Goal: Task Accomplishment & Management: Complete application form

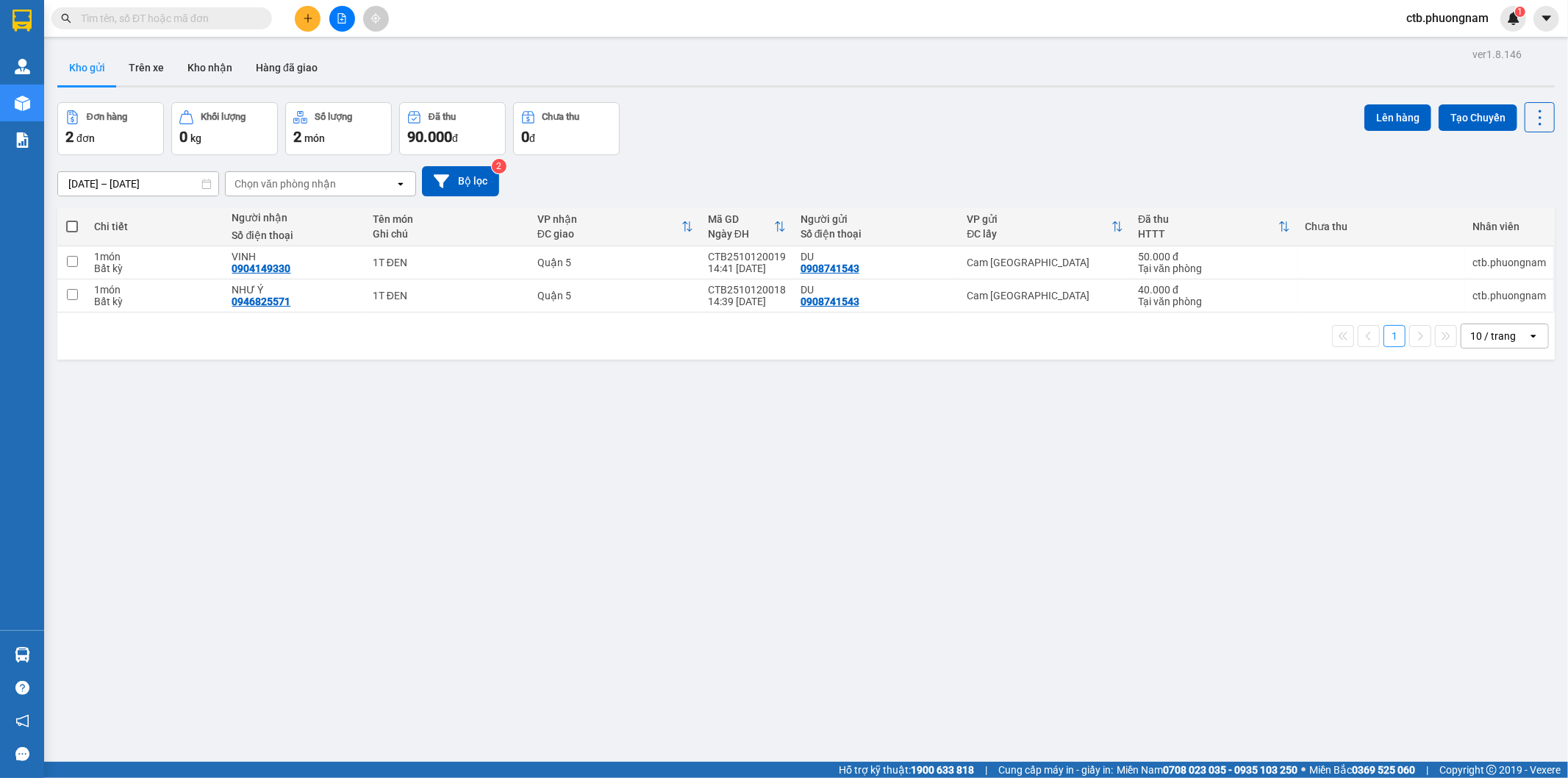
click at [304, 10] on button at bounding box center [307, 18] width 26 height 26
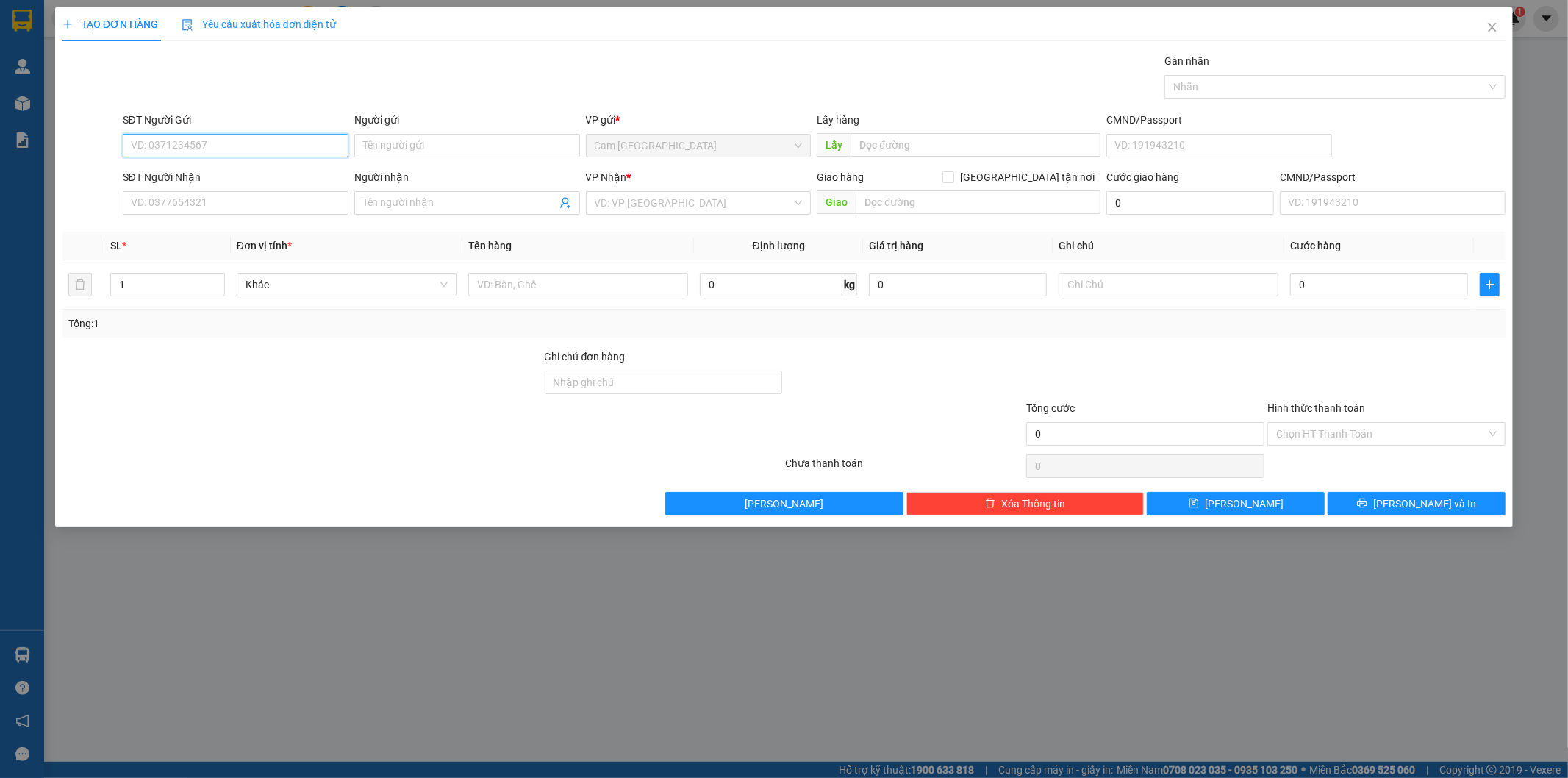
click at [323, 149] on input "SĐT Người Gửi" at bounding box center [236, 145] width 226 height 23
click at [304, 178] on div "0917217939 - [PERSON_NAME]" at bounding box center [236, 175] width 208 height 16
type input "0917217939"
type input "THANH CẦM"
type input "0962461216"
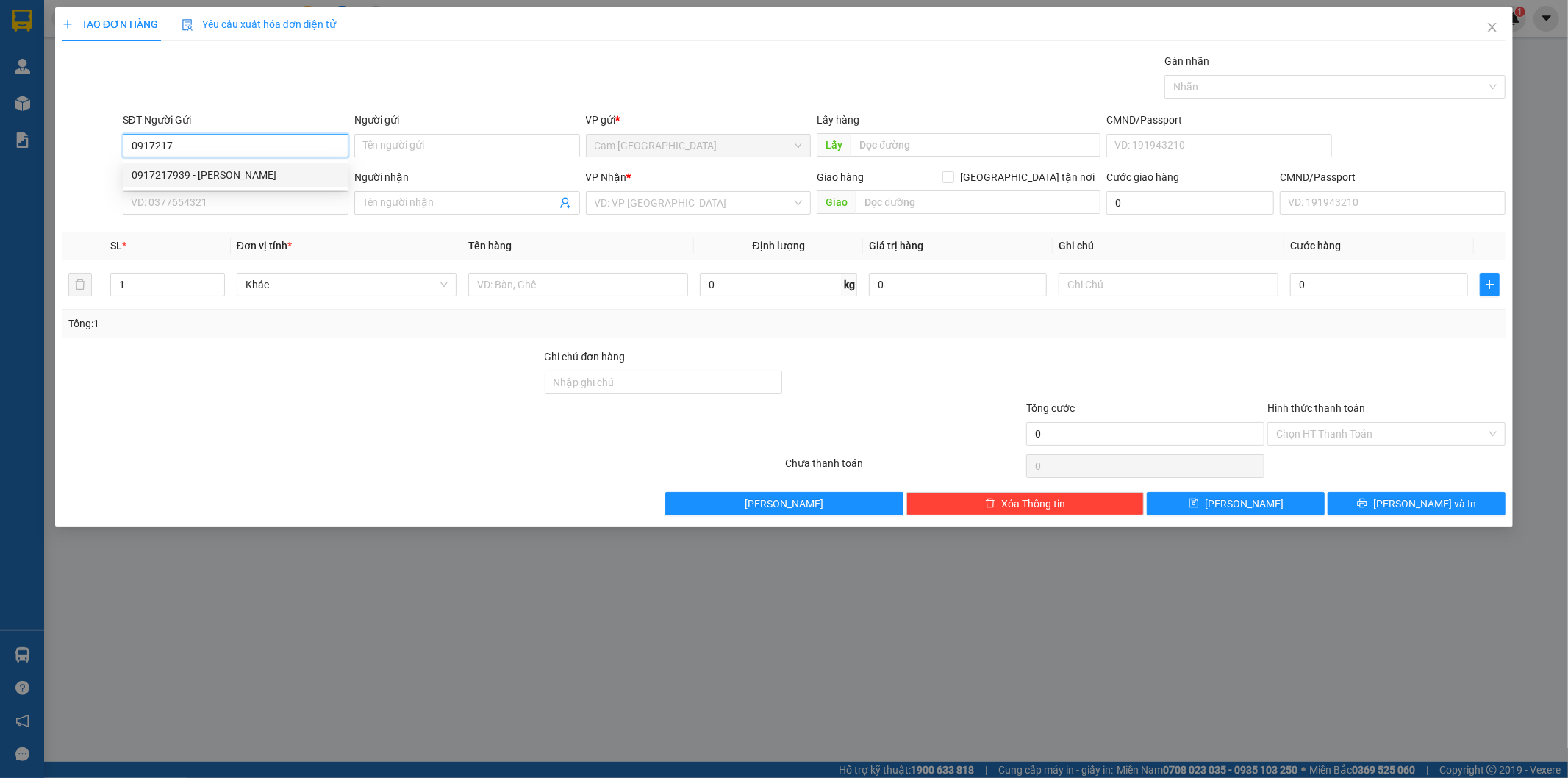
type input "QUỐC"
type input "0917217939"
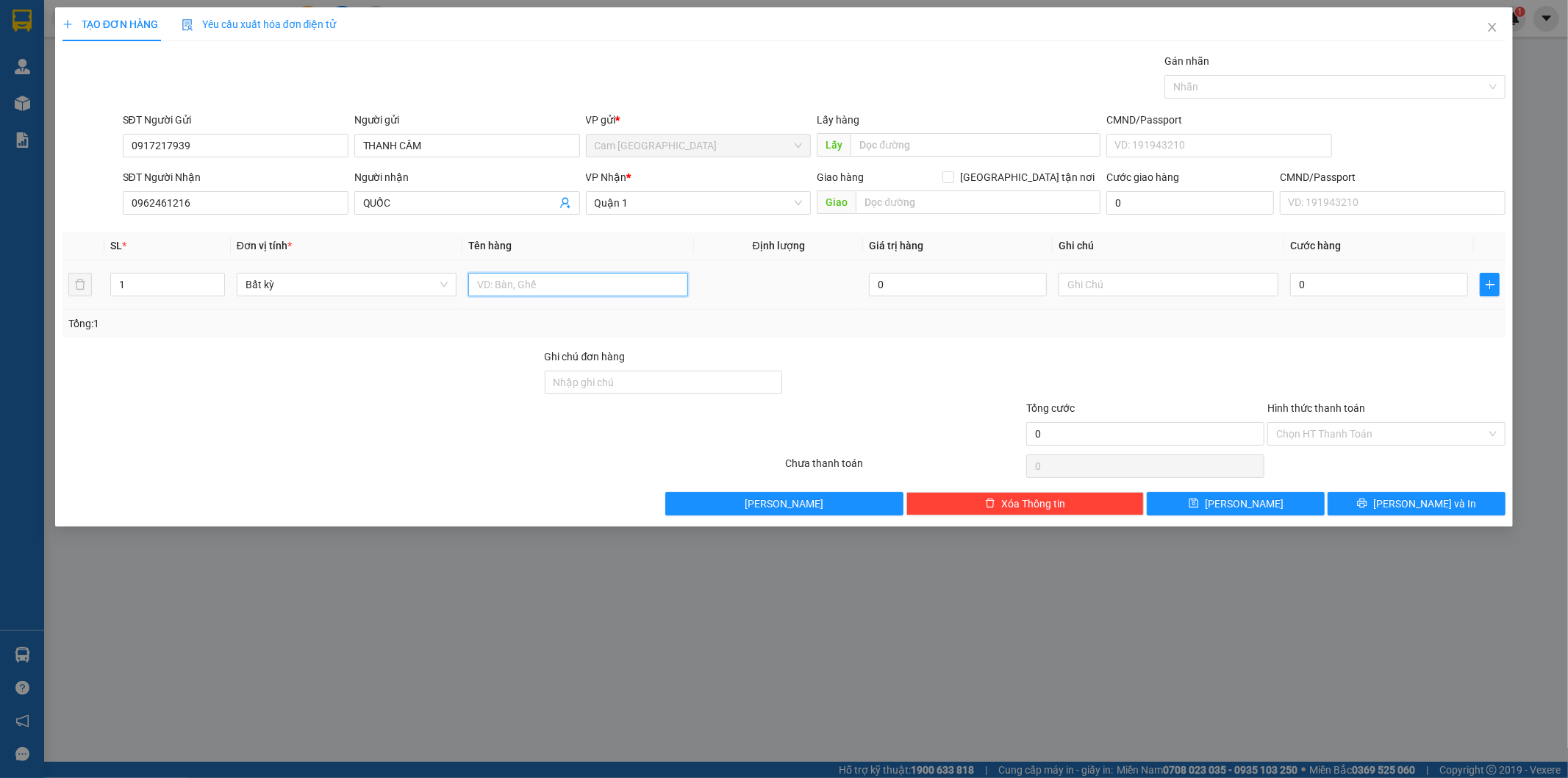
click at [589, 282] on input "text" at bounding box center [577, 284] width 220 height 23
type input "1 TÚI HỘP GIẤY"
click at [1382, 292] on input "0" at bounding box center [1379, 284] width 178 height 23
type input "2"
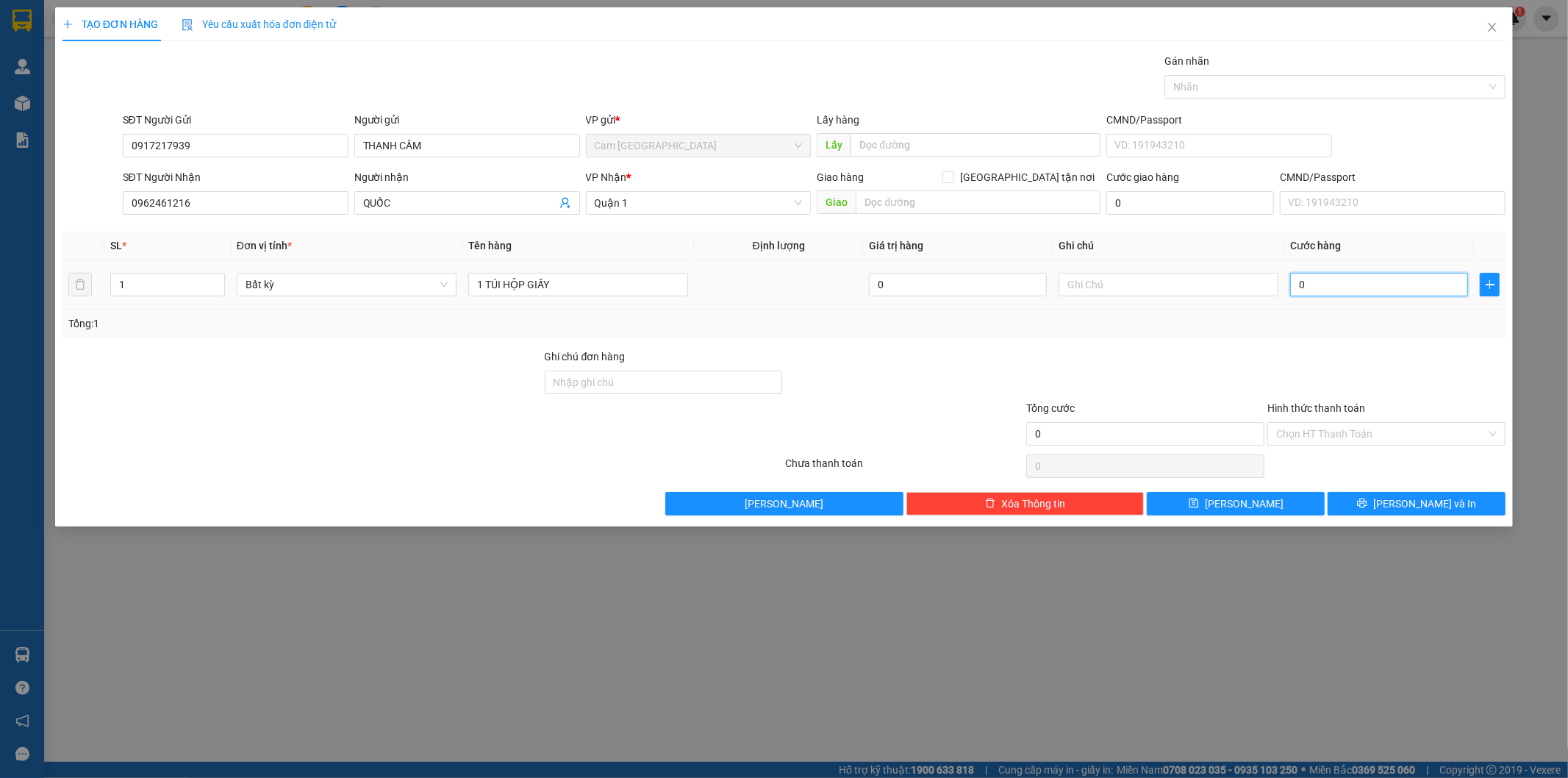
type input "2"
type input "20"
type input "200"
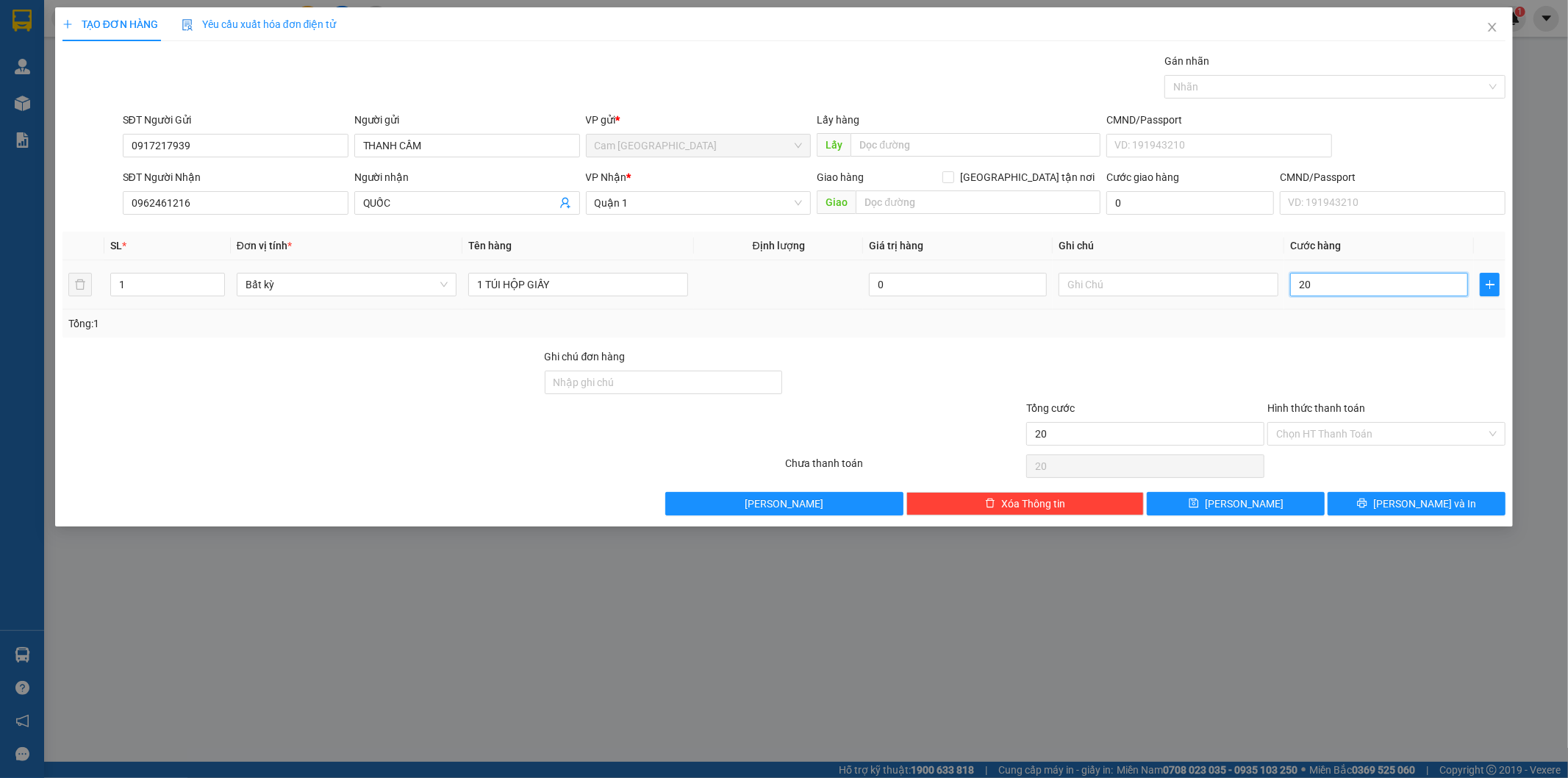
type input "200"
type input "2.000"
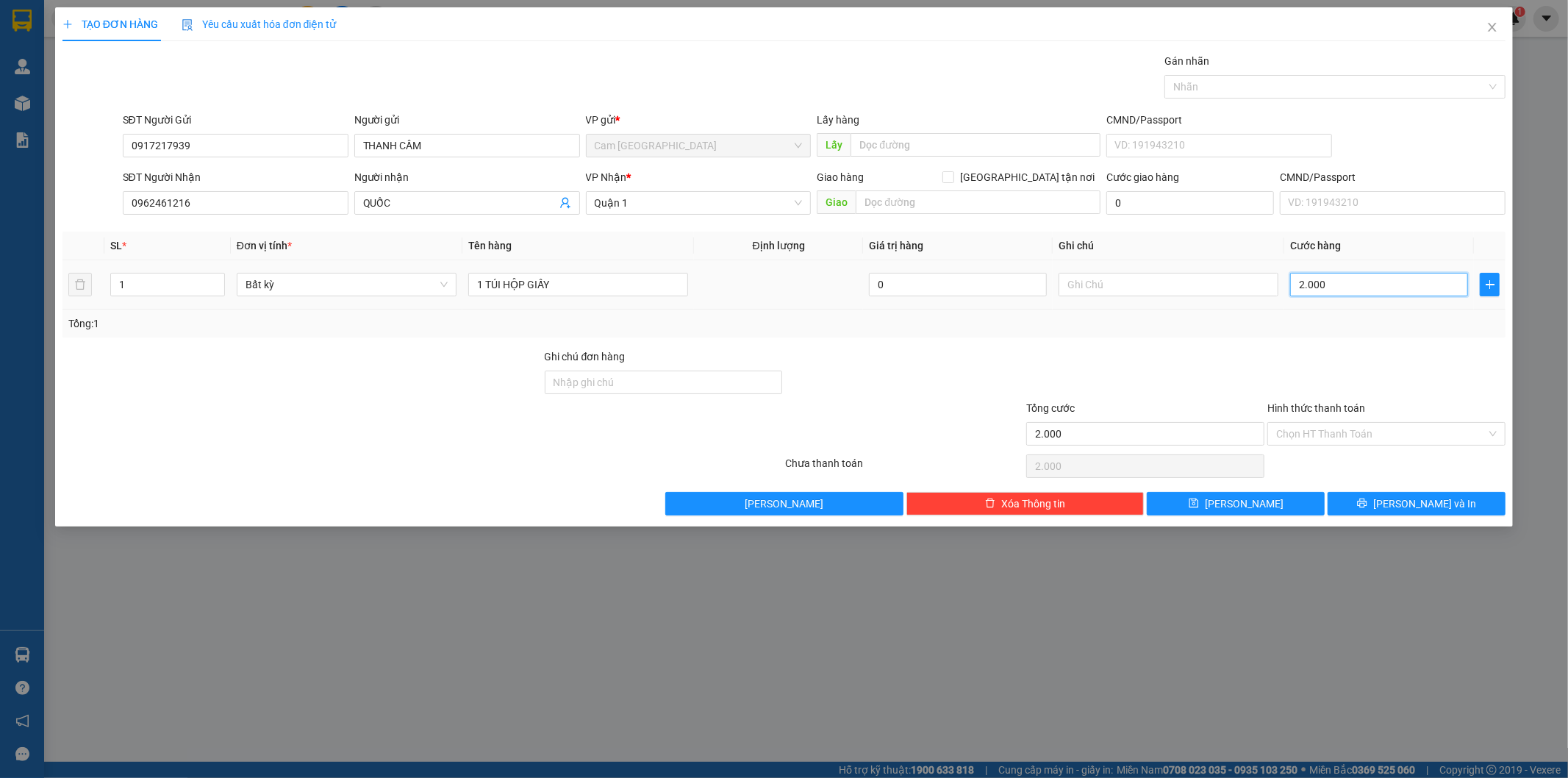
type input "20.000"
click at [1384, 432] on input "Hình thức thanh toán" at bounding box center [1380, 434] width 210 height 22
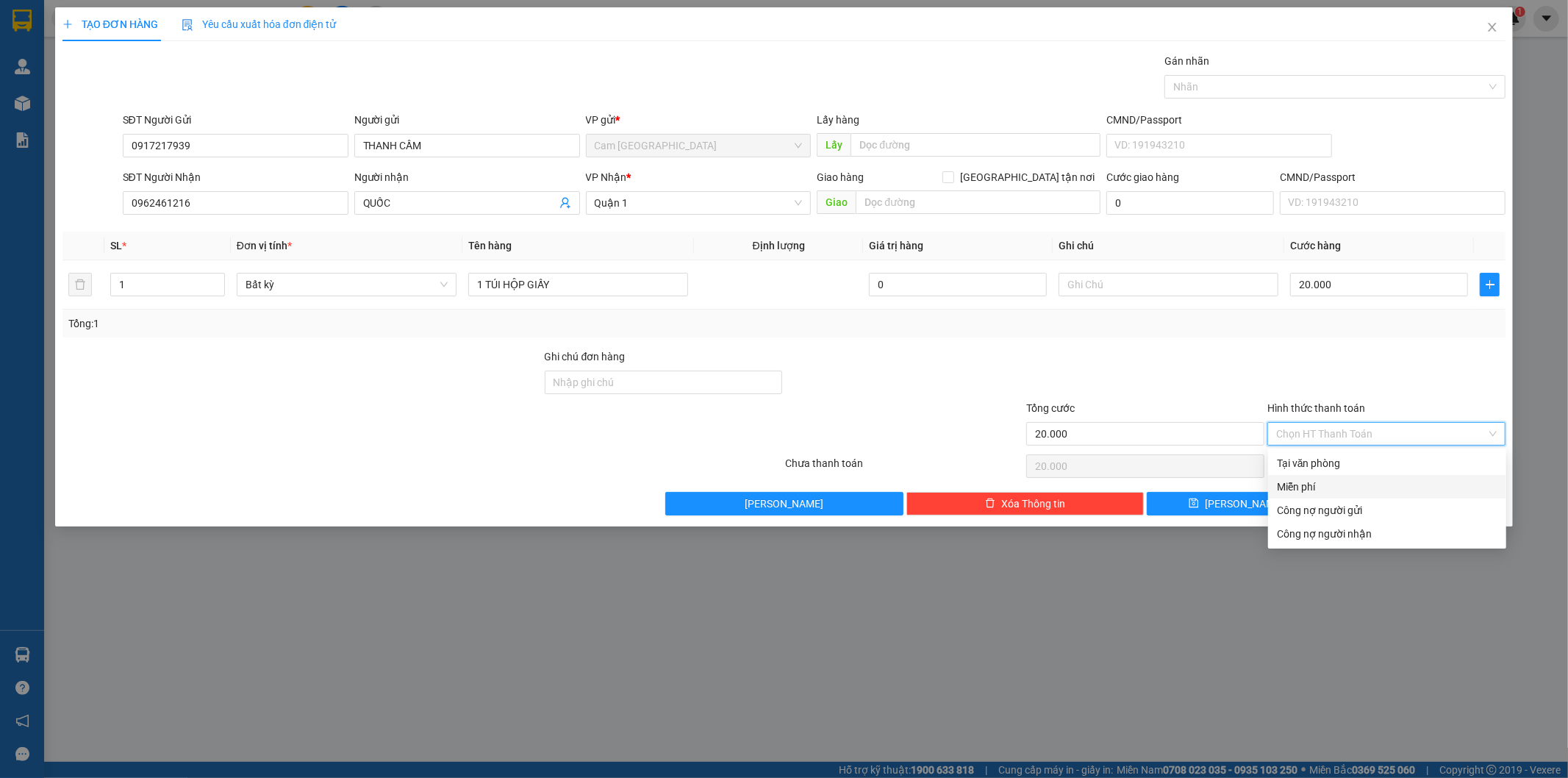
click at [1301, 466] on div "Tại văn phòng" at bounding box center [1387, 463] width 220 height 16
type input "0"
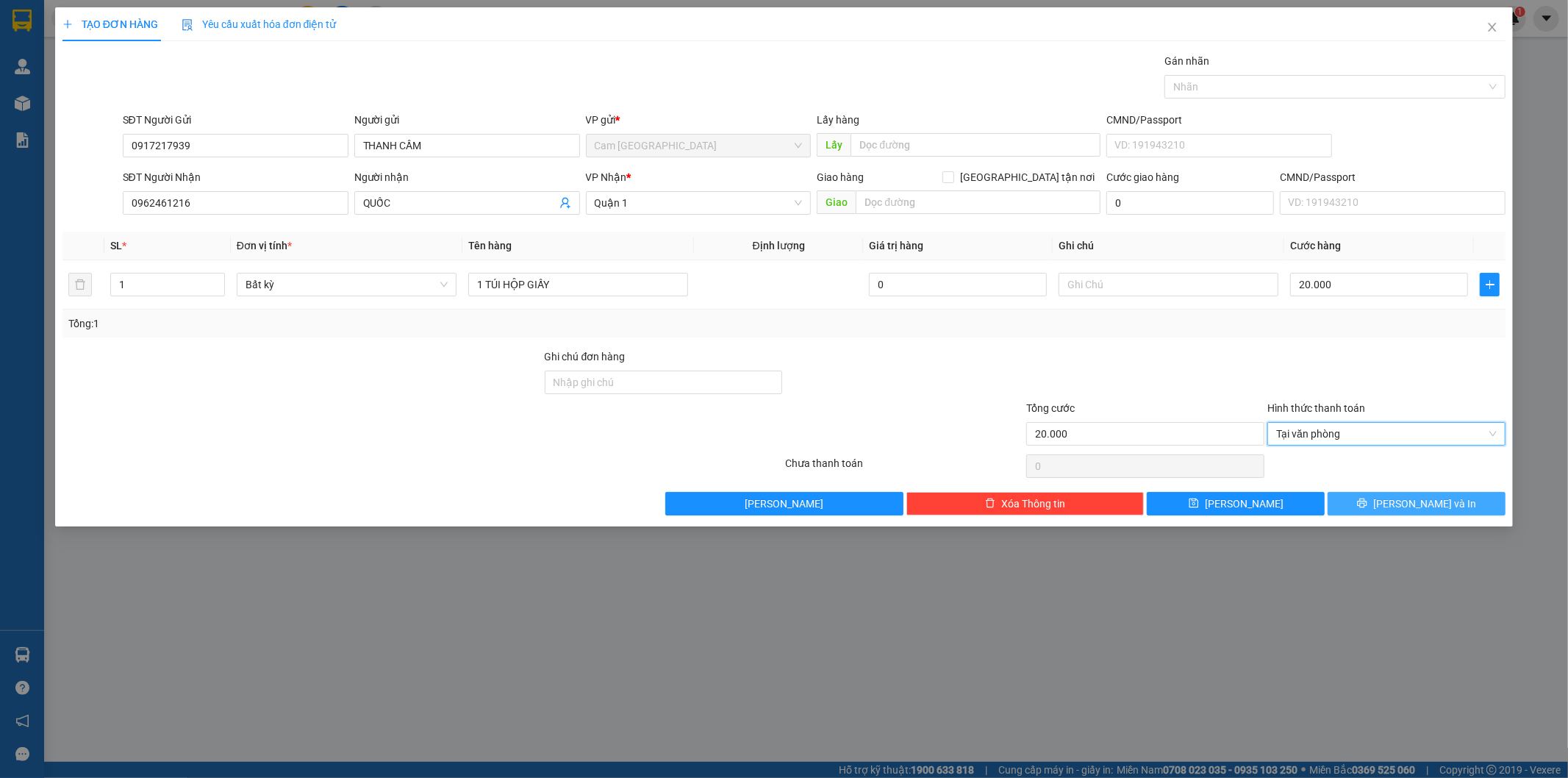
click at [1390, 514] on button "[PERSON_NAME] và In" at bounding box center [1416, 503] width 178 height 23
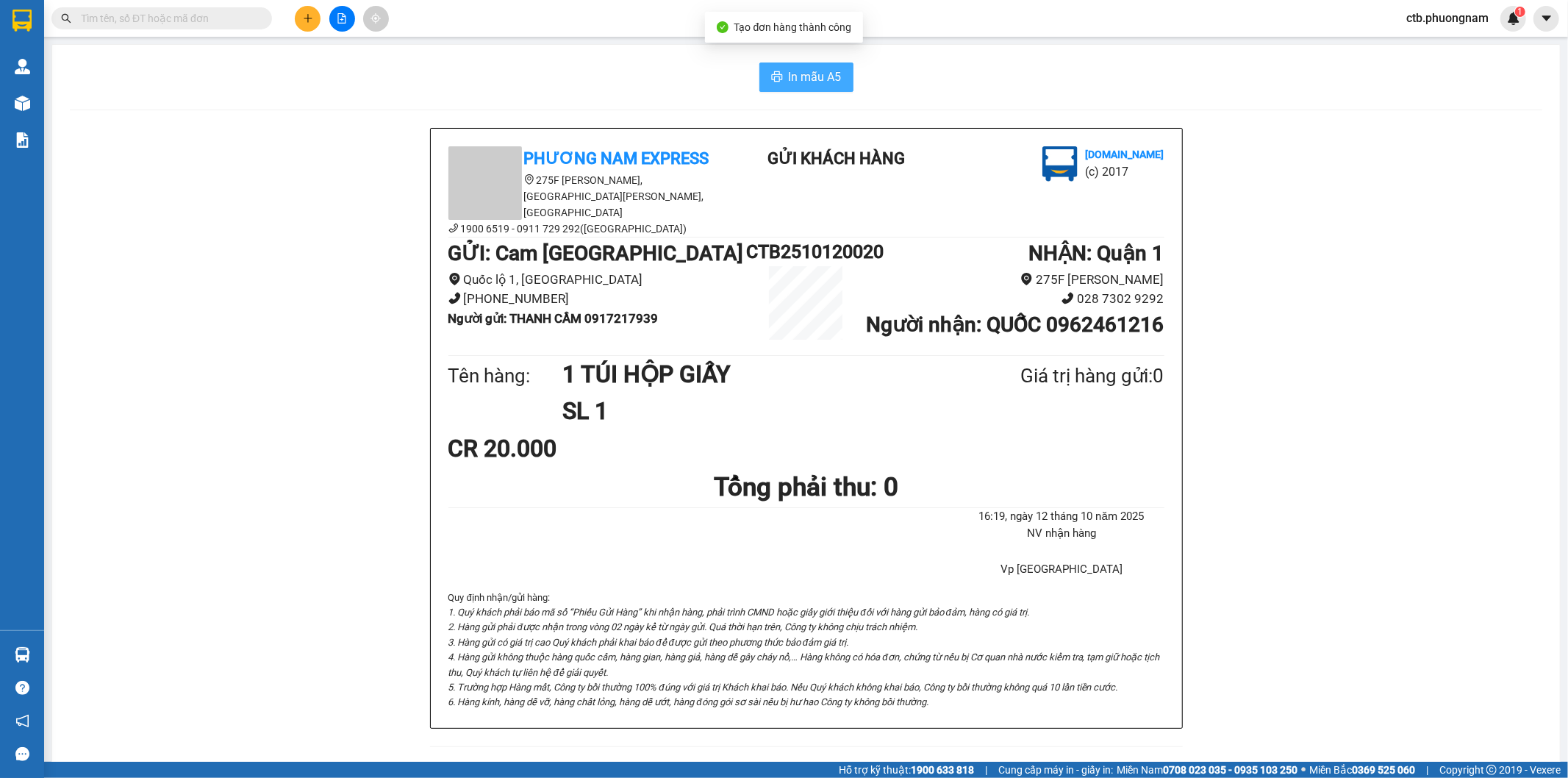
click at [795, 73] on span "In mẫu A5" at bounding box center [815, 77] width 53 height 18
drag, startPoint x: 1567, startPoint y: 578, endPoint x: 44, endPoint y: 458, distance: 1527.7
click at [4, 468] on div "Quản [PERSON_NAME] lý giao nhận mới Kho hàng mới Báo cáo Báo cáo dòng tiền (nhâ…" at bounding box center [22, 339] width 44 height 582
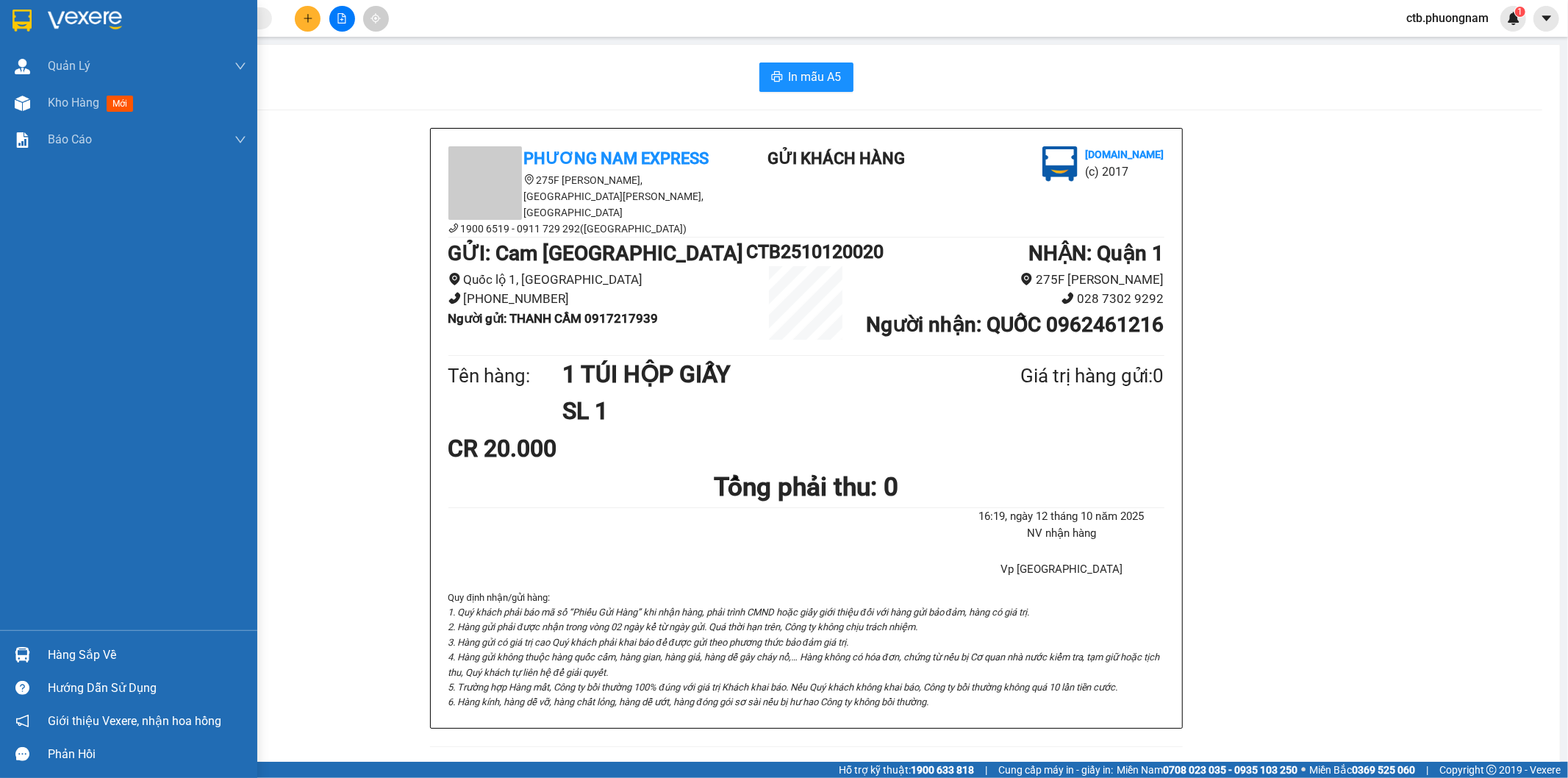
click at [321, 447] on div "Phương Nam Express [STREET_ADDRESS][PERSON_NAME][PERSON_NAME] 6519 - 0911 729 2…" at bounding box center [806, 701] width 1472 height 1147
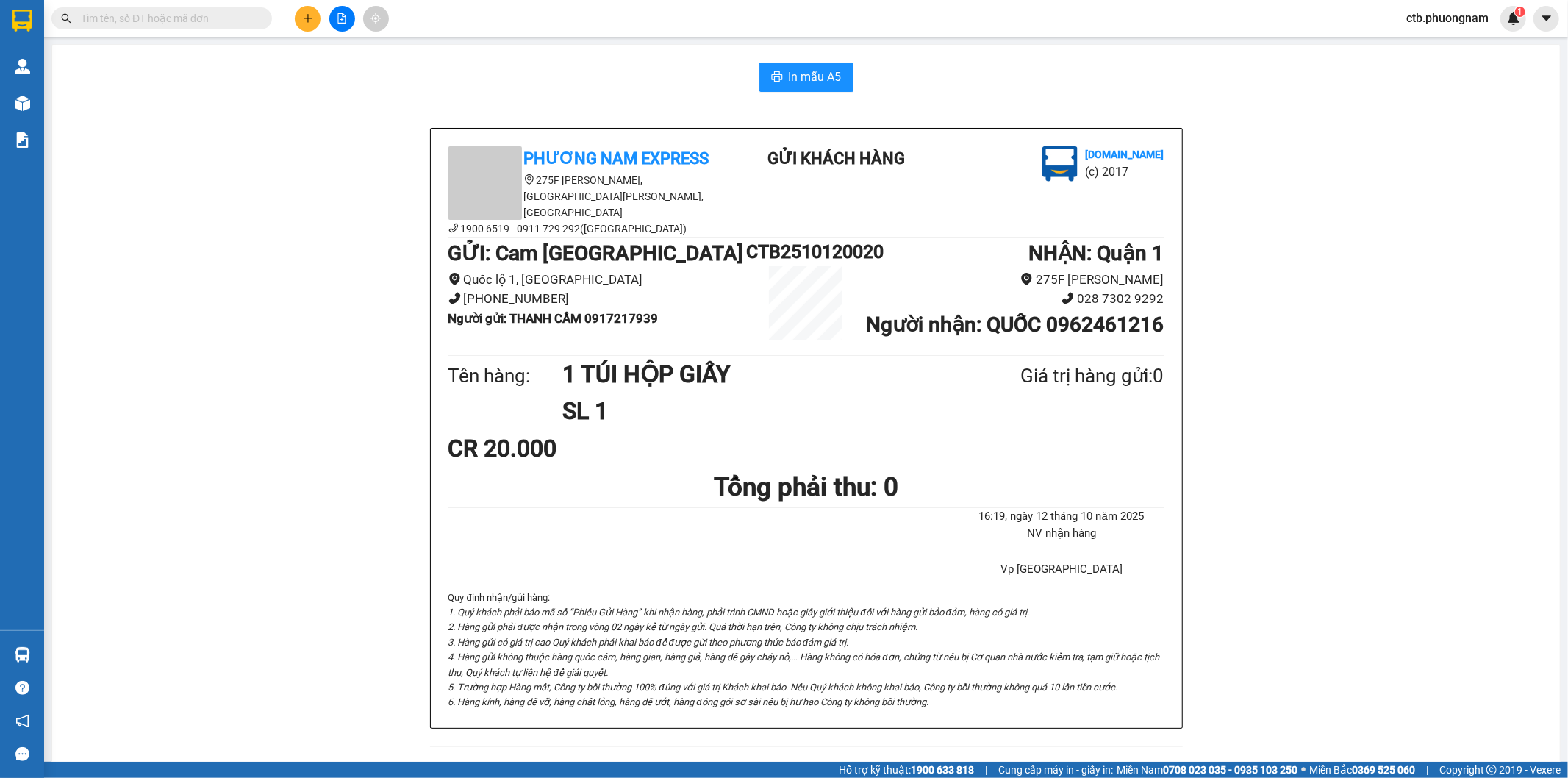
click at [294, 18] on div at bounding box center [342, 18] width 110 height 26
click at [318, 17] on button at bounding box center [307, 18] width 26 height 26
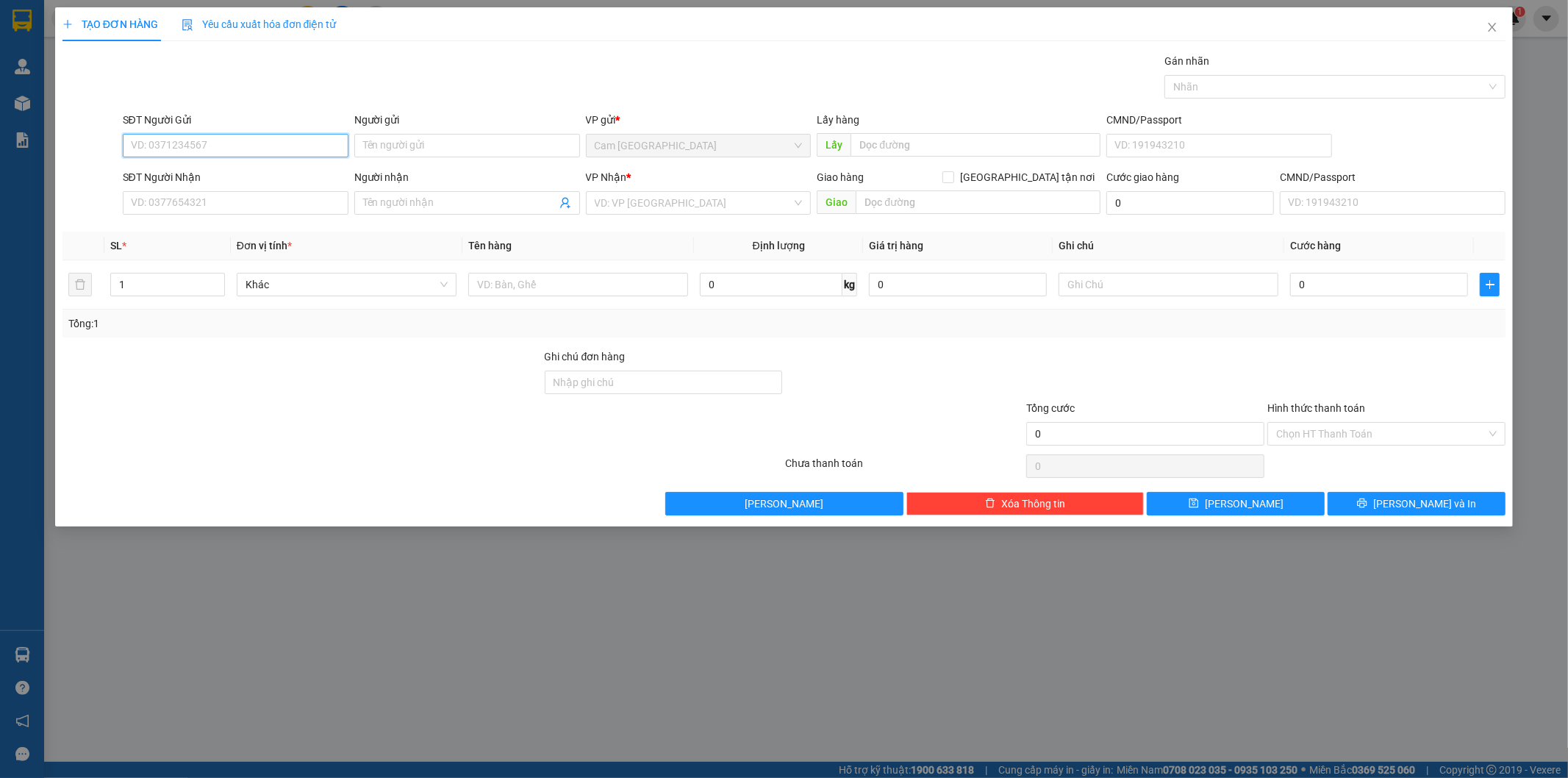
click at [298, 145] on input "SĐT Người Gửi" at bounding box center [236, 145] width 226 height 23
click at [298, 147] on input "SĐT Người Gửi" at bounding box center [236, 145] width 226 height 23
click at [284, 169] on div "0708888179 - LỰC" at bounding box center [236, 175] width 208 height 16
type input "0708888179"
type input "LỰC"
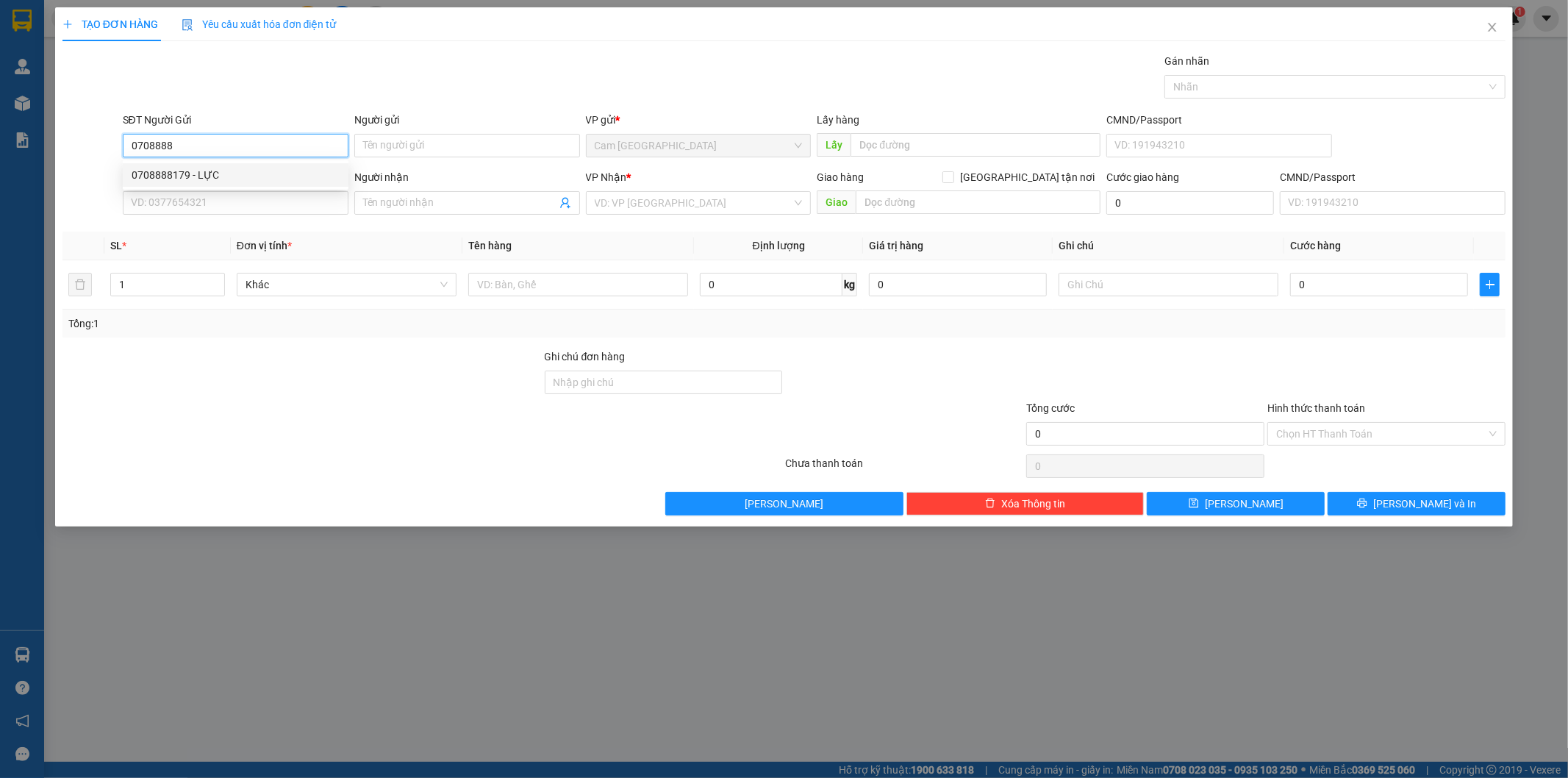
type input "0877748888"
type input "BÊN B"
type input "0708888179"
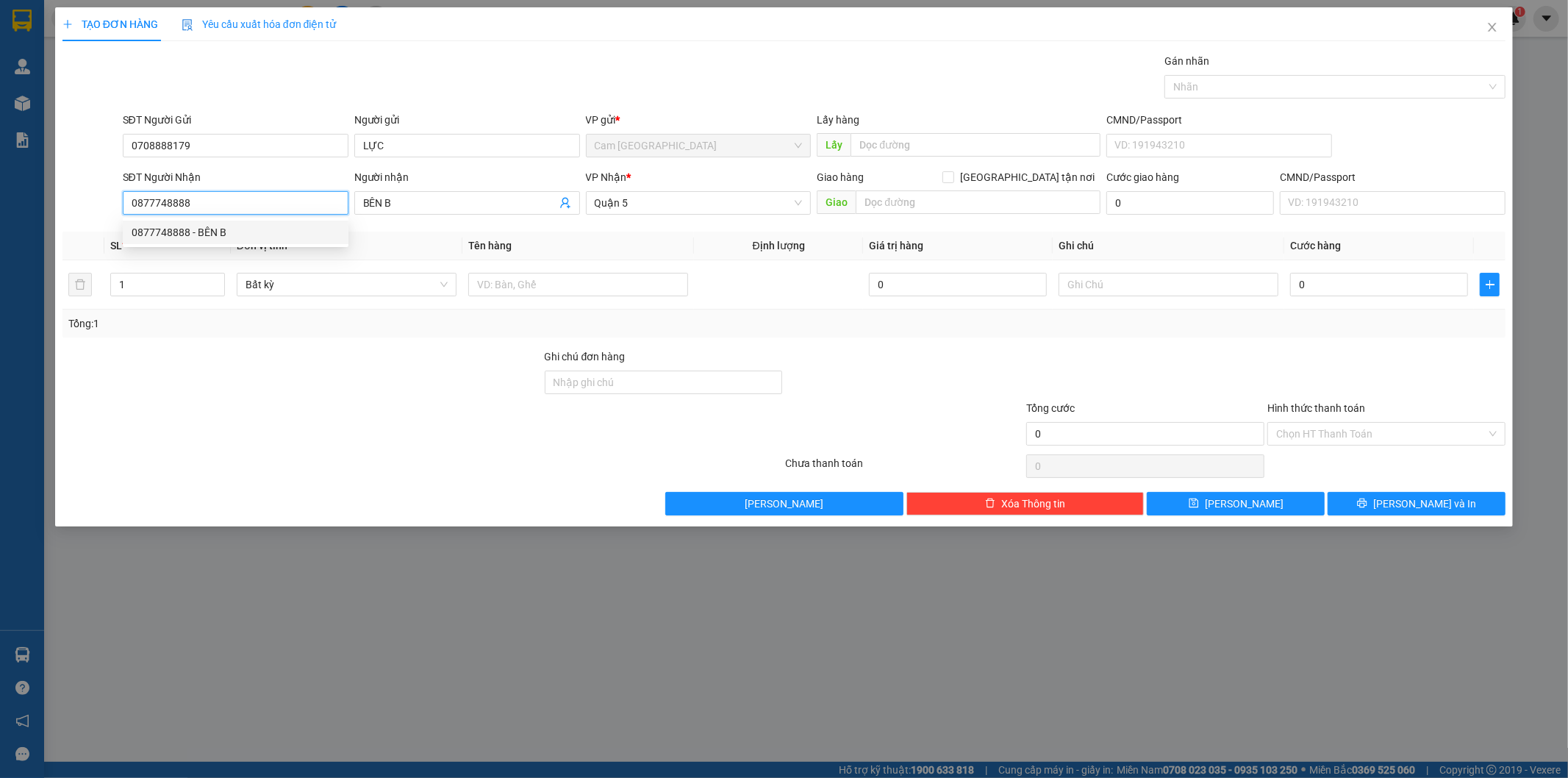
drag, startPoint x: 196, startPoint y: 200, endPoint x: 118, endPoint y: 204, distance: 78.1
click at [118, 204] on div "SĐT Người Nhận 0877748888 Người nhận BÊN B VP Nhận * [GEOGRAPHIC_DATA] tận nơi …" at bounding box center [784, 195] width 1447 height 51
click at [152, 229] on div "0877748888 - BÊN B" at bounding box center [236, 232] width 208 height 16
type input "0877748888"
click at [444, 200] on input "BÊN B" at bounding box center [460, 203] width 193 height 16
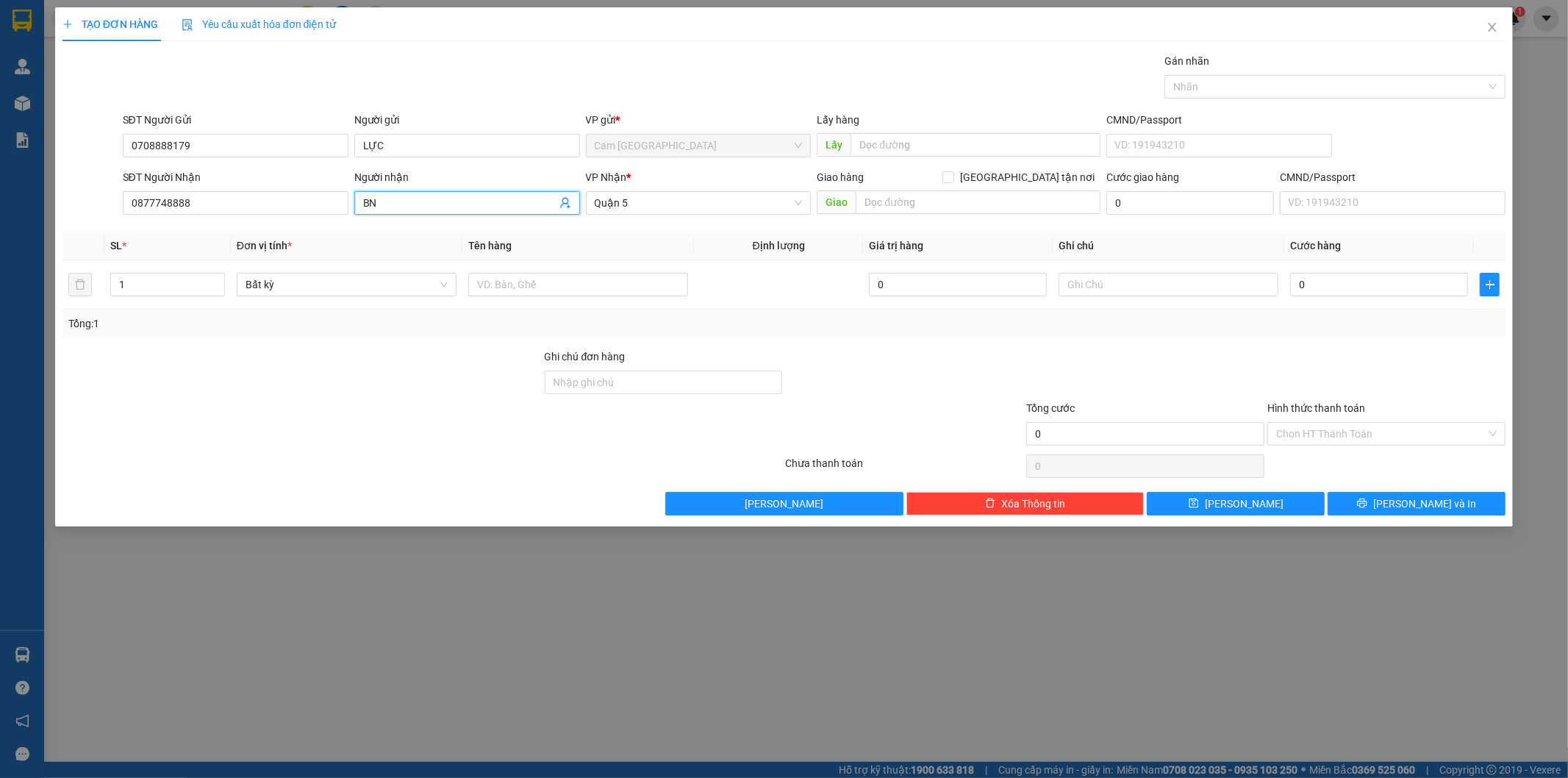
type input "B"
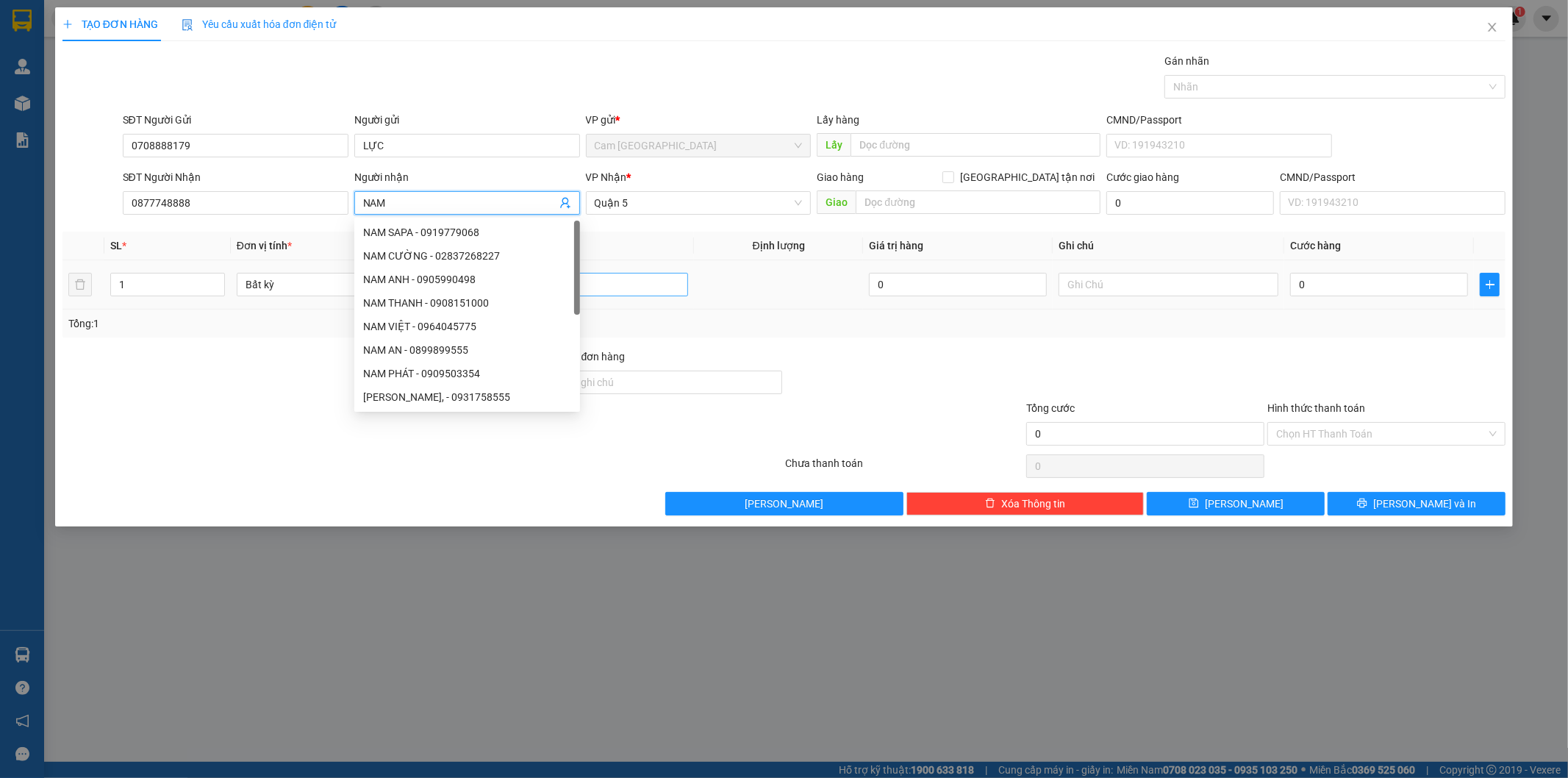
type input "NAM"
click at [601, 284] on input "text" at bounding box center [577, 284] width 220 height 23
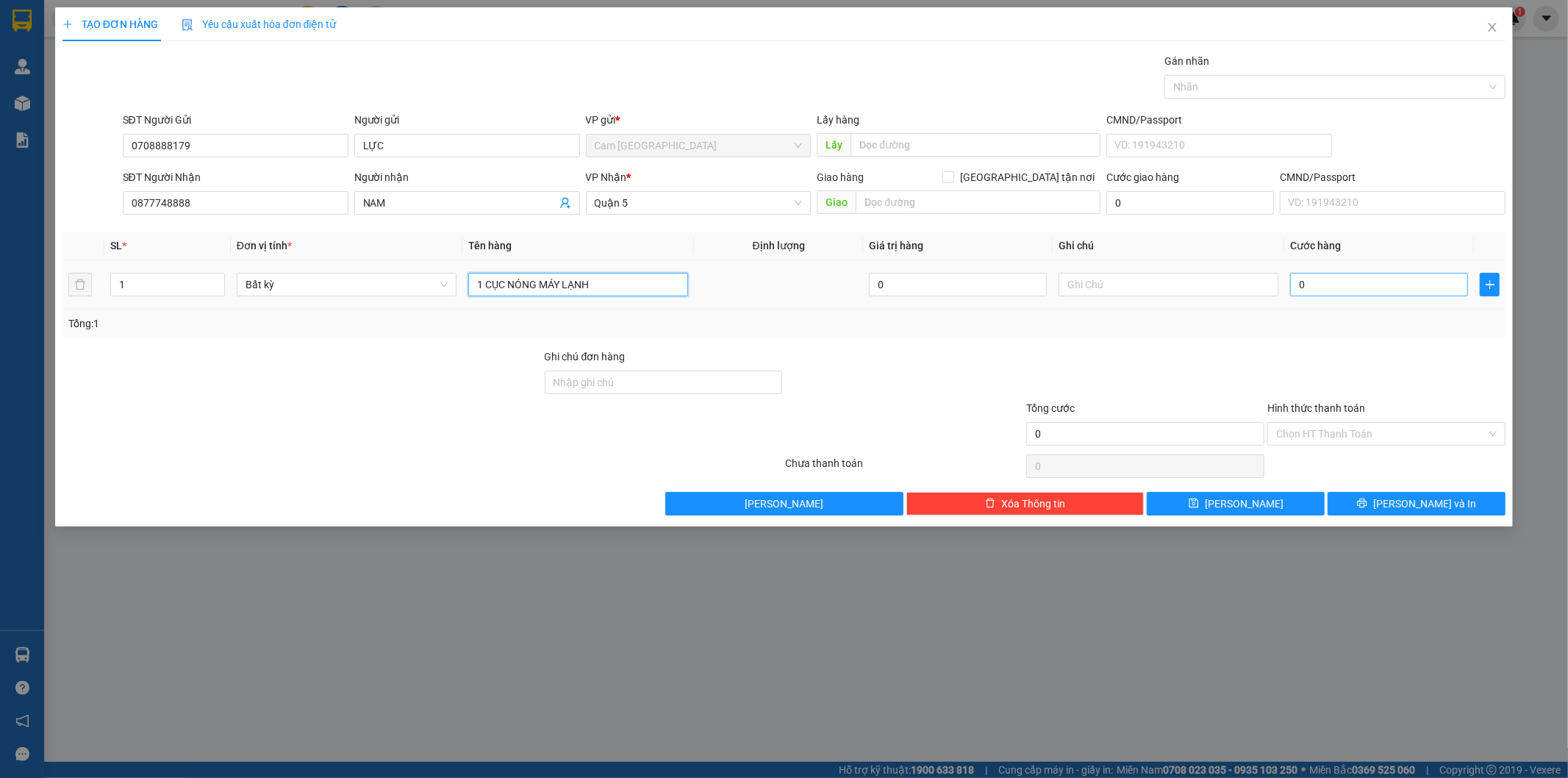
type input "1 CỤC NÓNG MÁY LẠNH"
click at [1375, 288] on input "0" at bounding box center [1379, 284] width 178 height 23
type input "8"
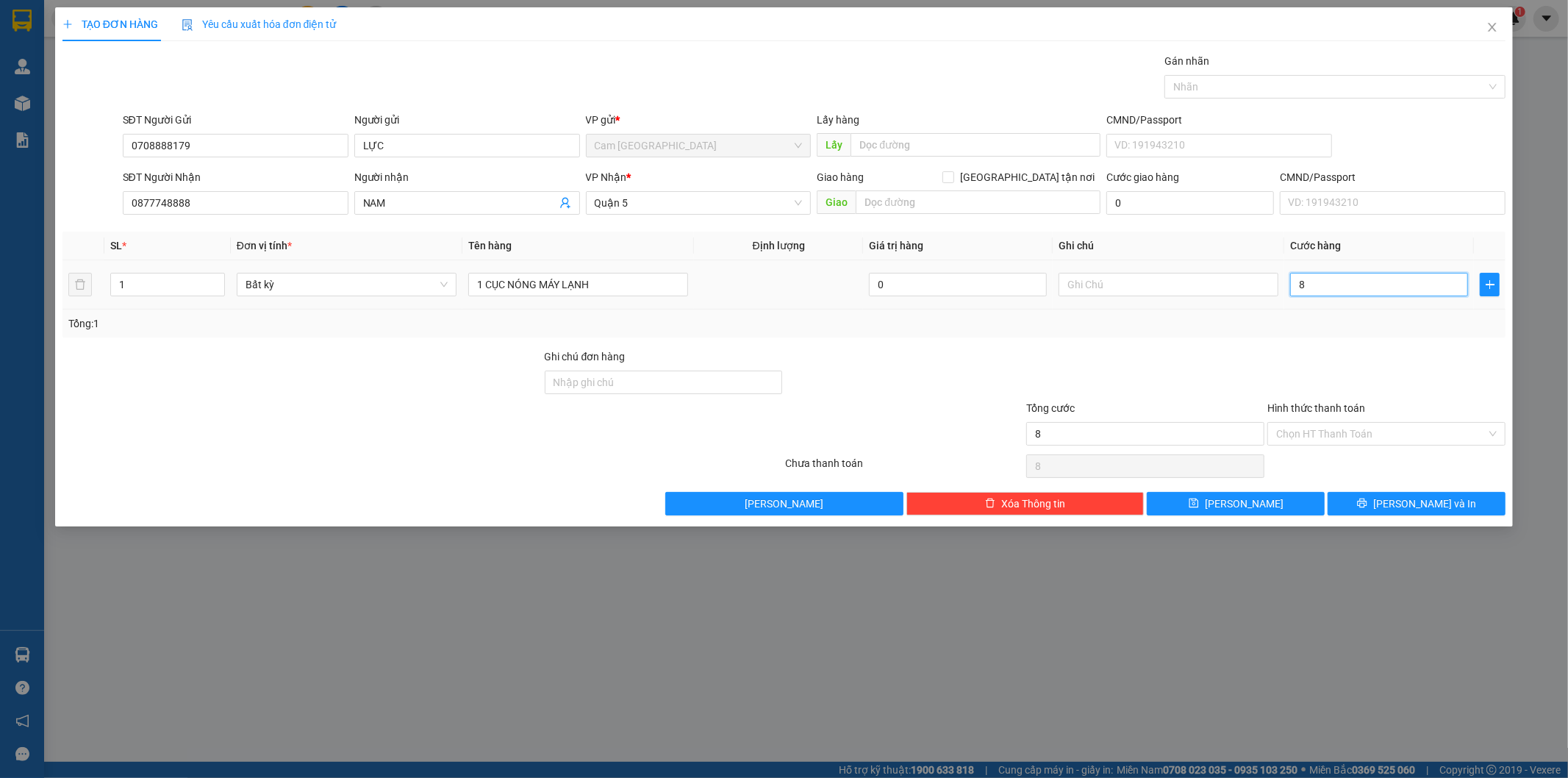
type input "80"
type input "800"
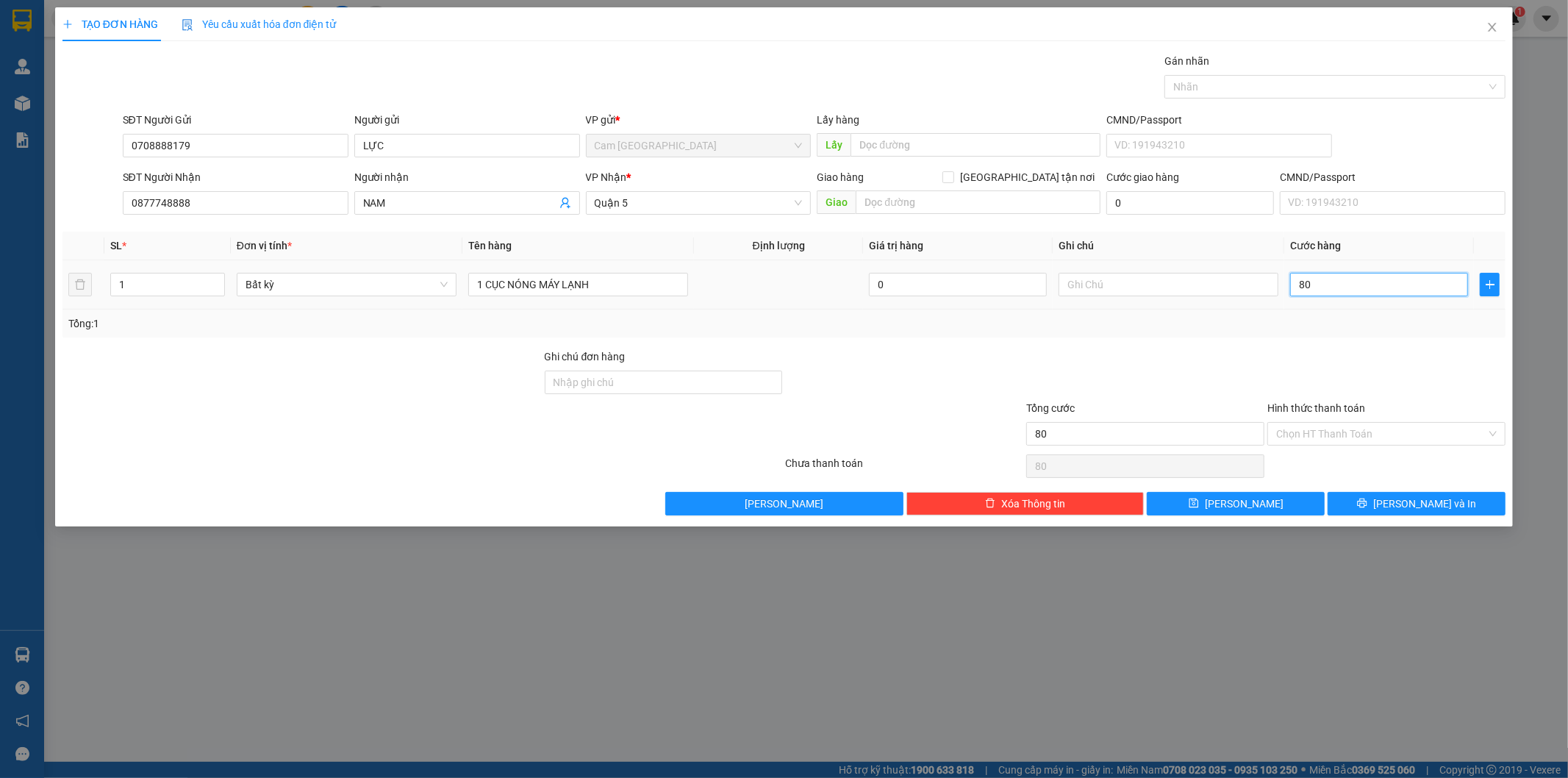
type input "800"
type input "8.000"
type input "80.000"
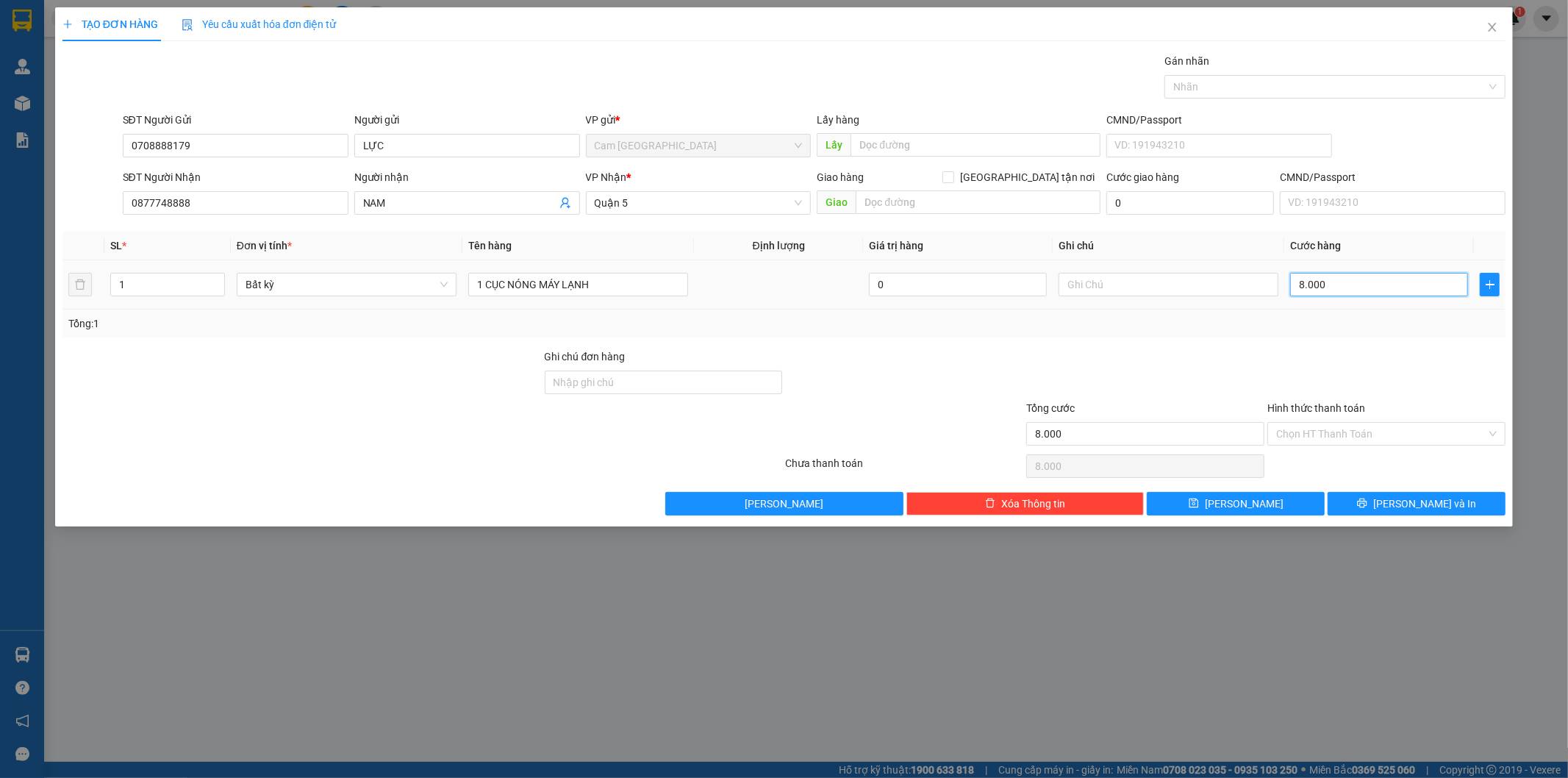
type input "80.000"
click at [1376, 427] on input "Hình thức thanh toán" at bounding box center [1380, 434] width 210 height 22
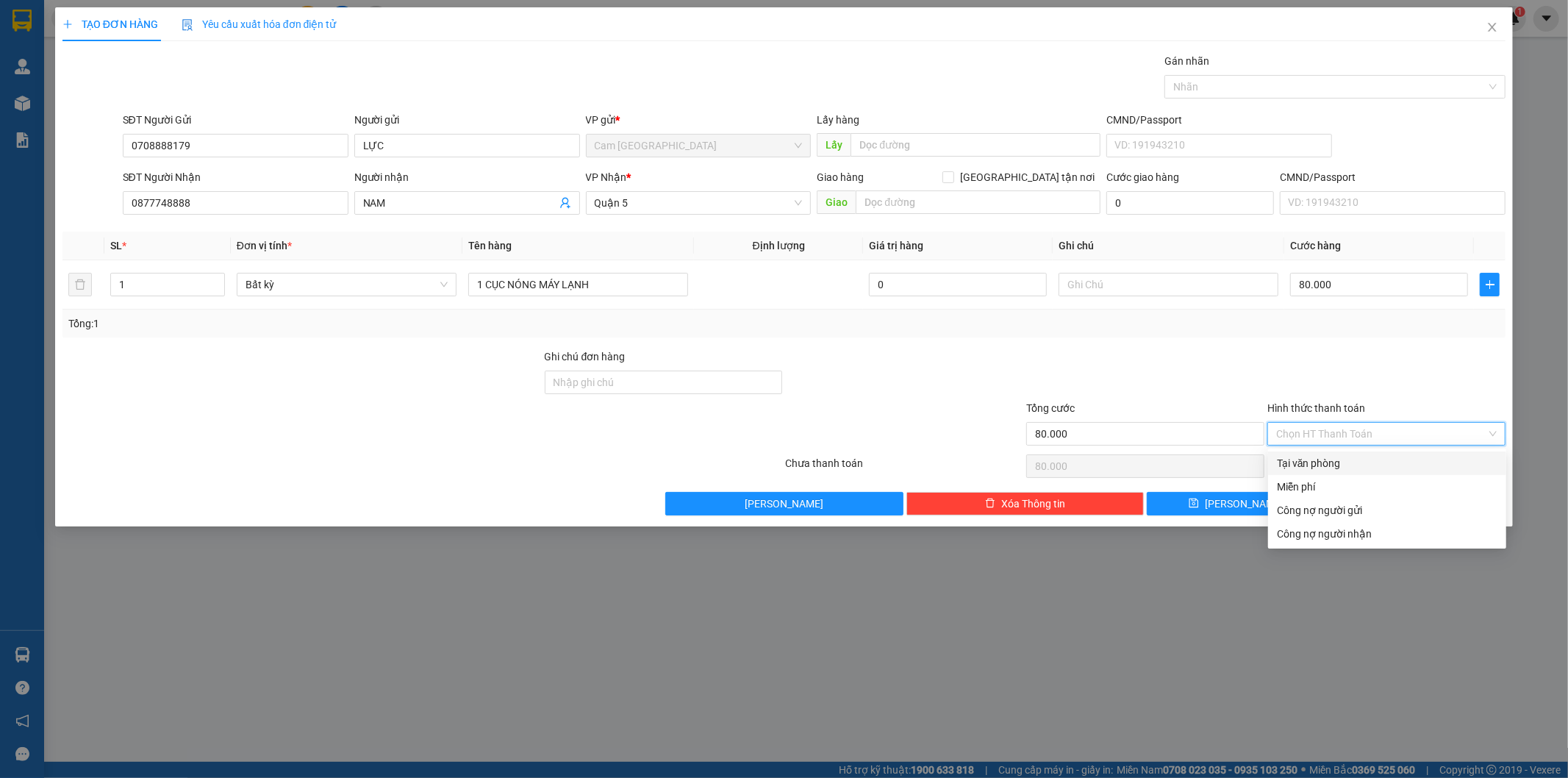
click at [1370, 465] on div "Tại văn phòng" at bounding box center [1387, 463] width 220 height 16
type input "0"
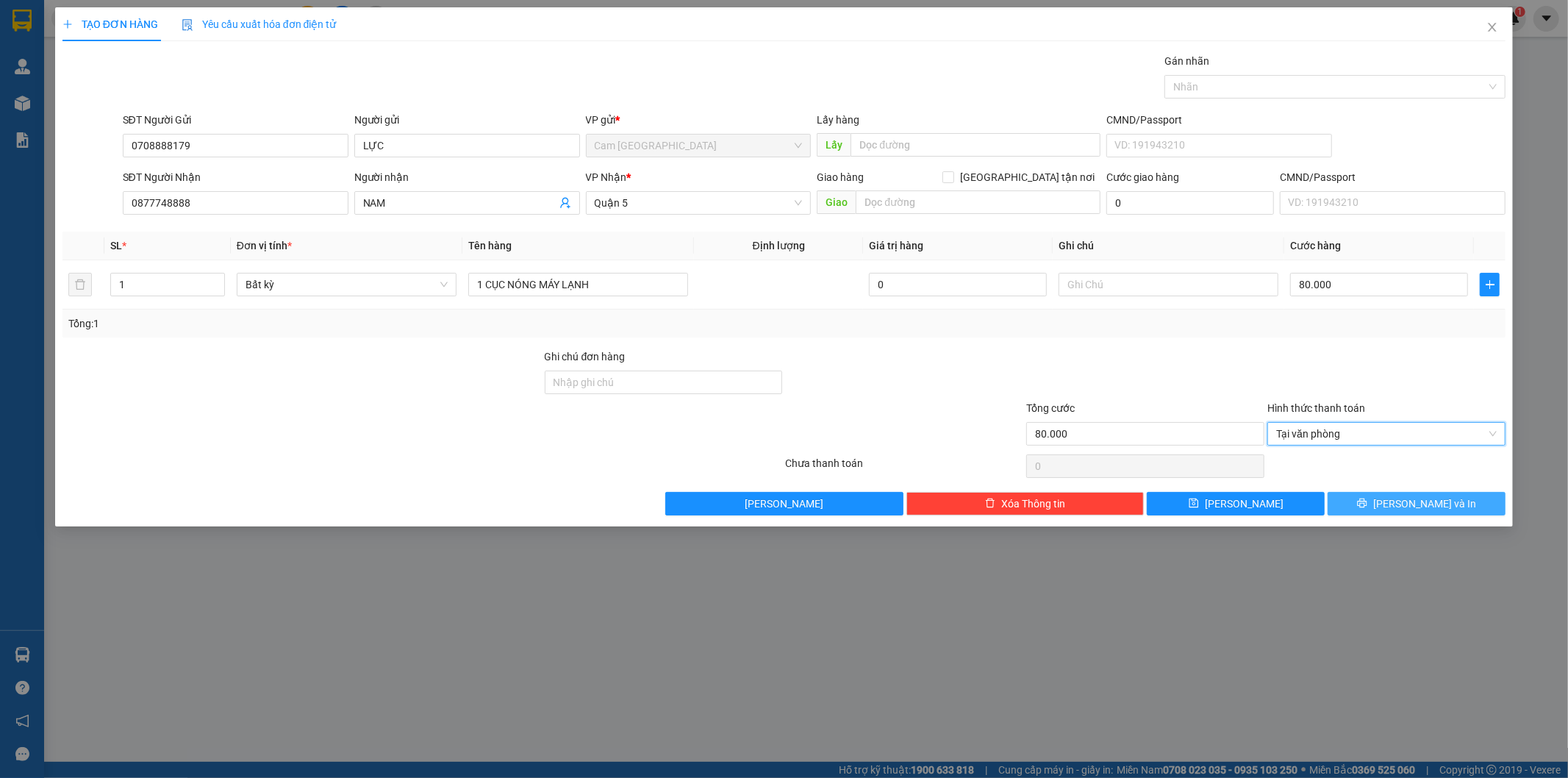
click at [1348, 506] on button "[PERSON_NAME] và In" at bounding box center [1416, 503] width 178 height 23
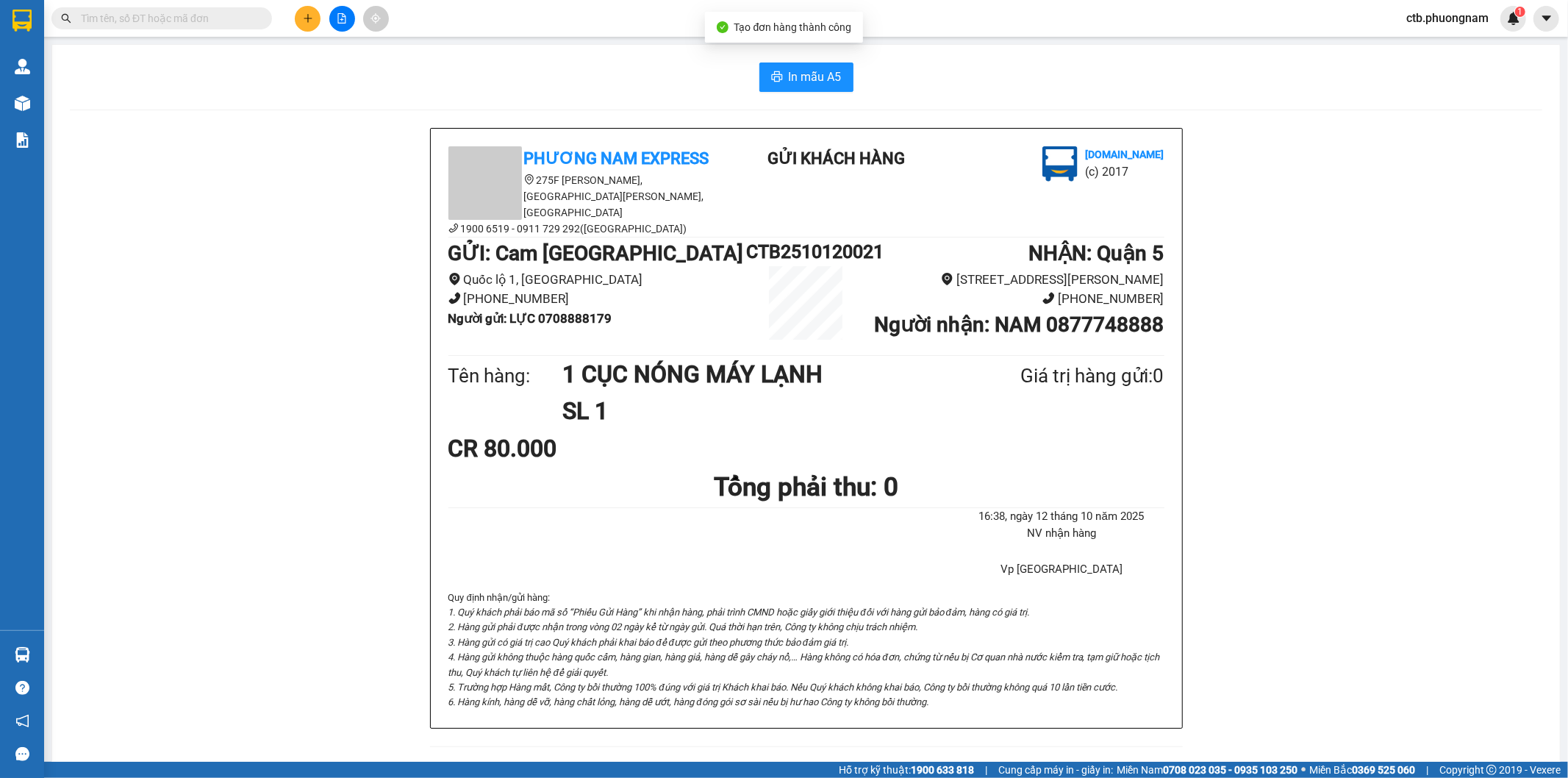
click at [811, 97] on div "In mẫu A5 Phương Nam Express [STREET_ADDRESS][PERSON_NAME] 6519 - 0911 729 292(…" at bounding box center [806, 669] width 1507 height 1248
click at [818, 83] on span "In mẫu A5" at bounding box center [815, 77] width 53 height 18
click at [303, 16] on icon "plus" at bounding box center [307, 18] width 10 height 10
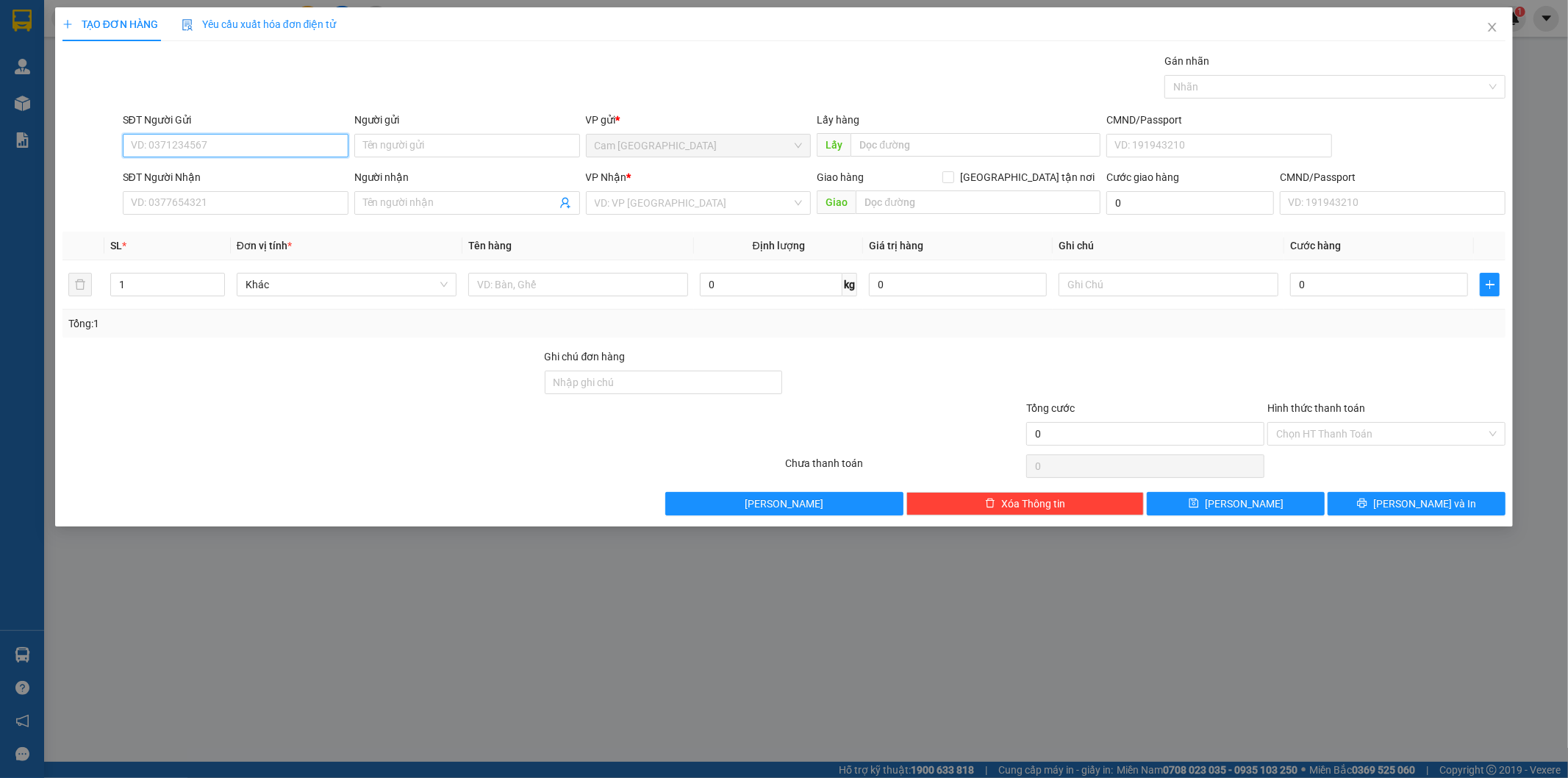
click at [283, 143] on input "SĐT Người Gửi" at bounding box center [236, 145] width 226 height 23
type input "0379382090"
click at [422, 147] on input "Người gửi" at bounding box center [467, 145] width 226 height 23
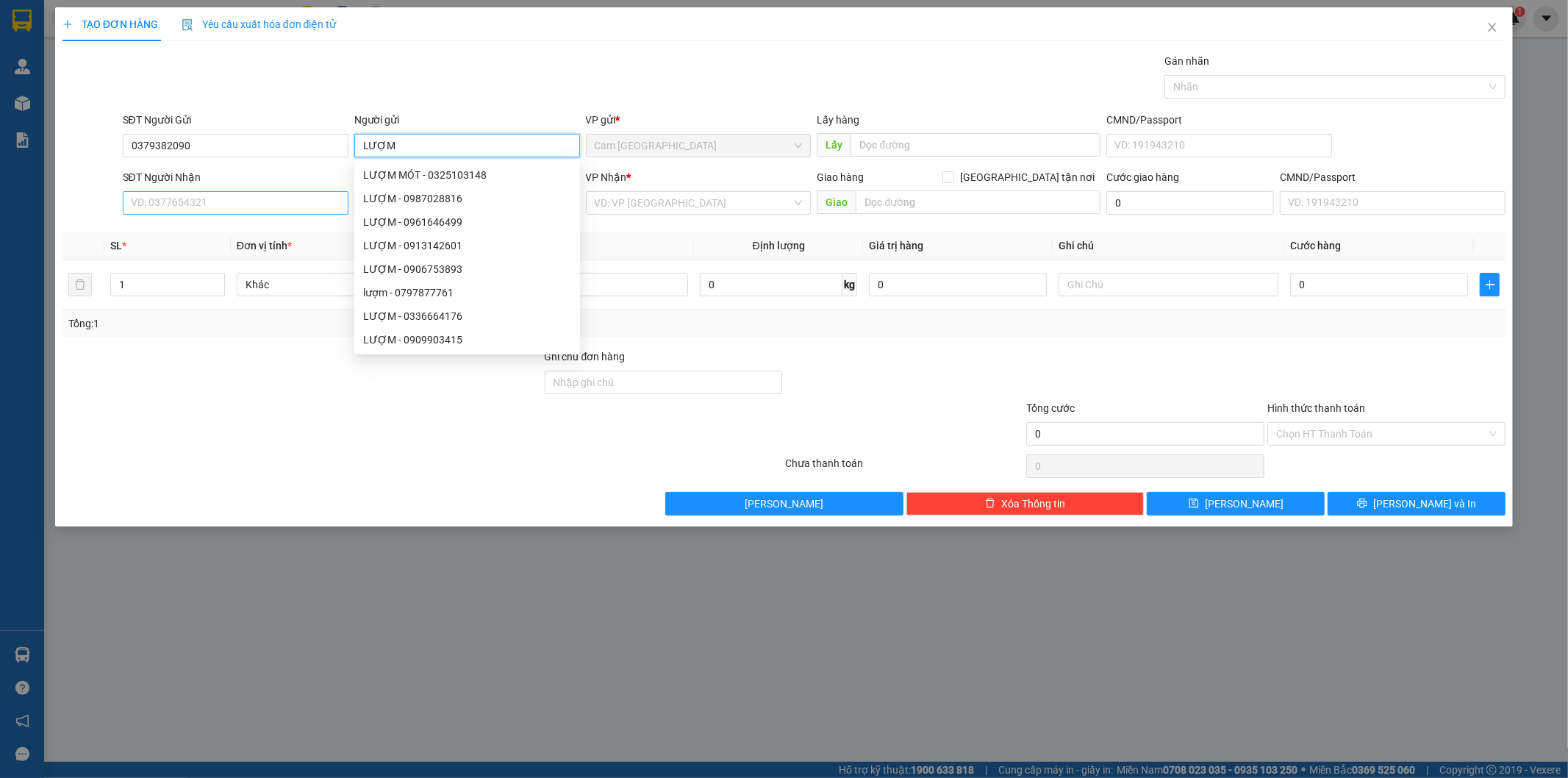
type input "LƯỢM"
click at [255, 206] on input "SĐT Người Nhận" at bounding box center [236, 202] width 226 height 23
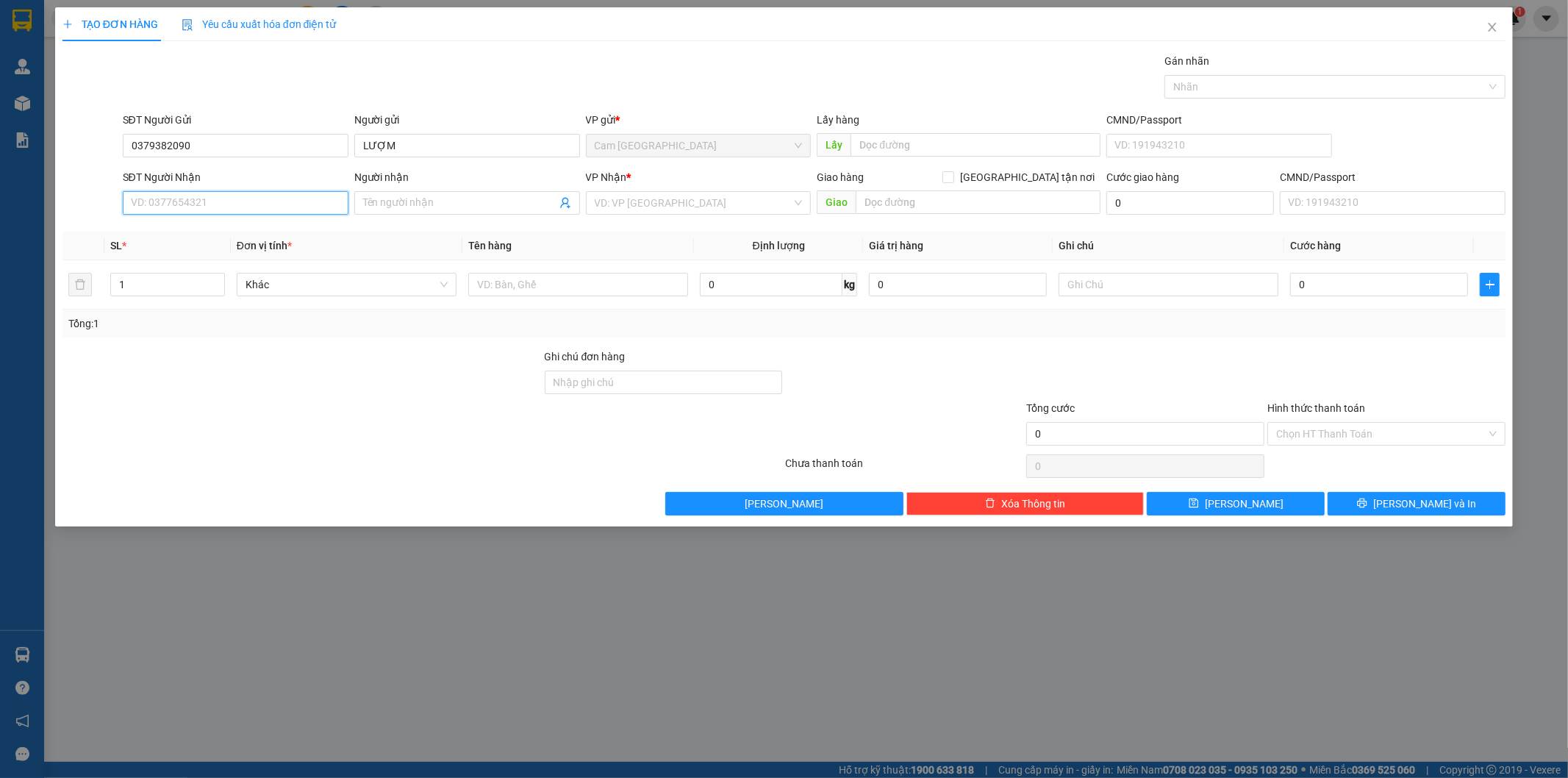
click at [255, 206] on input "SĐT Người Nhận" at bounding box center [236, 202] width 226 height 23
type input "0399971052"
click at [419, 199] on input "Người nhận" at bounding box center [460, 203] width 193 height 16
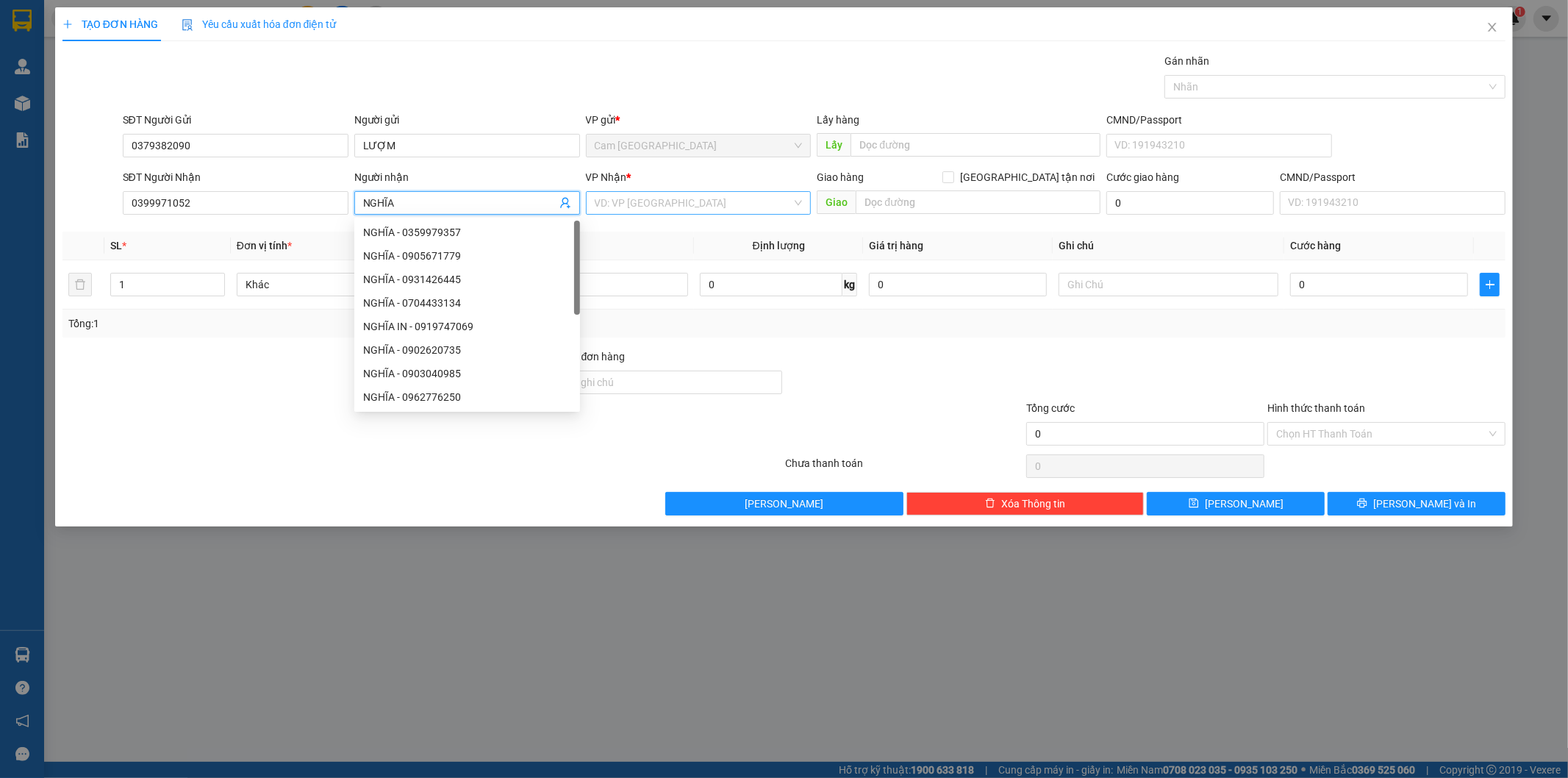
type input "NGHĨA"
click at [655, 196] on input "search" at bounding box center [694, 203] width 198 height 22
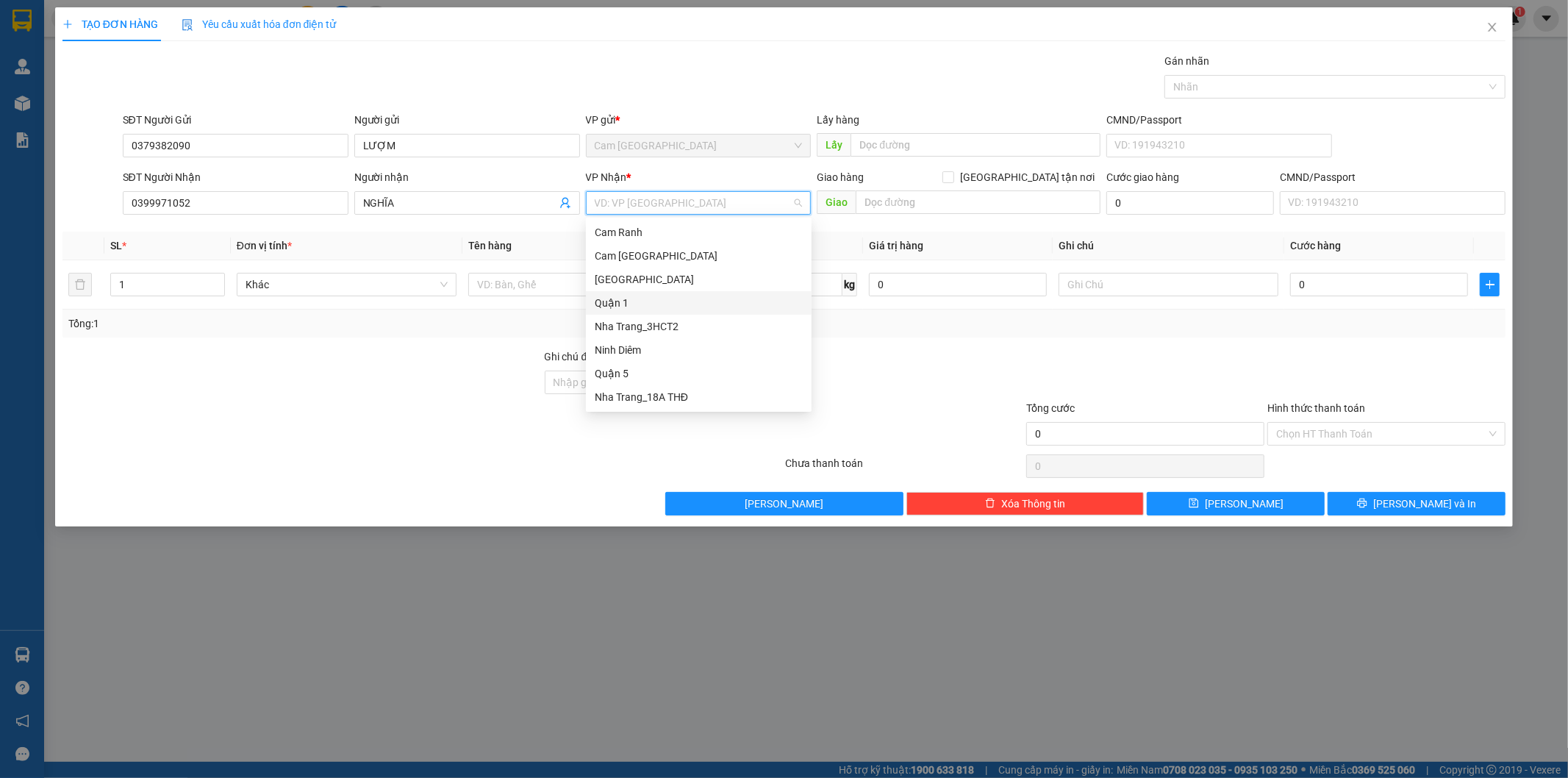
click at [641, 298] on div "Quận 1" at bounding box center [699, 303] width 208 height 16
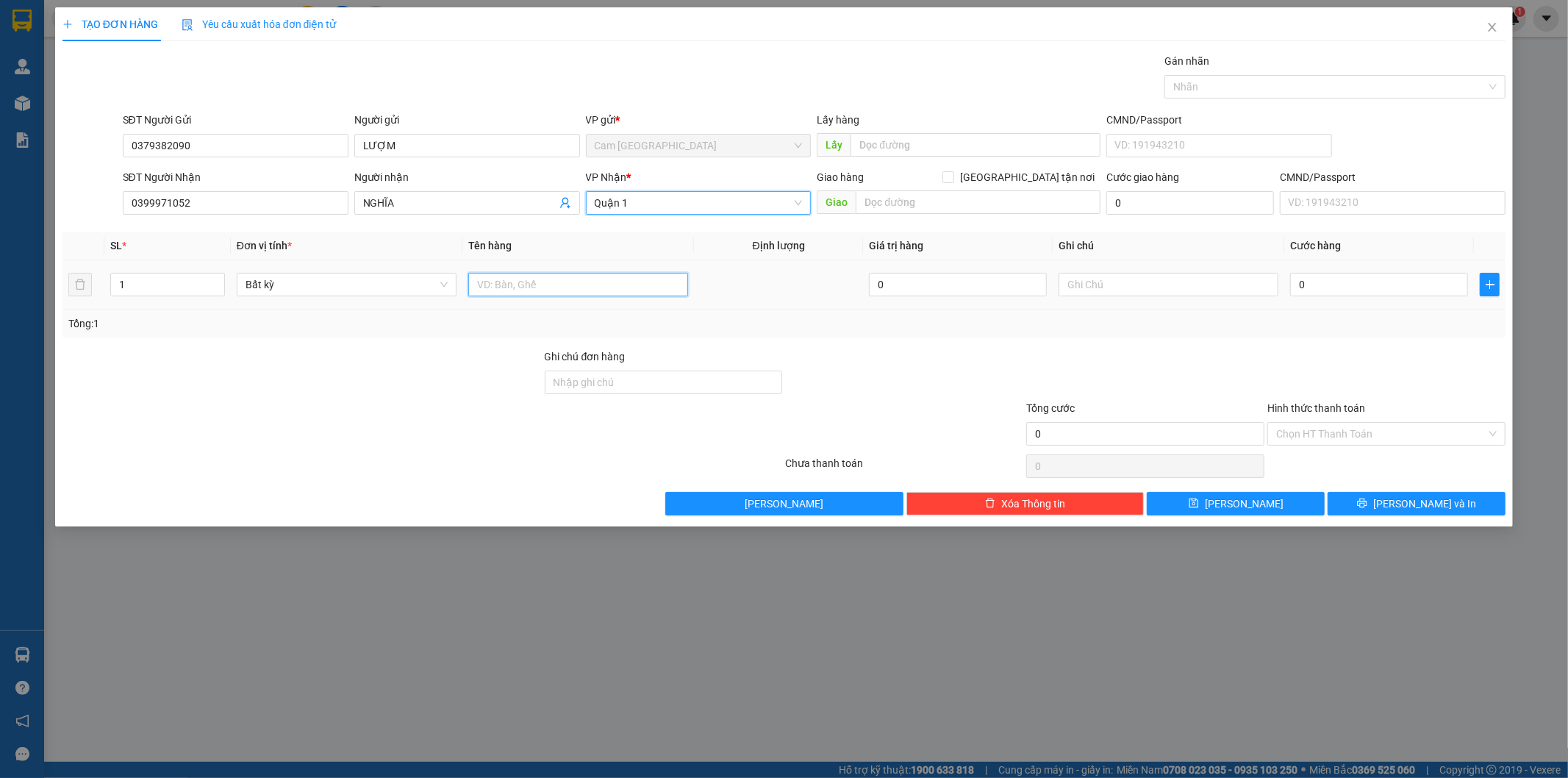
click at [572, 285] on input "text" at bounding box center [577, 284] width 220 height 23
type input "1TX"
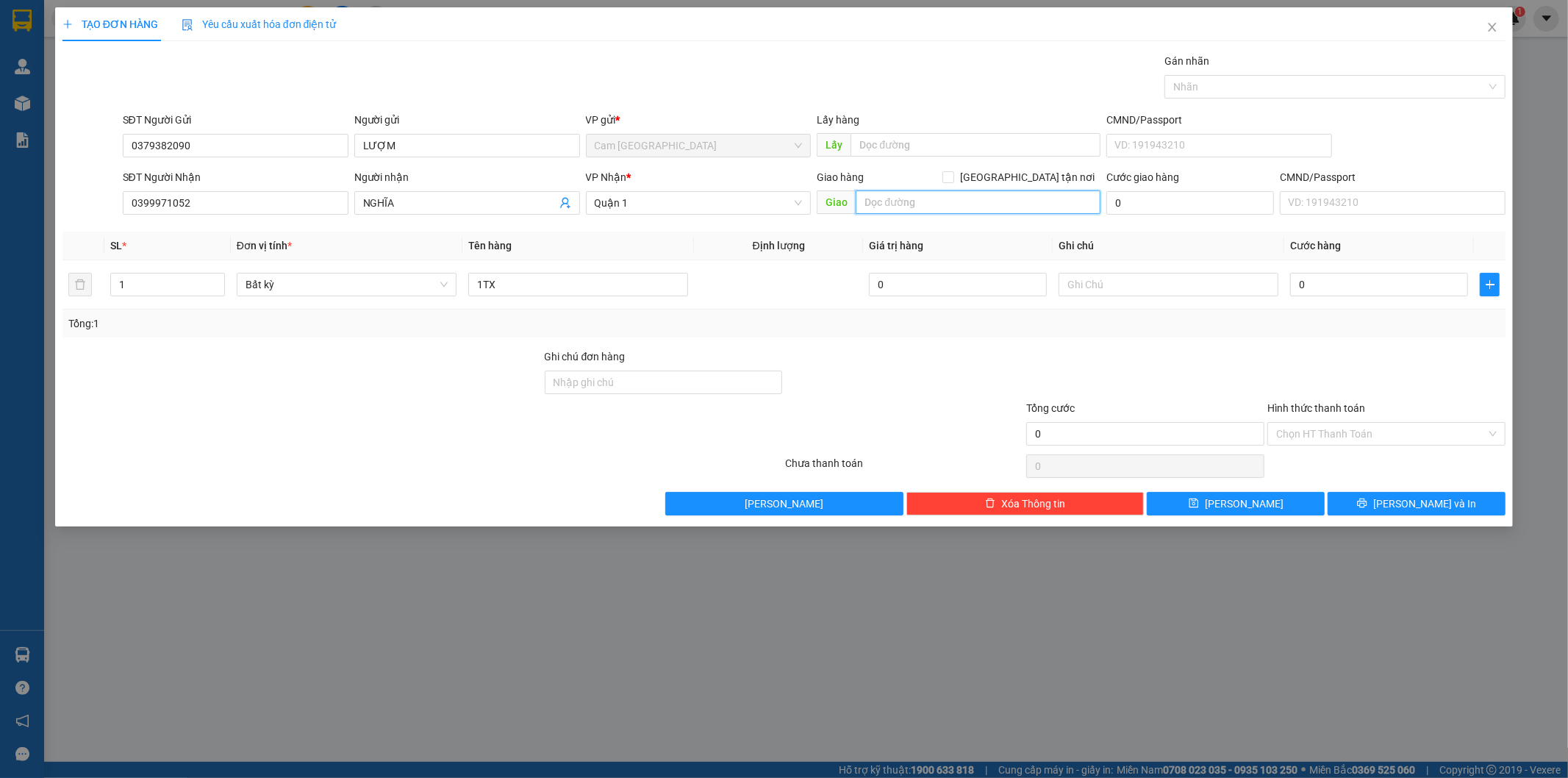
click at [1023, 212] on input "text" at bounding box center [978, 201] width 245 height 23
click at [861, 199] on input "180/89 [PERSON_NAME] -P 22" at bounding box center [978, 201] width 245 height 23
type input "A TÝ GIAO - 180/89 [PERSON_NAME] -P 22"
click at [1394, 289] on input "0" at bounding box center [1379, 284] width 178 height 23
type input "4"
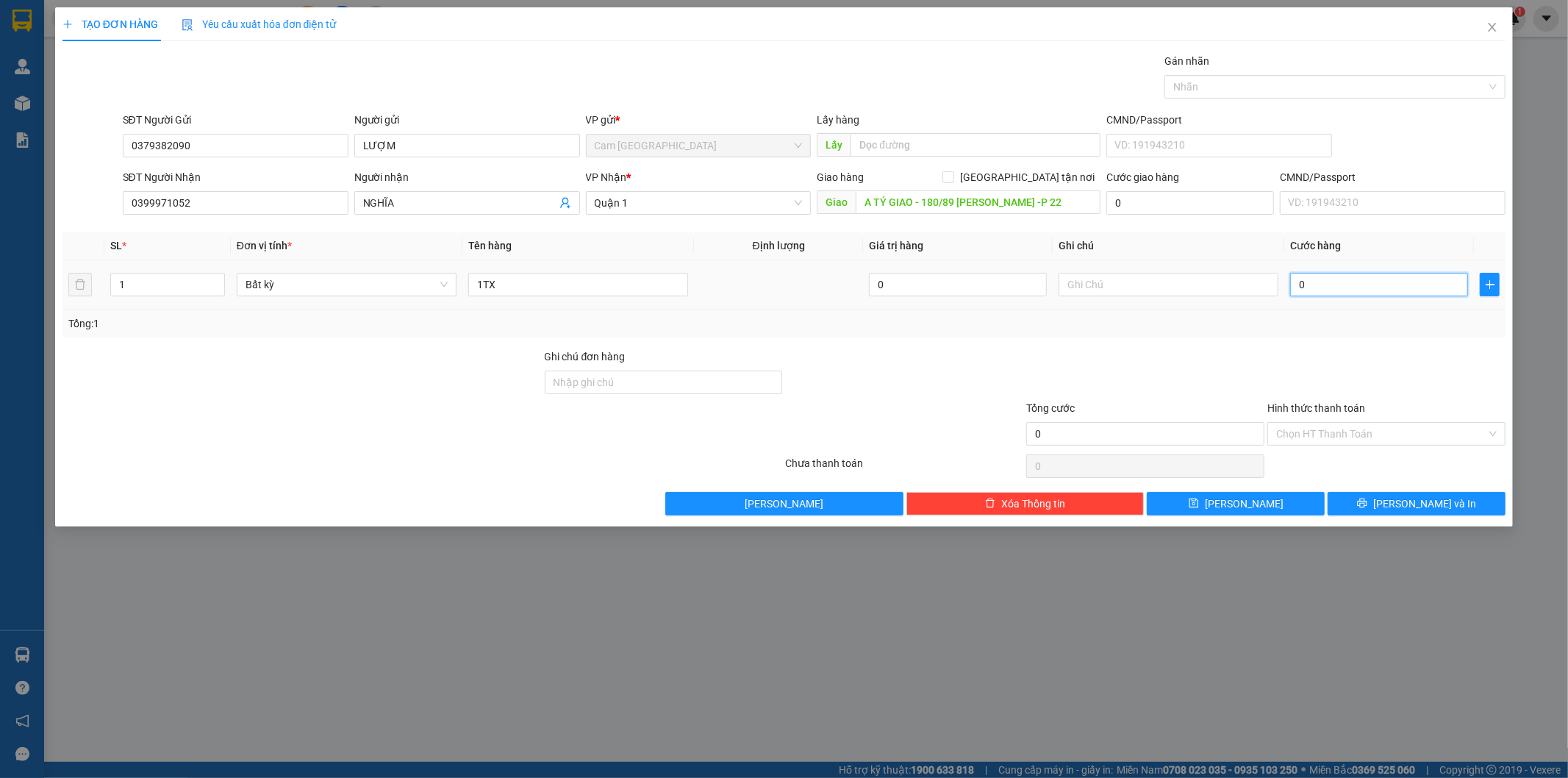
type input "4"
type input "40"
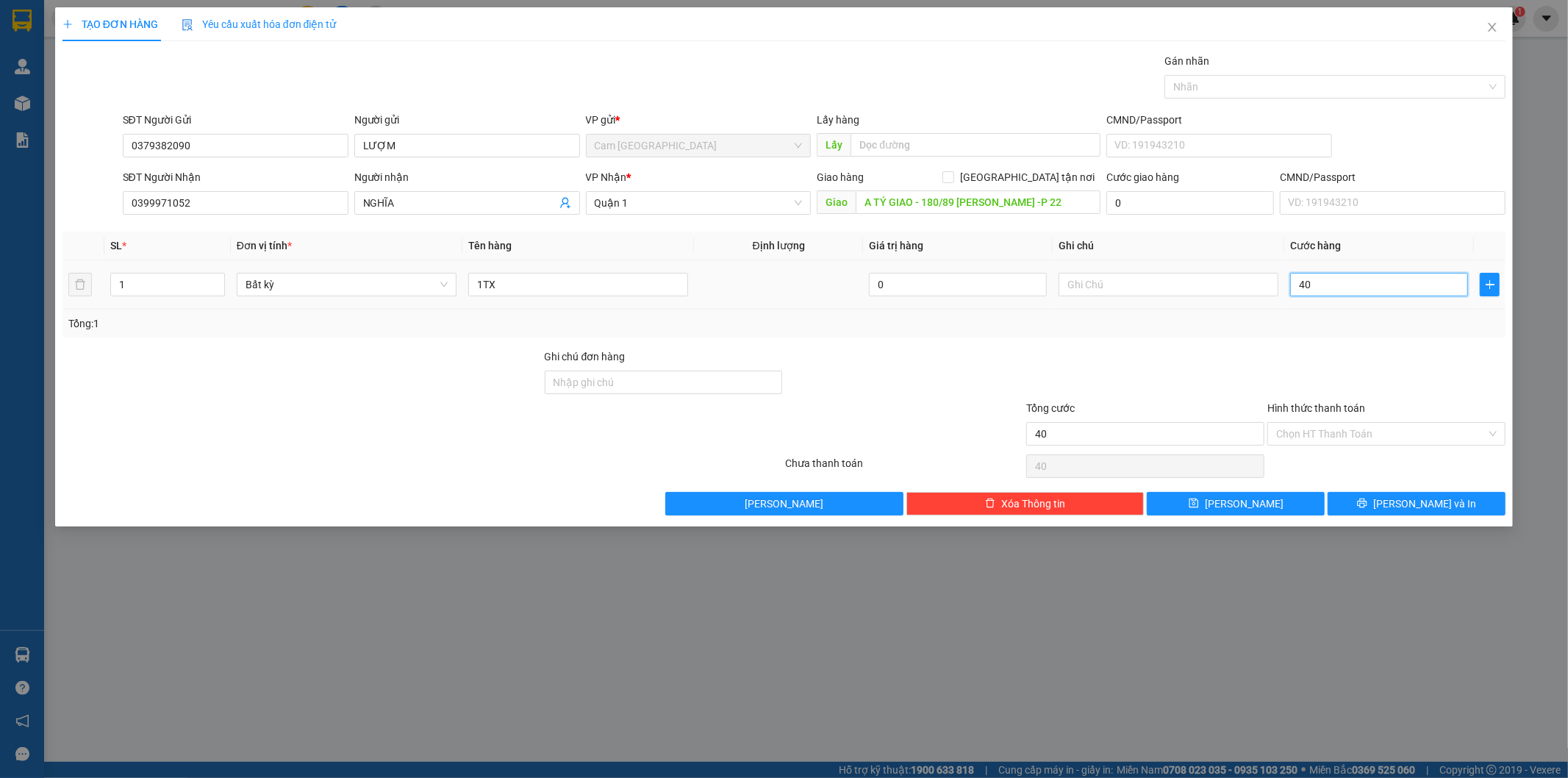
type input "400"
type input "4.000"
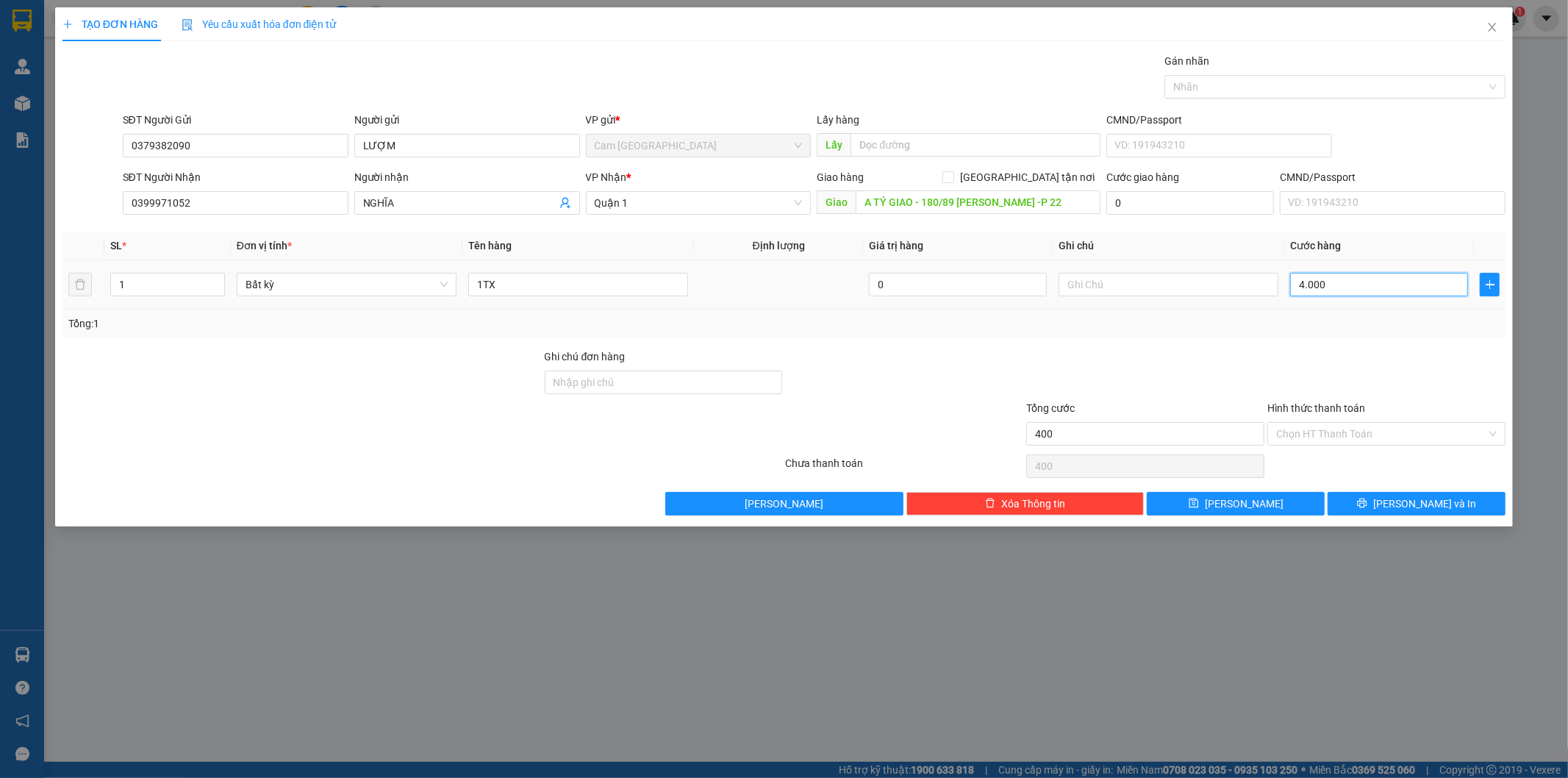
type input "4.000"
type input "40.000"
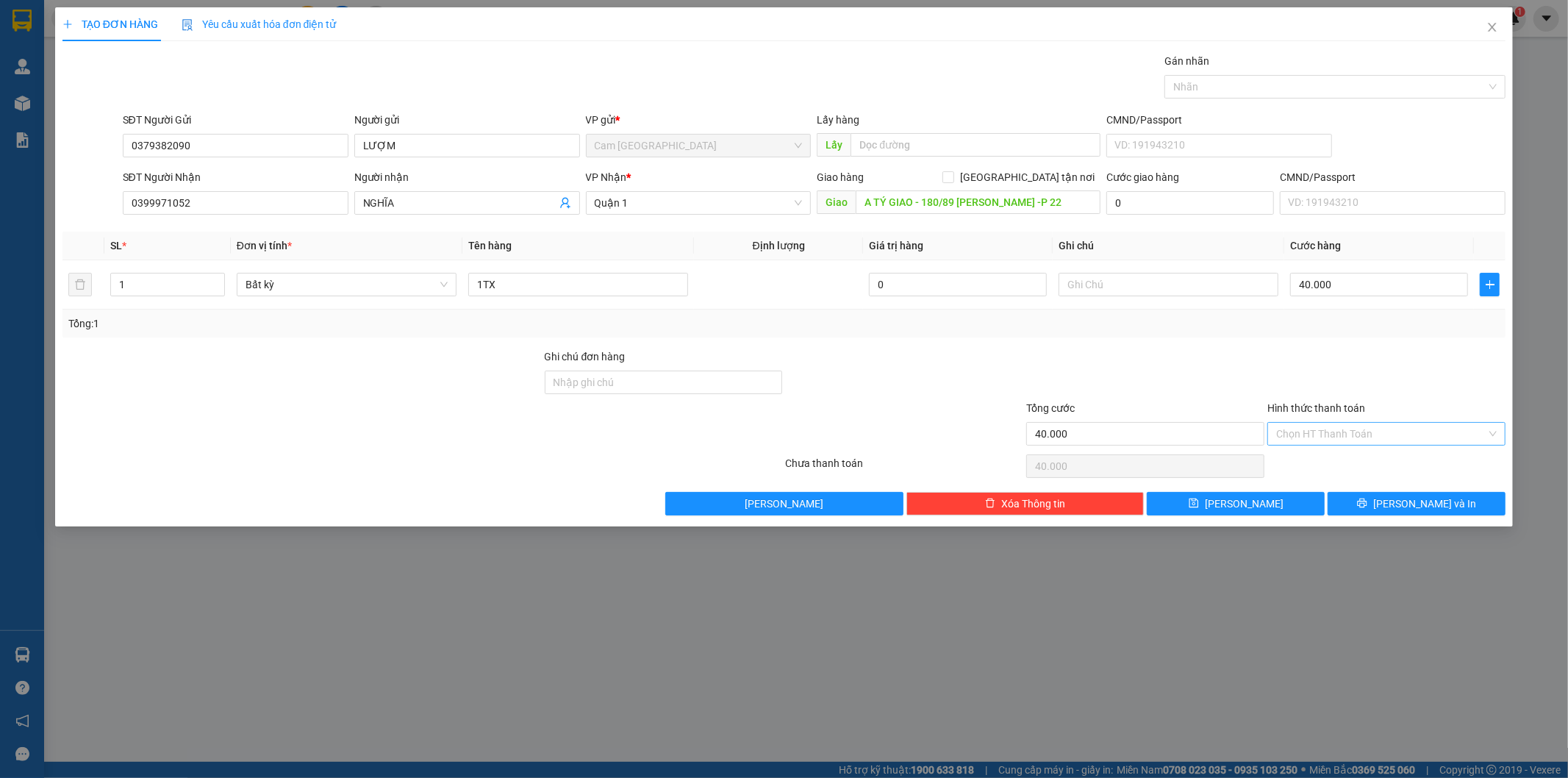
click at [1346, 443] on input "Hình thức thanh toán" at bounding box center [1380, 434] width 210 height 22
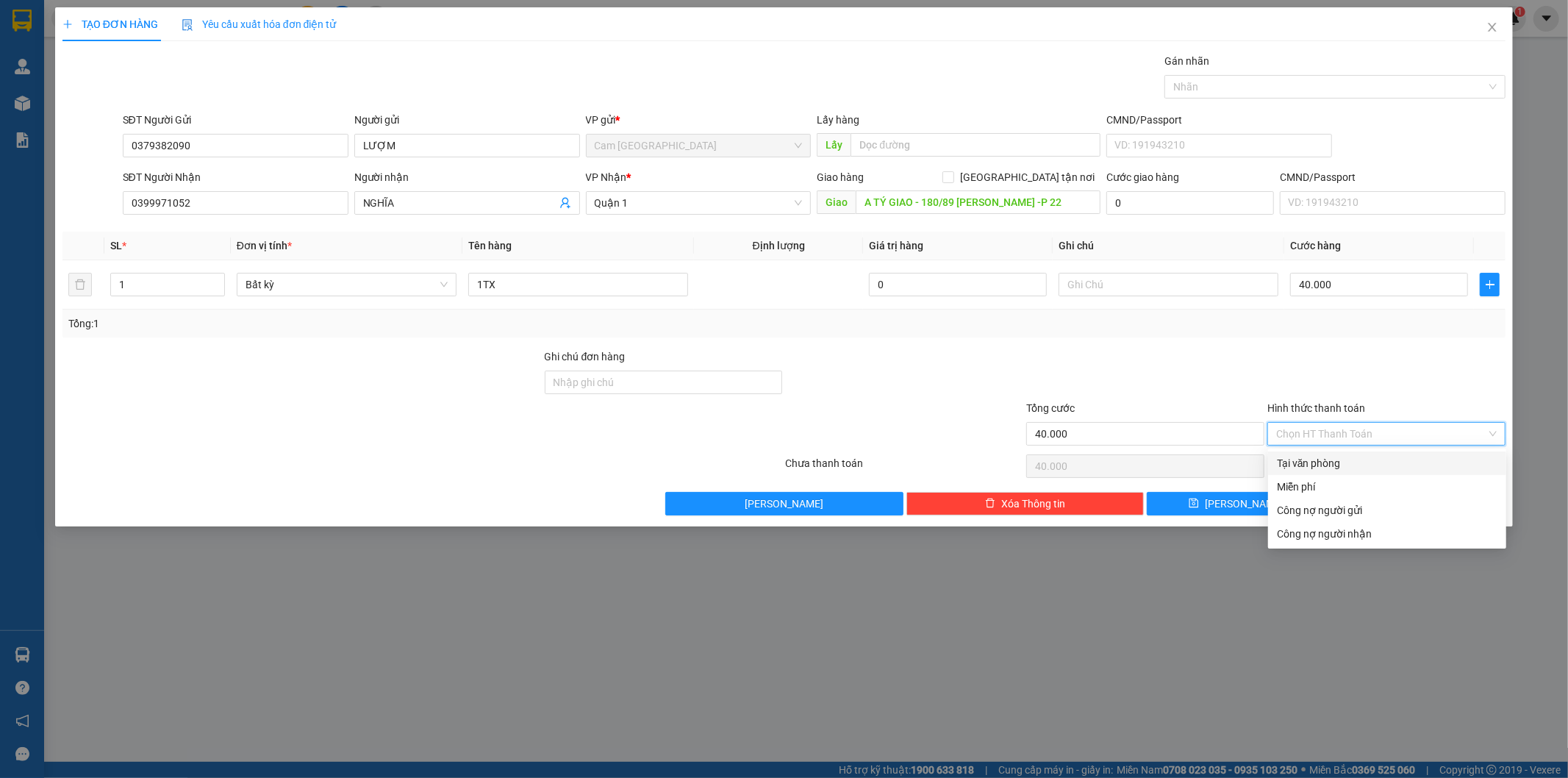
click at [1334, 459] on div "Tại văn phòng" at bounding box center [1387, 463] width 220 height 16
type input "0"
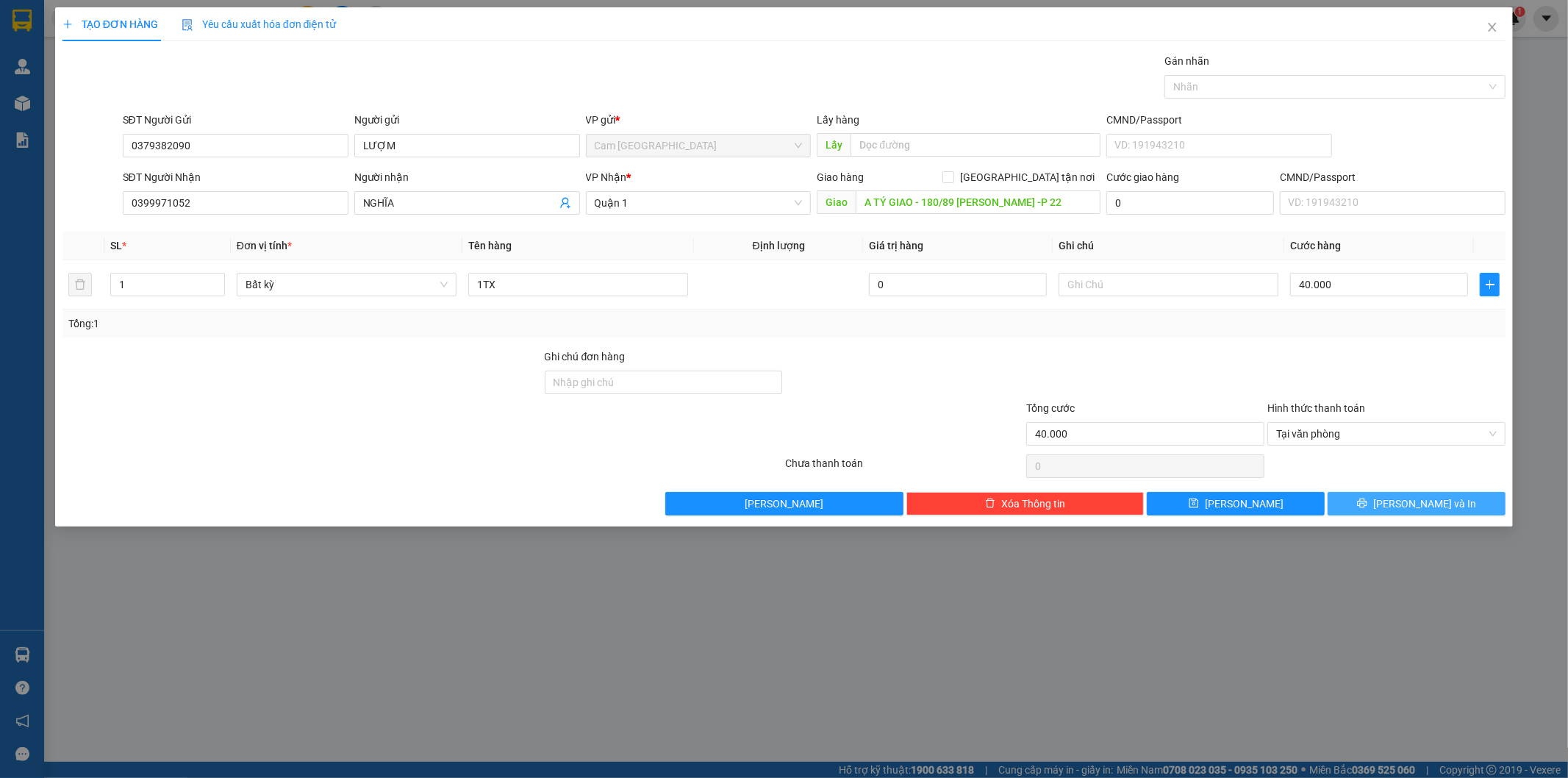
click at [1348, 510] on button "[PERSON_NAME] và In" at bounding box center [1416, 503] width 178 height 23
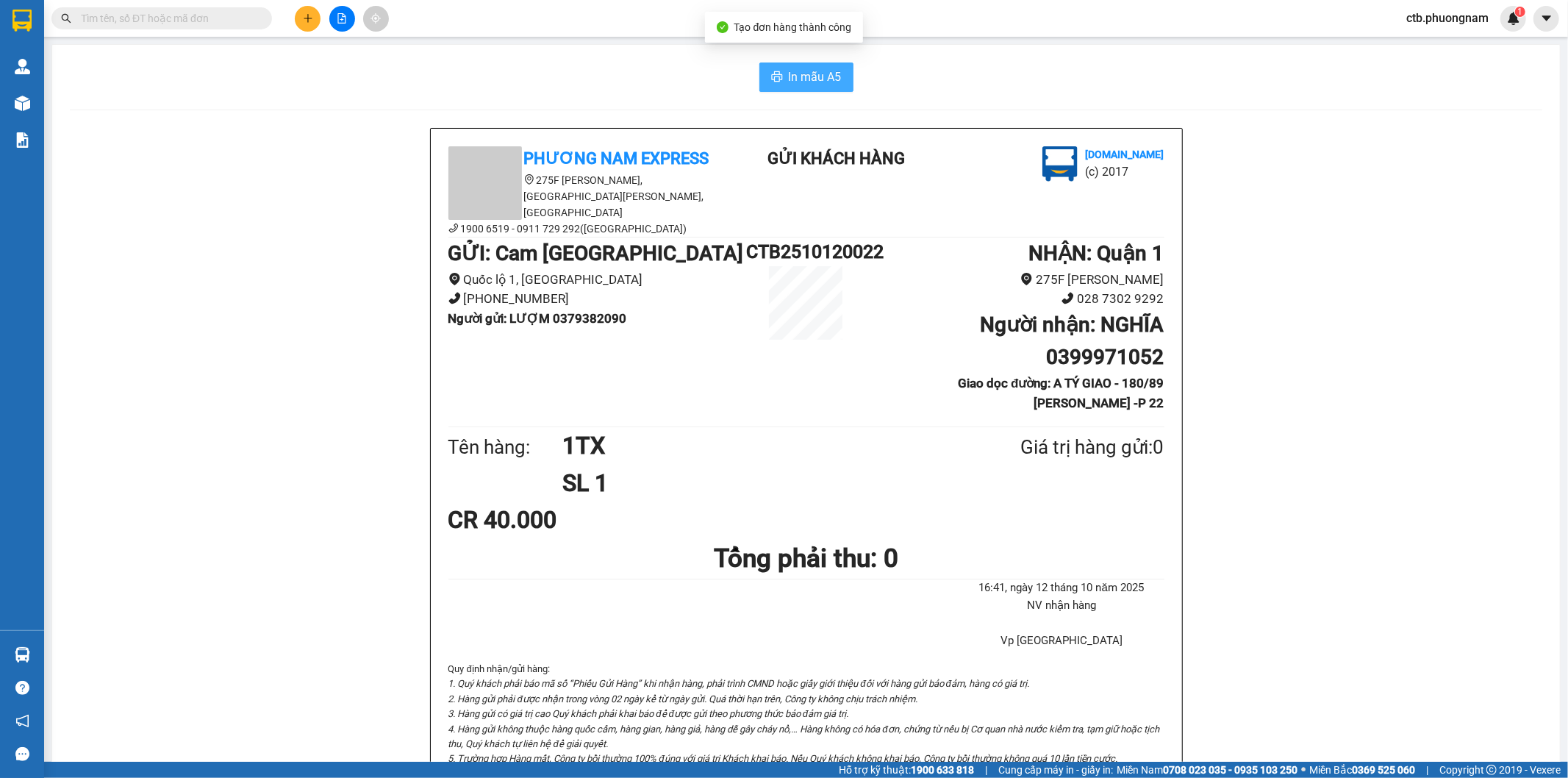
click at [777, 70] on button "In mẫu A5" at bounding box center [806, 77] width 94 height 30
click at [297, 11] on button at bounding box center [307, 18] width 26 height 26
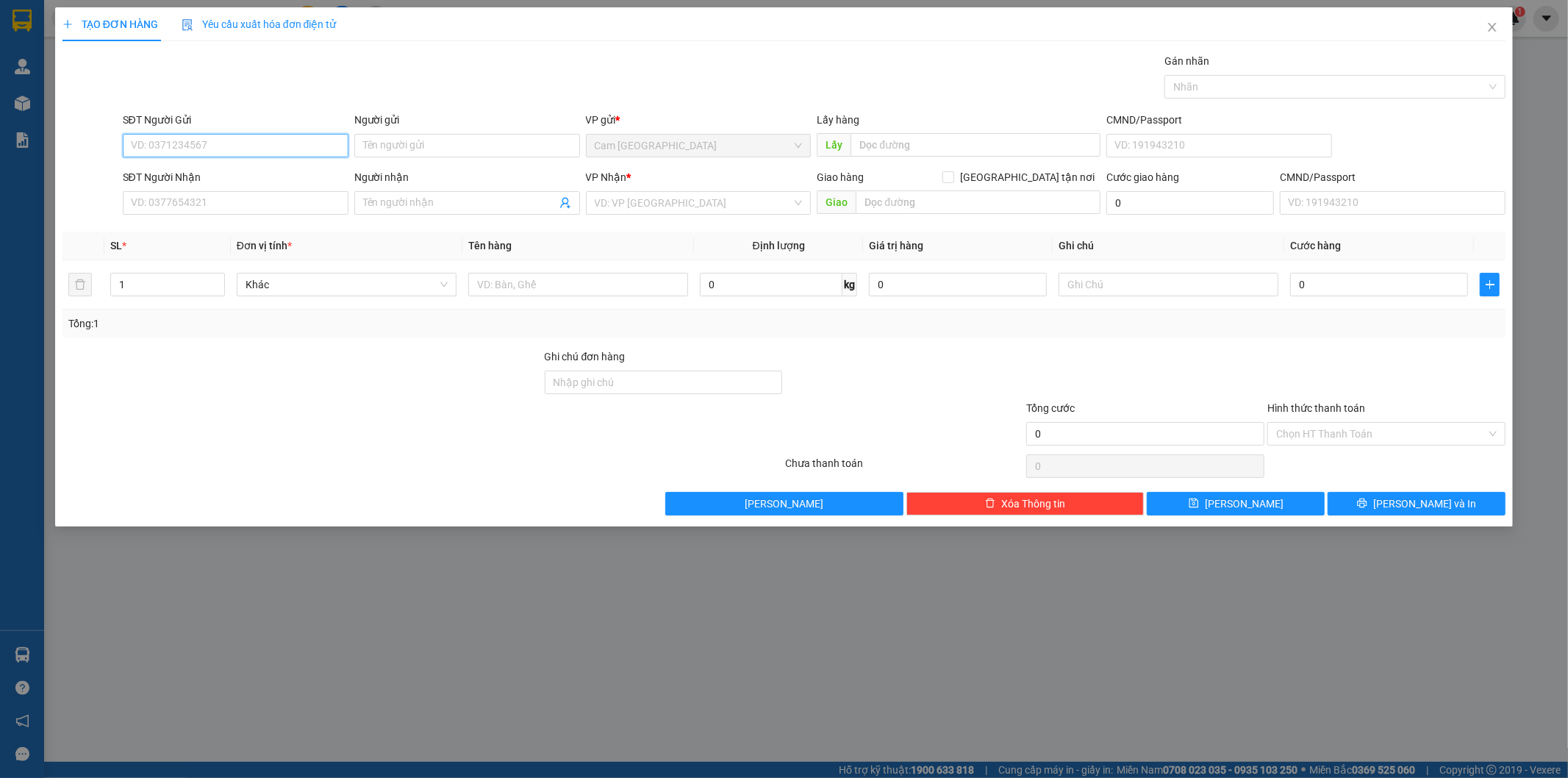
click at [282, 145] on input "SĐT Người Gửi" at bounding box center [236, 145] width 226 height 23
type input "0905720545"
click at [315, 175] on div "0905720545 - MẠNH" at bounding box center [236, 175] width 208 height 16
type input "MẠNH"
type input "0902653635"
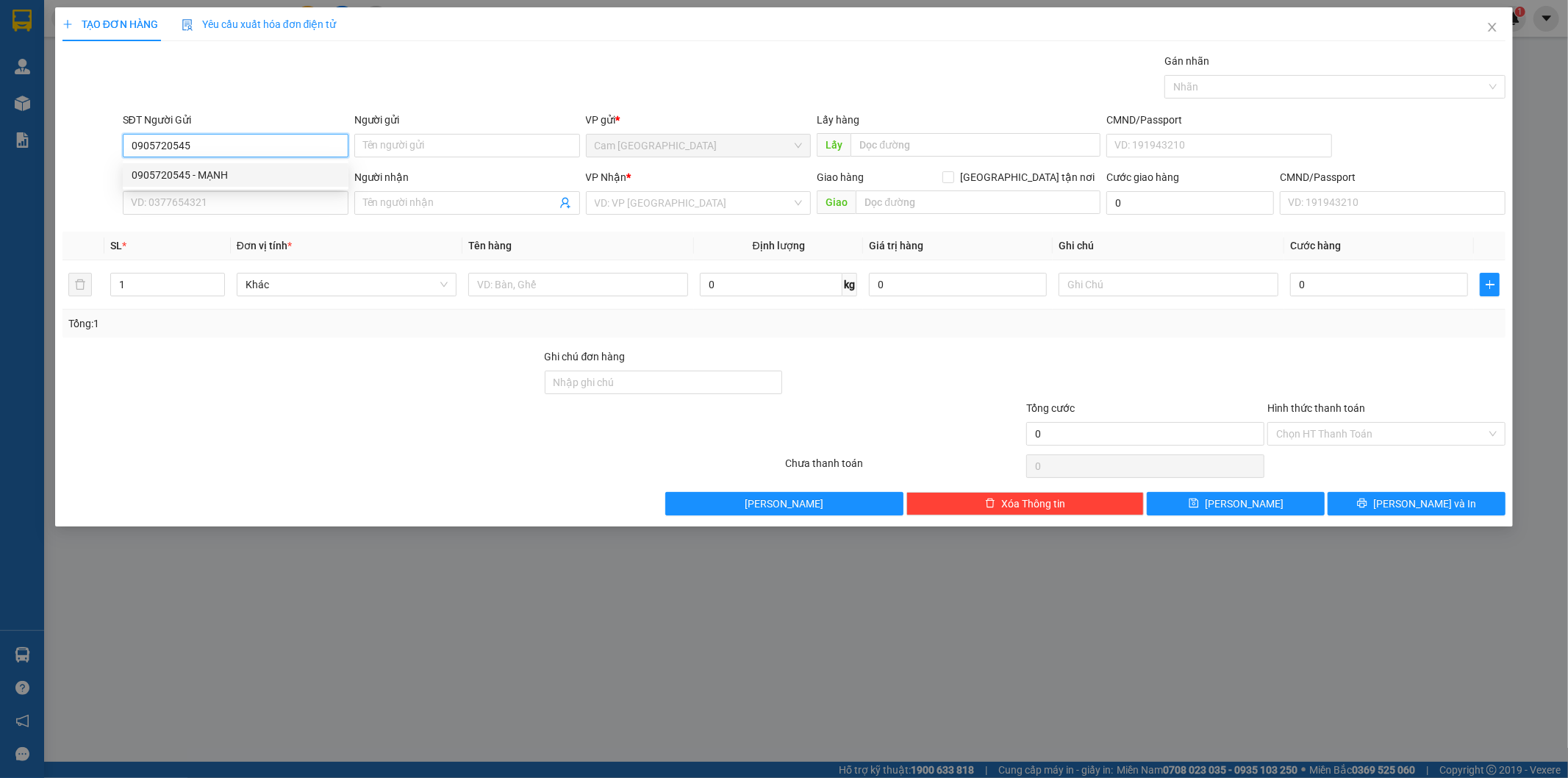
type input "THỦY TIÊN"
type input "0905720545"
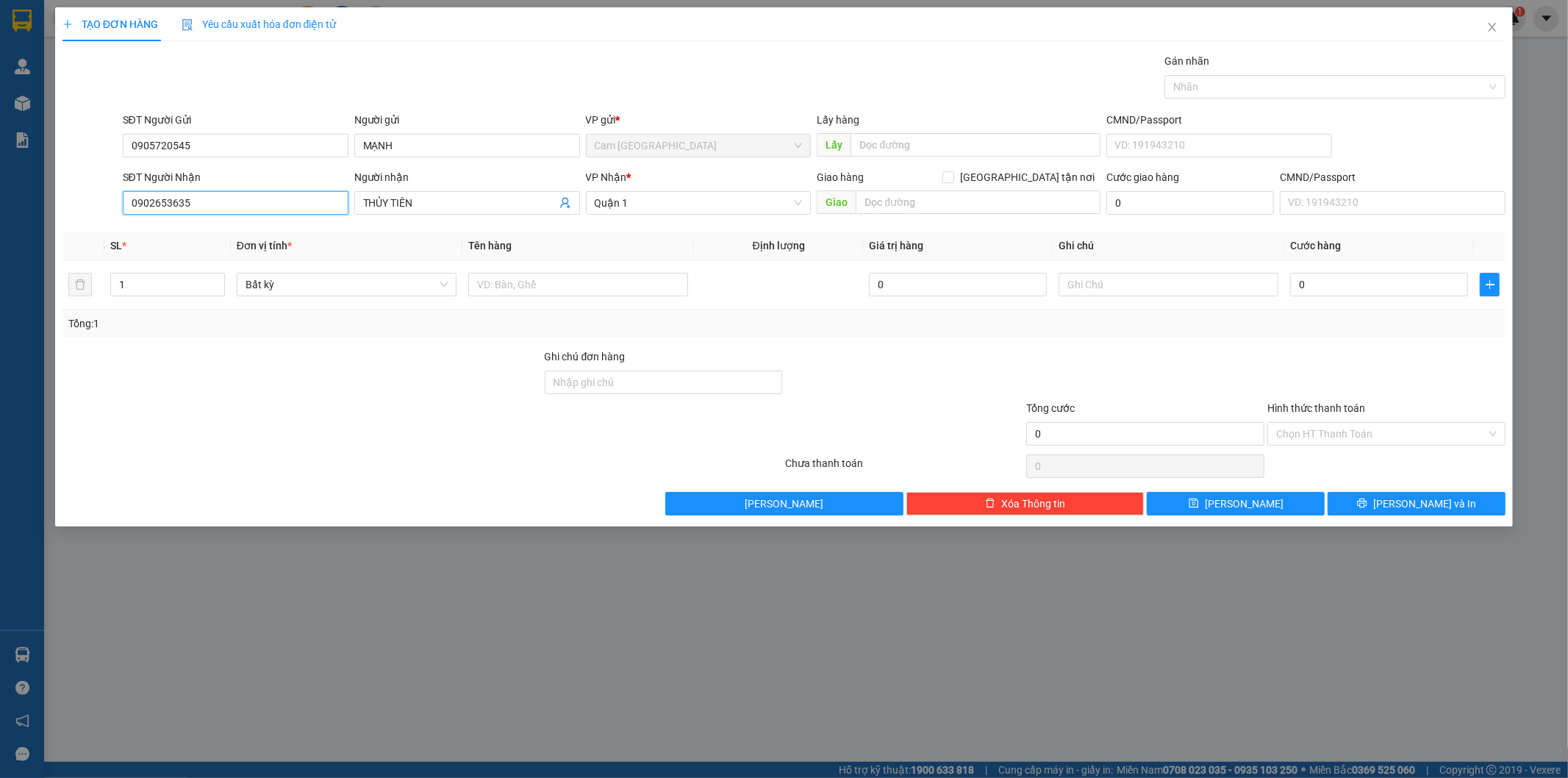
drag, startPoint x: 180, startPoint y: 208, endPoint x: 105, endPoint y: 210, distance: 75.0
click at [105, 210] on div "SĐT Người Nhận 0902653635 0902653635 Người nhận THỦY TIÊN VP Nhận * [GEOGRAPHIC…" at bounding box center [784, 195] width 1447 height 51
type input "0909656366"
click at [180, 229] on div "0909656366 - BẰNG" at bounding box center [236, 232] width 208 height 16
type input "BẰNG"
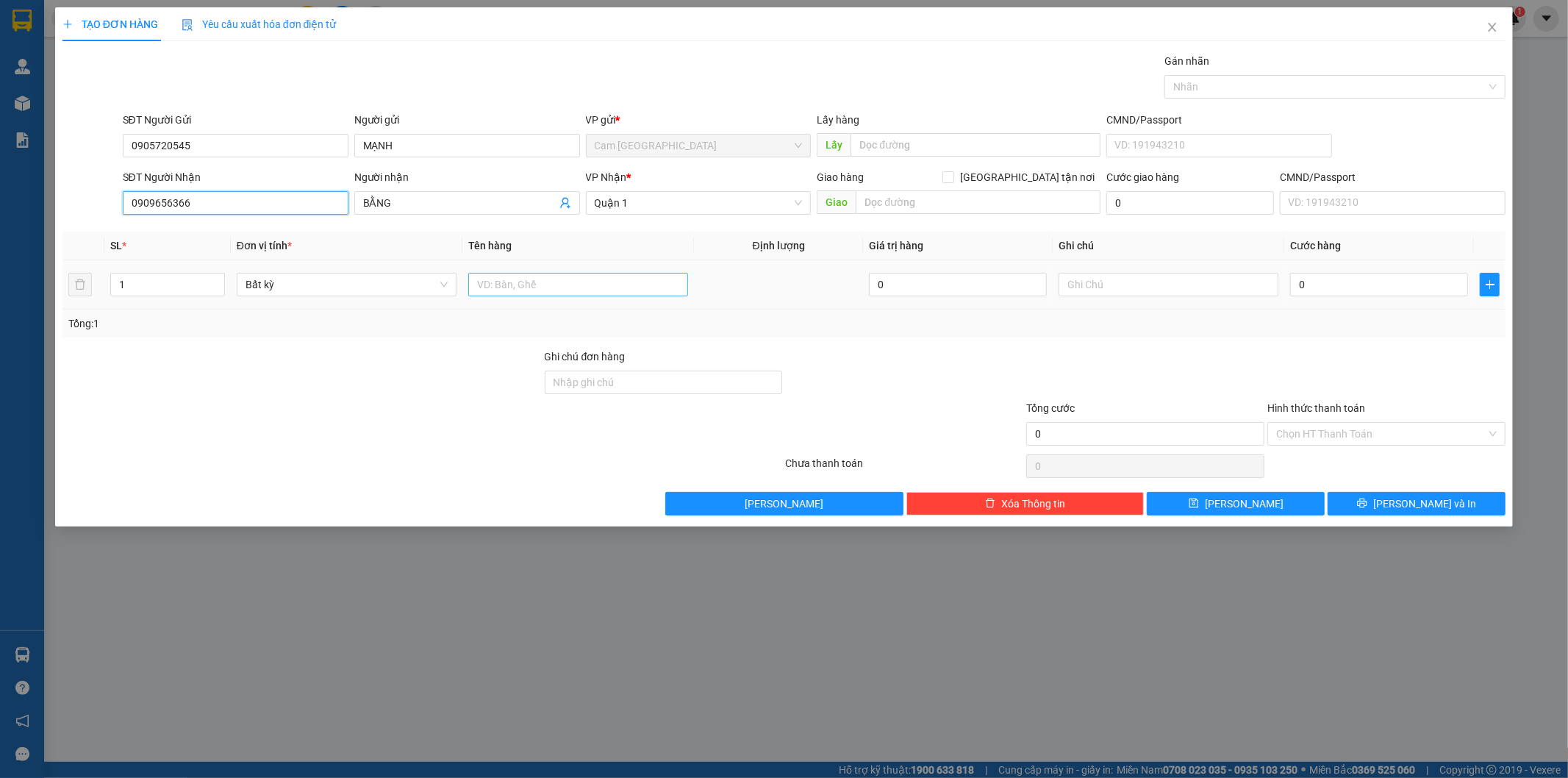
type input "0909656366"
click at [518, 289] on input "text" at bounding box center [577, 284] width 220 height 23
click at [651, 200] on span "Quận 1" at bounding box center [699, 203] width 208 height 22
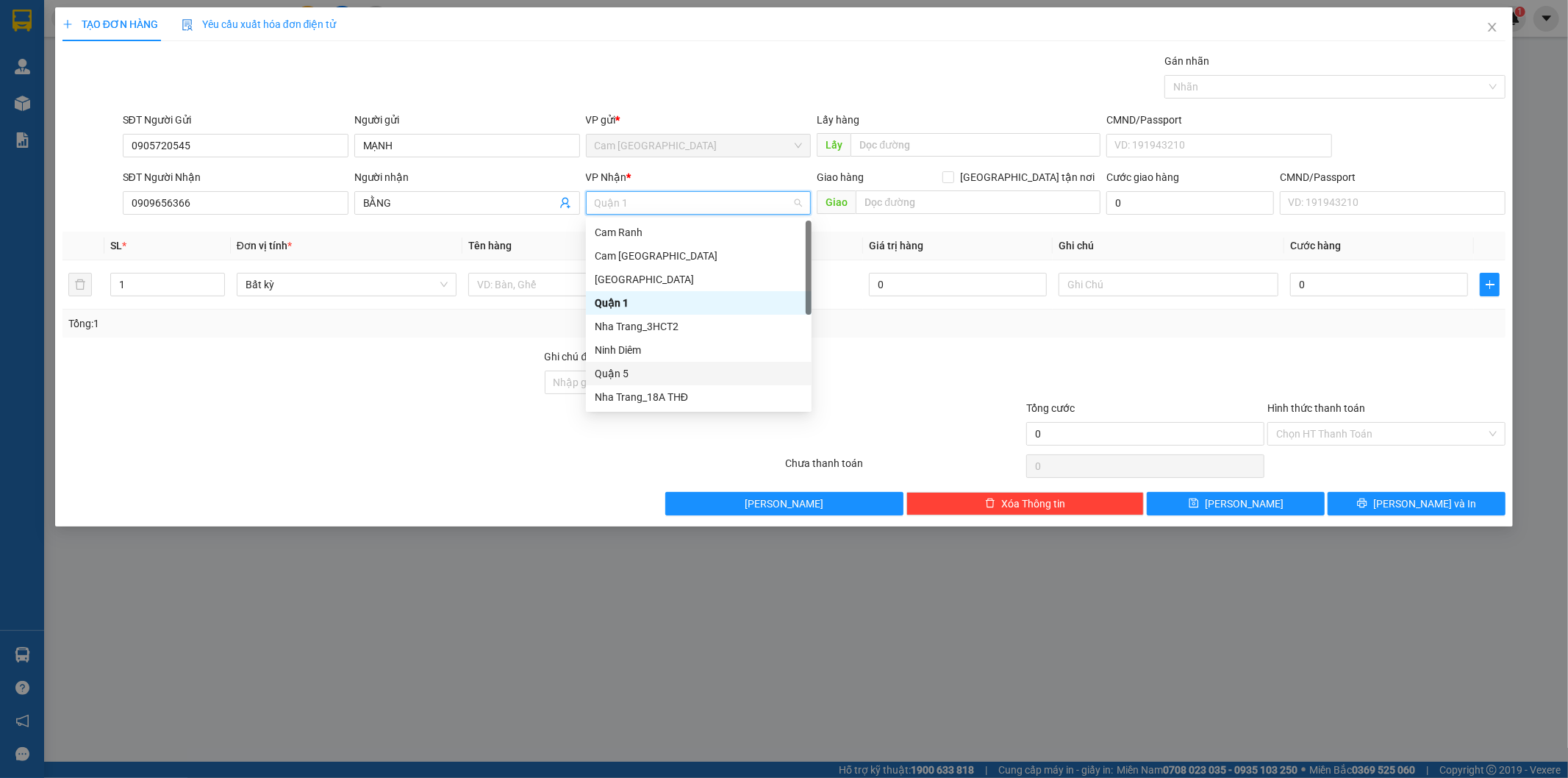
click at [656, 372] on div "Quận 5" at bounding box center [699, 374] width 208 height 16
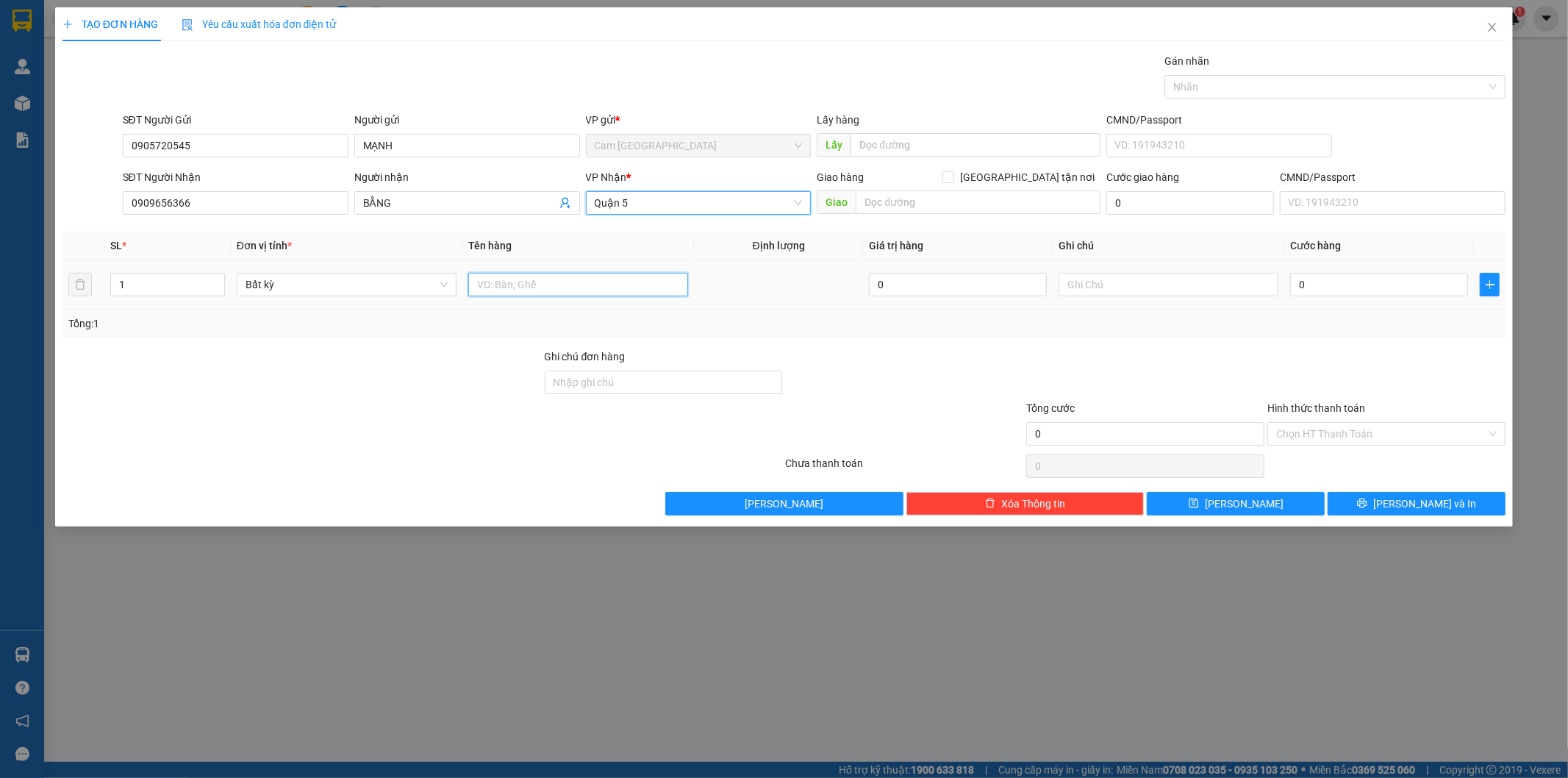
click at [521, 277] on input "text" at bounding box center [577, 284] width 220 height 23
type input "1H"
click at [1297, 281] on input "0" at bounding box center [1379, 284] width 178 height 23
type input "2"
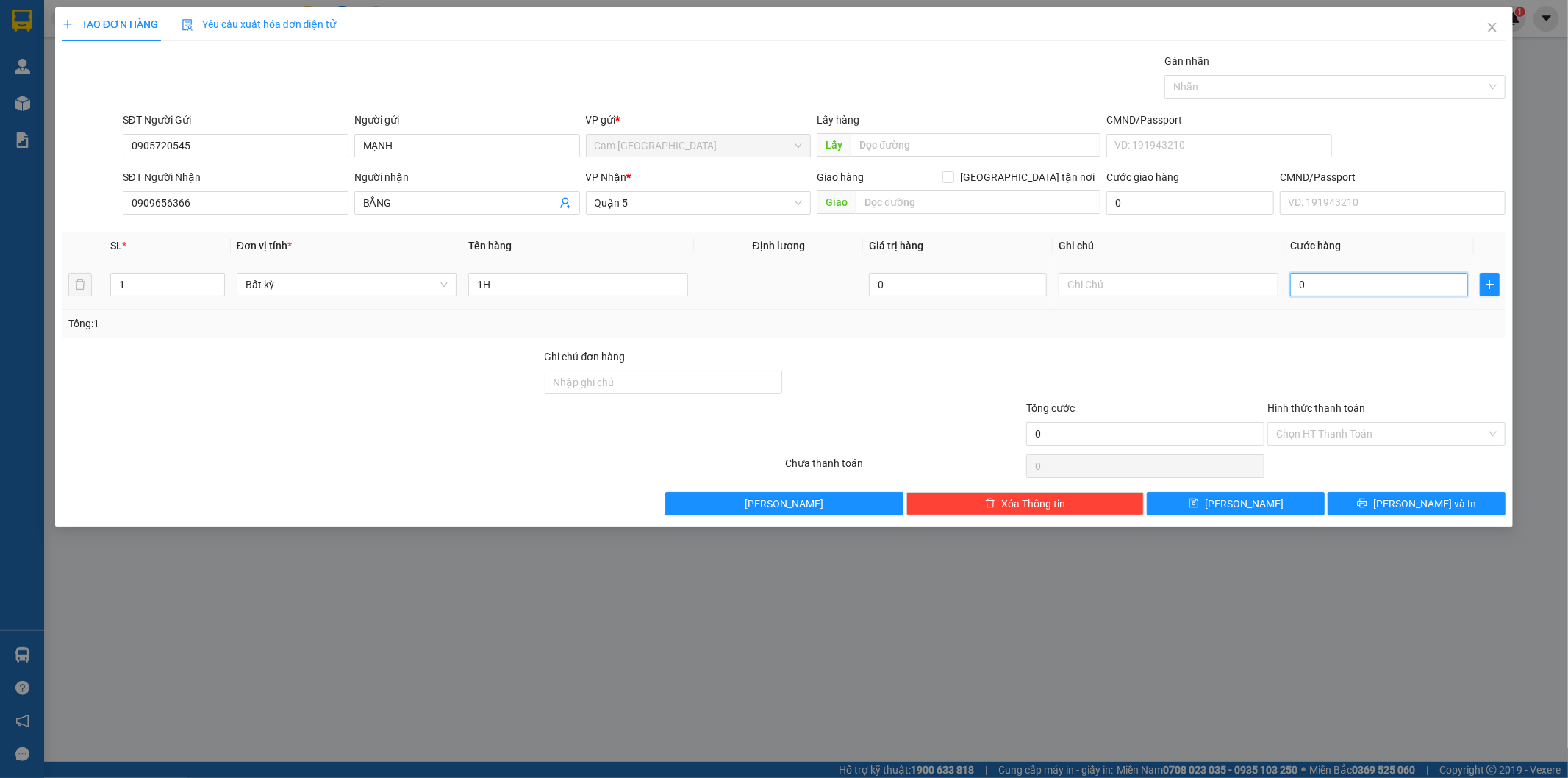
type input "2"
type input "20"
type input "200"
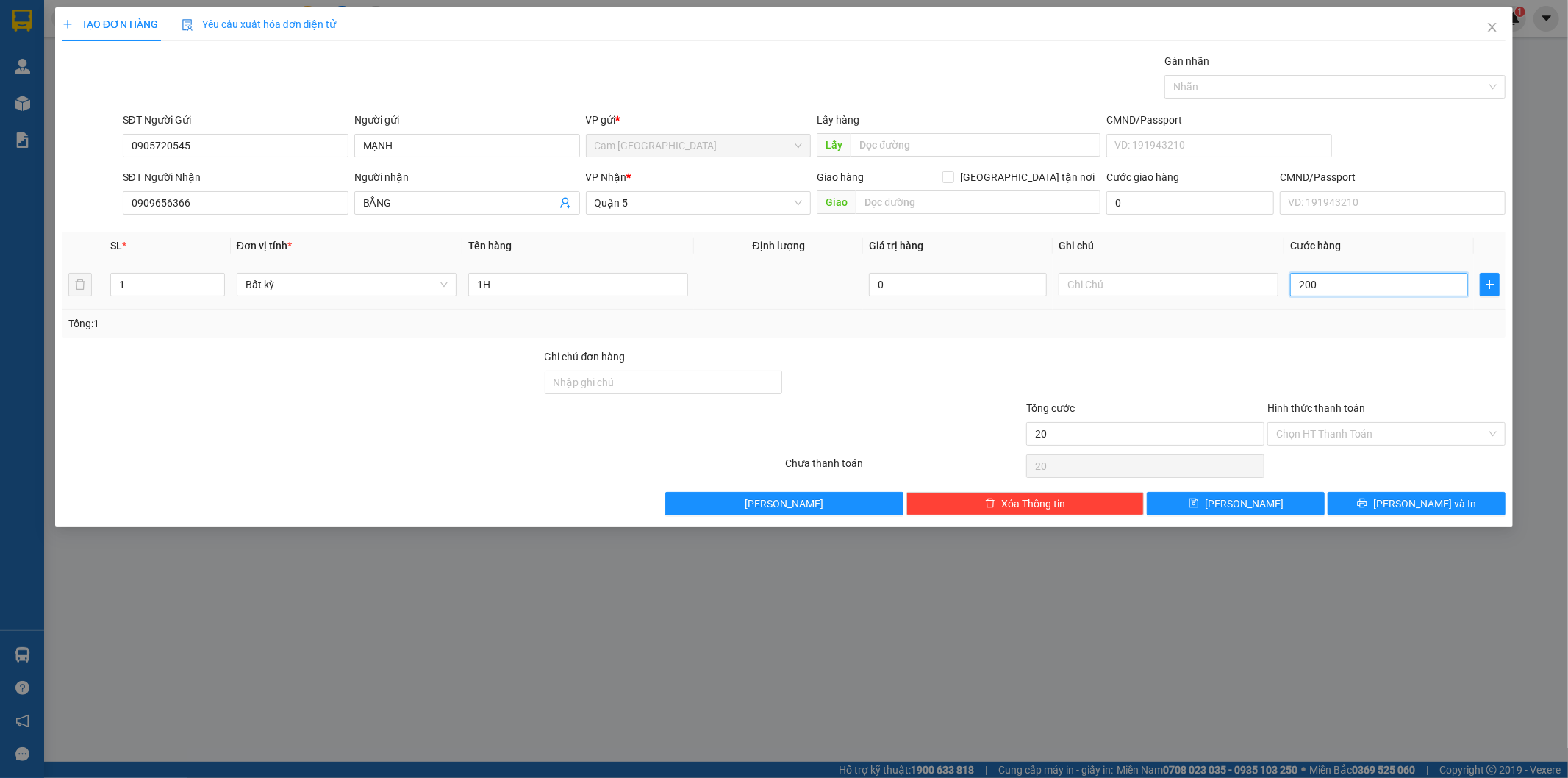
type input "200"
type input "2.000"
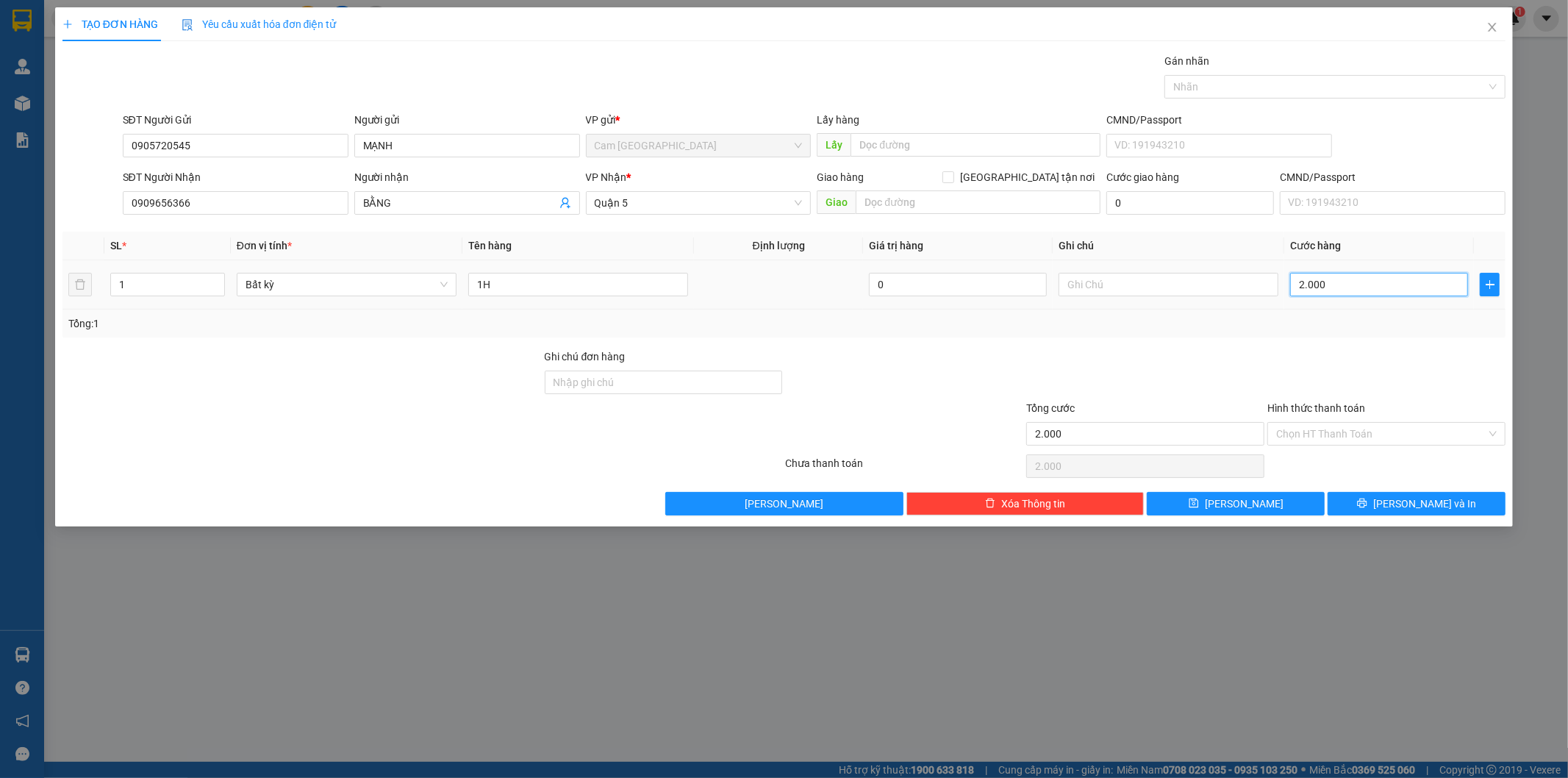
type input "20.000"
click at [1360, 431] on input "Hình thức thanh toán" at bounding box center [1380, 434] width 210 height 22
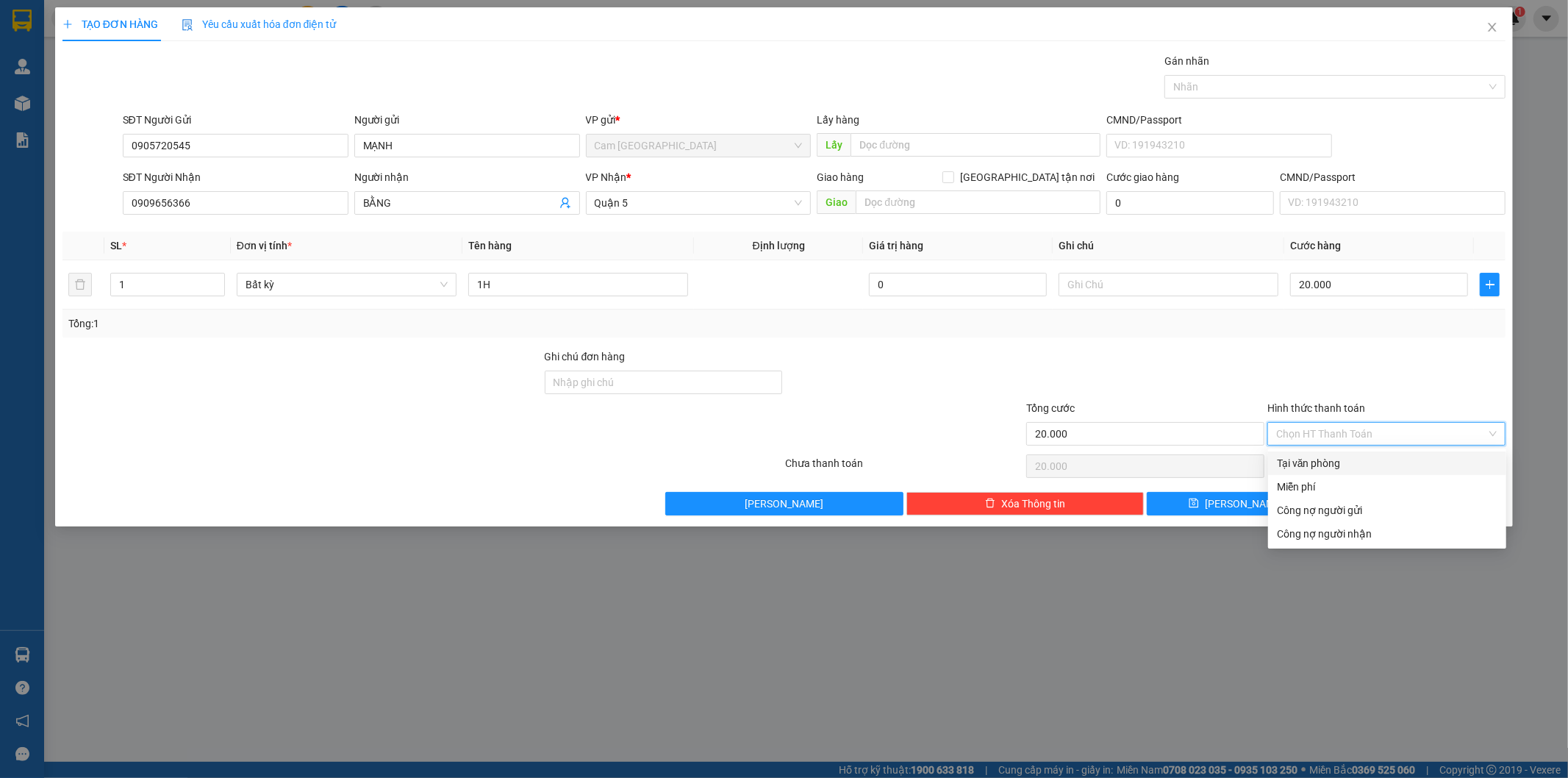
click at [1334, 458] on div "Tại văn phòng" at bounding box center [1387, 463] width 220 height 16
type input "0"
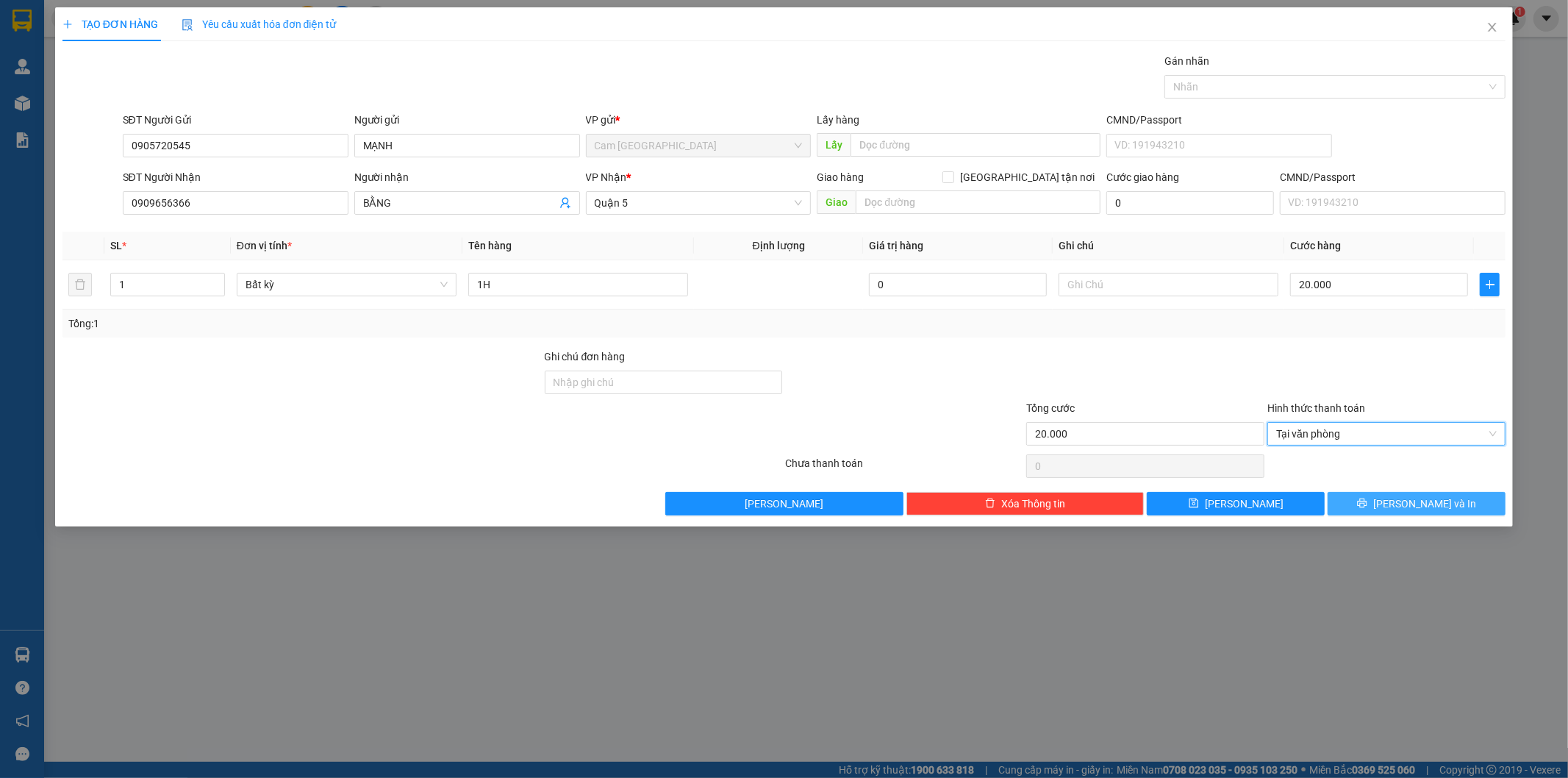
click at [1367, 498] on icon "printer" at bounding box center [1362, 502] width 10 height 10
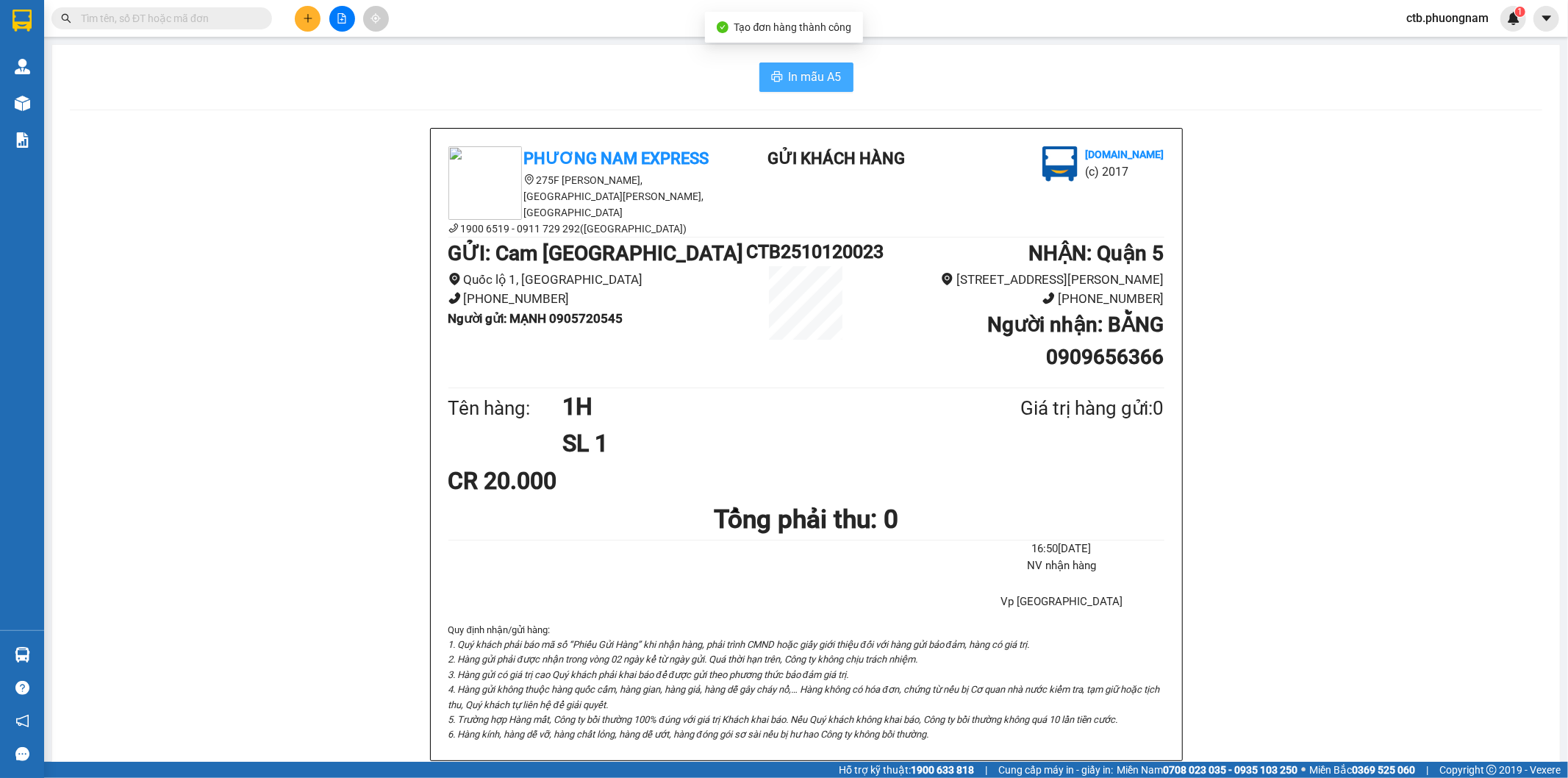
click at [812, 78] on span "In mẫu A5" at bounding box center [815, 77] width 53 height 18
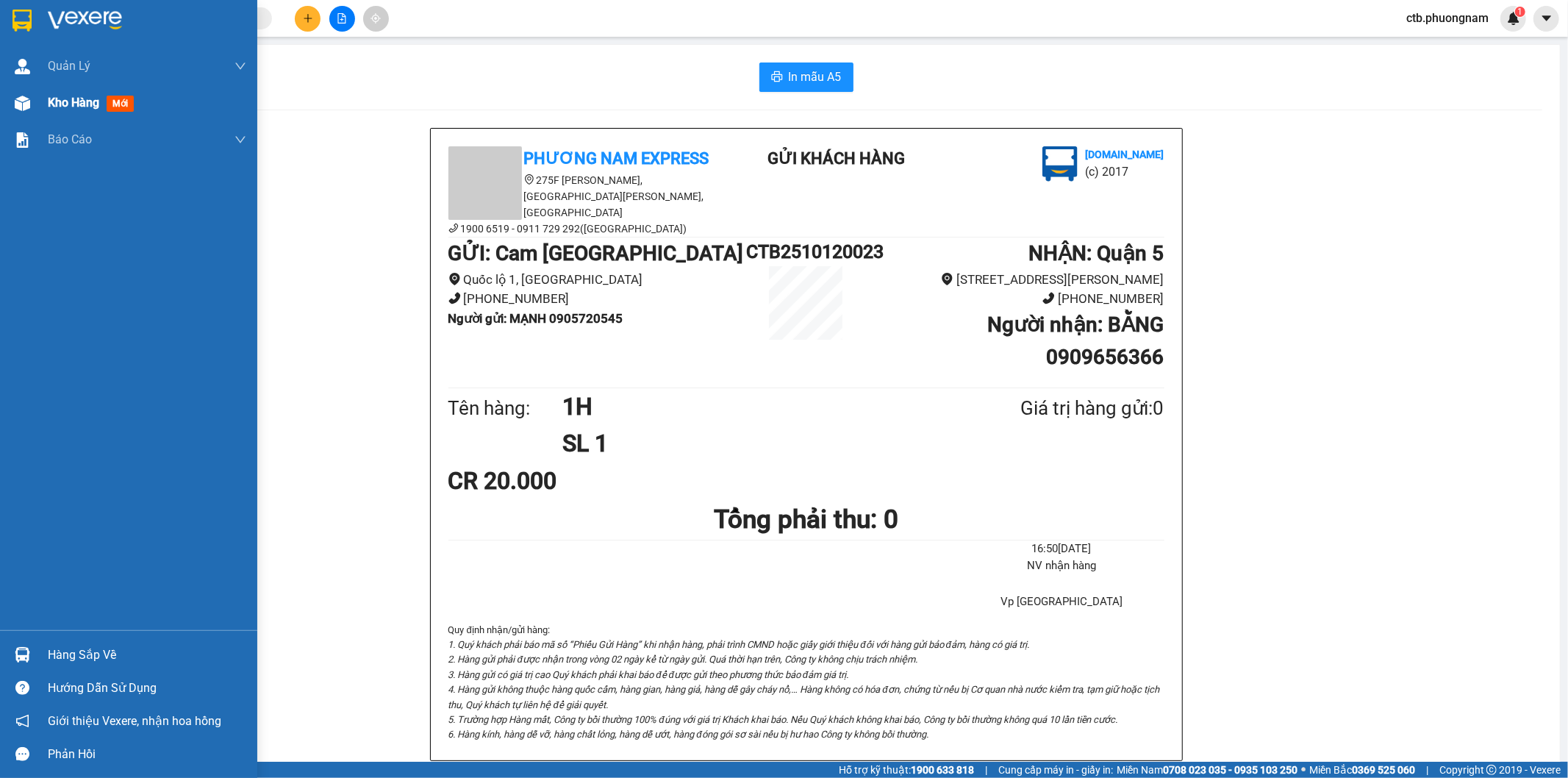
click at [57, 99] on span "Kho hàng" at bounding box center [73, 102] width 51 height 14
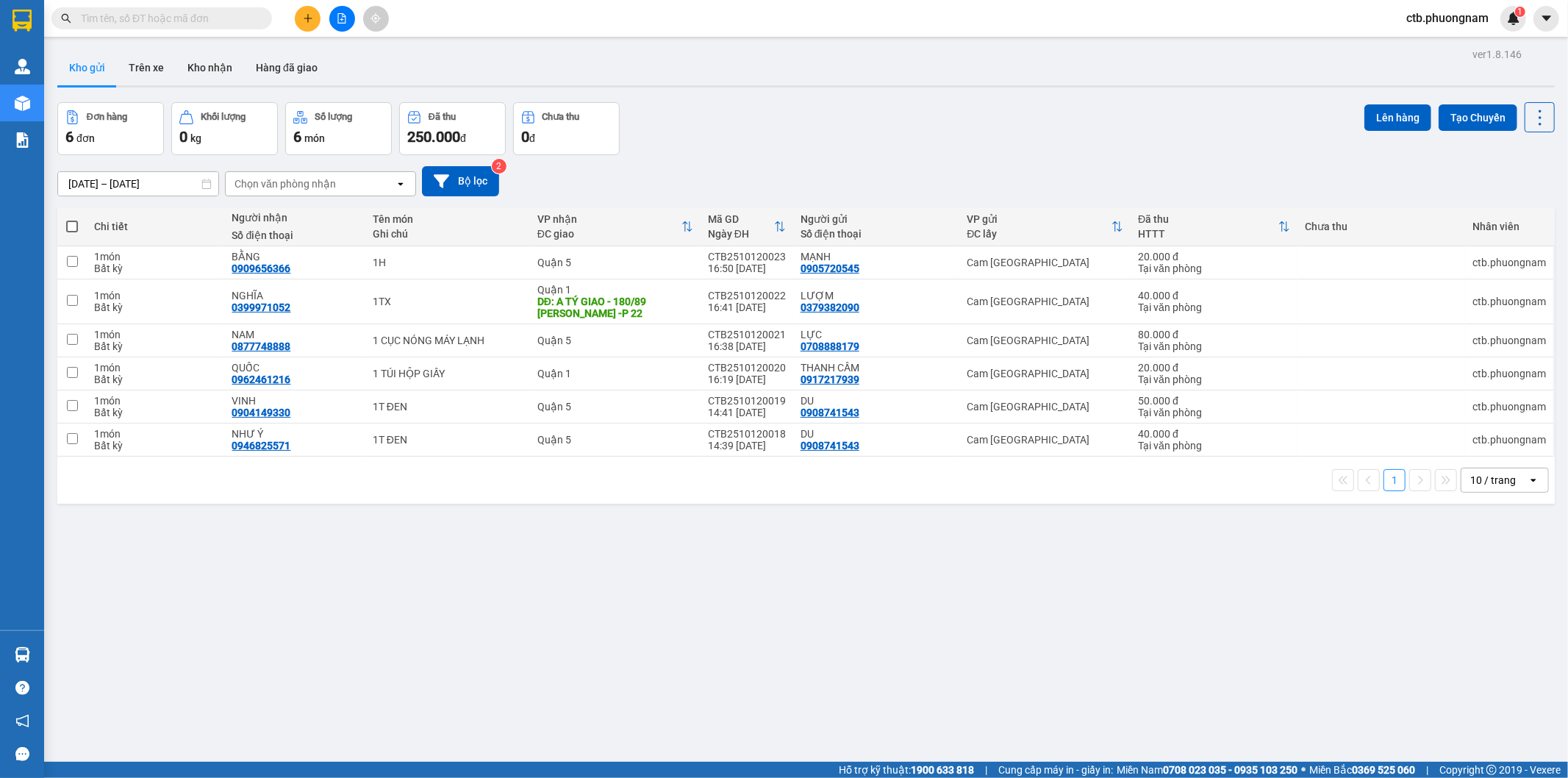
click at [307, 10] on button at bounding box center [307, 18] width 26 height 26
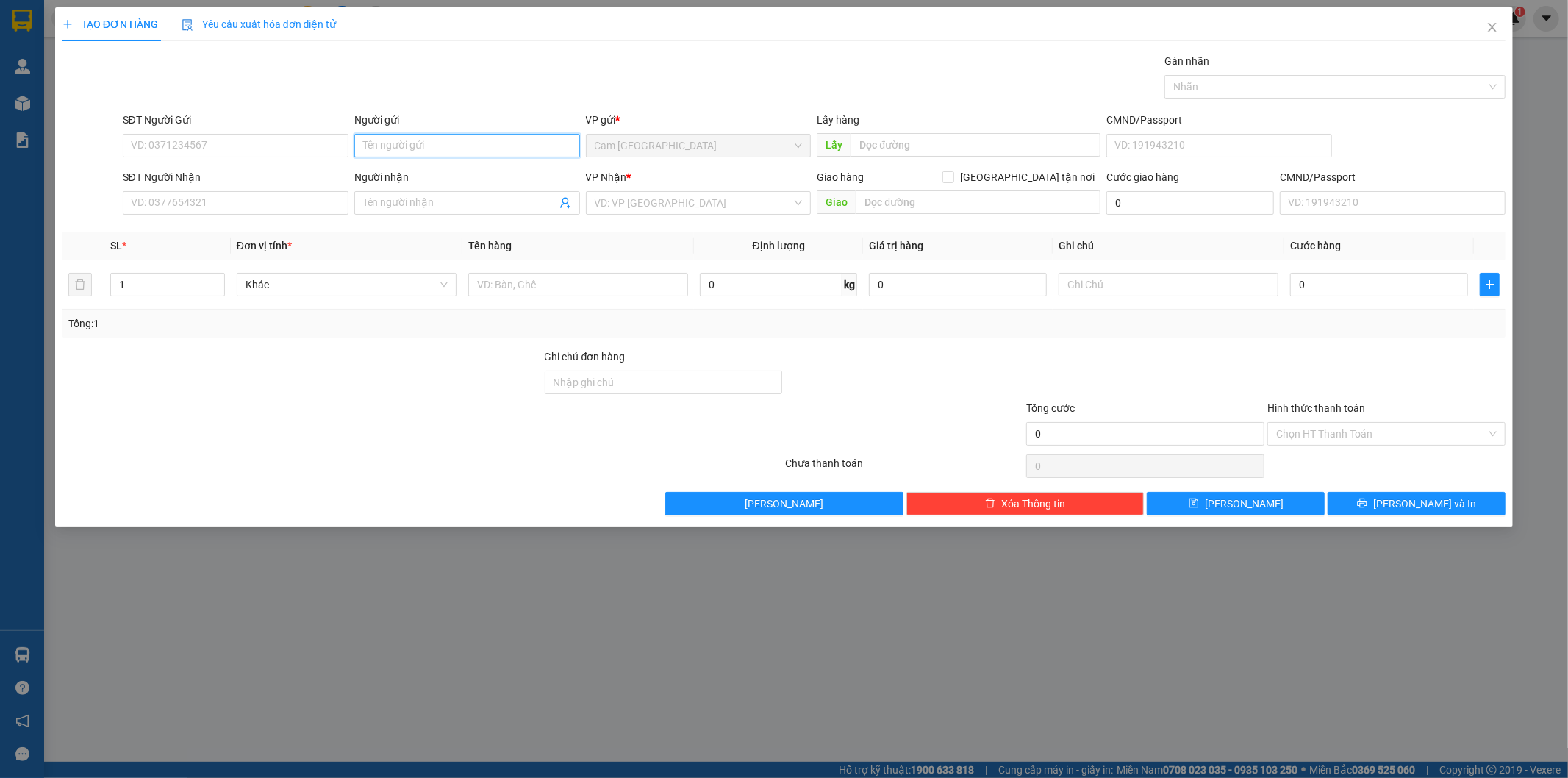
click at [471, 137] on input "Người gửi" at bounding box center [467, 145] width 226 height 23
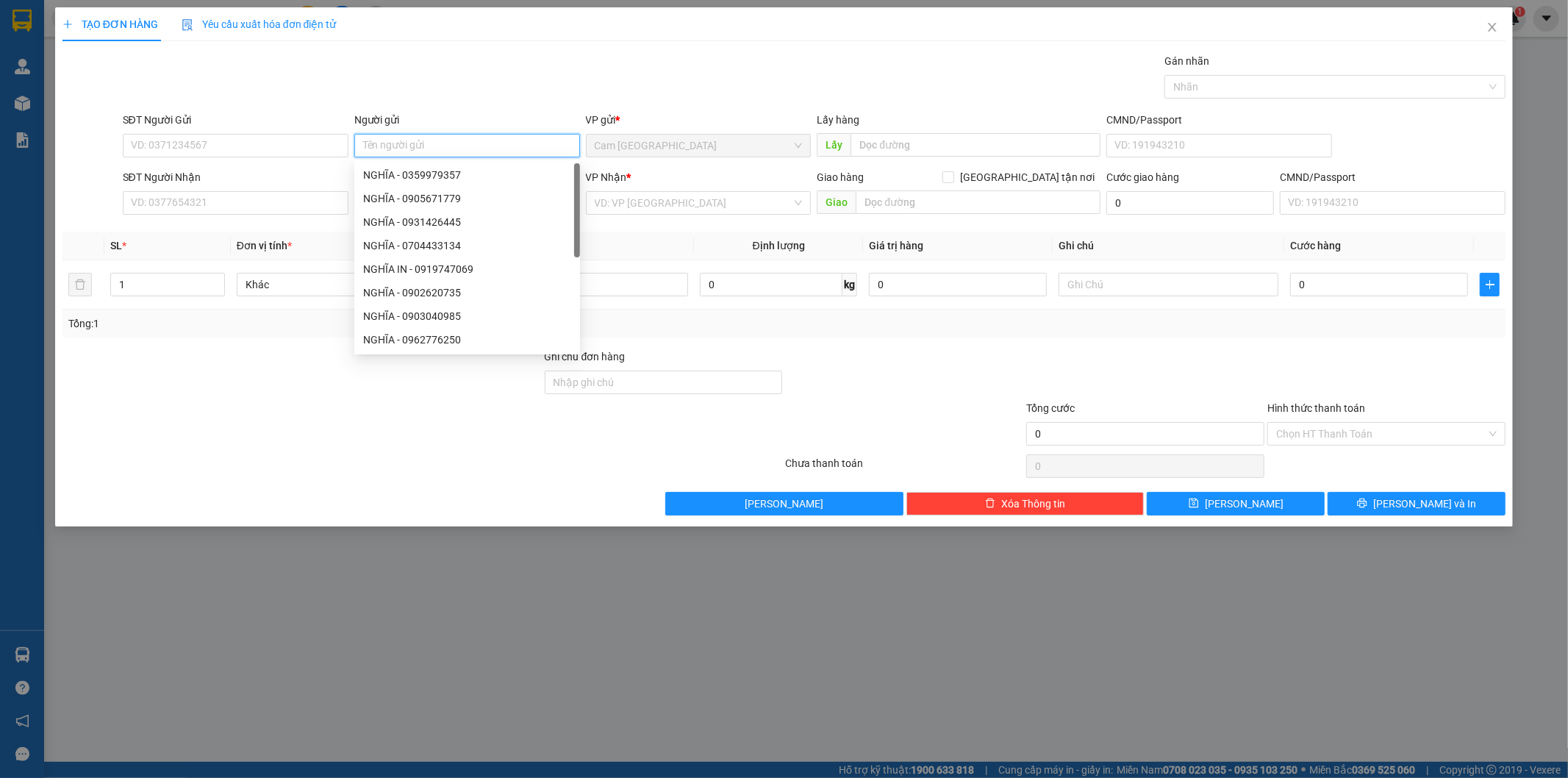
type input "+"
type input "TRỌNG LỰC"
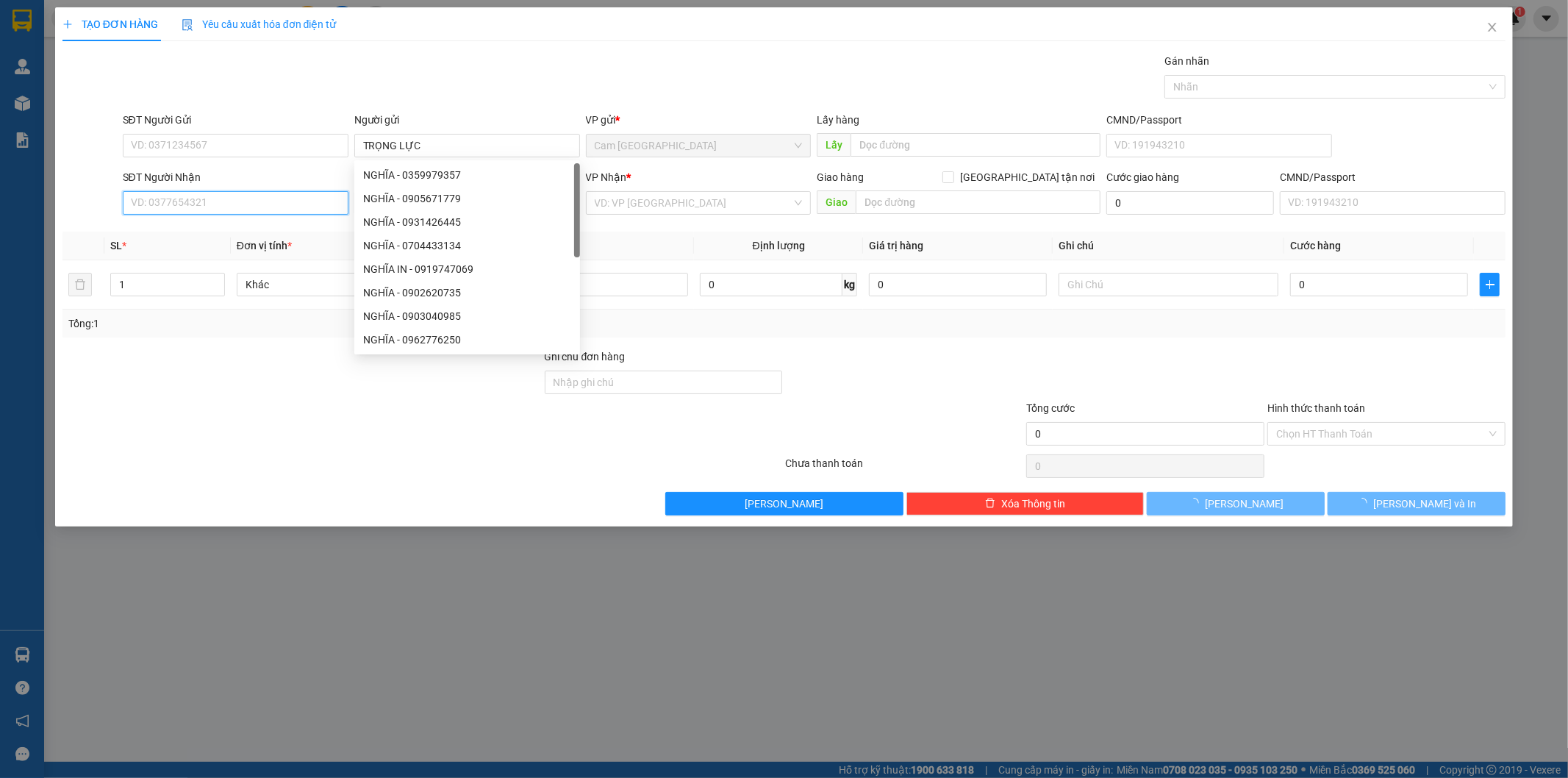
click at [290, 204] on input "SĐT Người Nhận" at bounding box center [236, 202] width 226 height 23
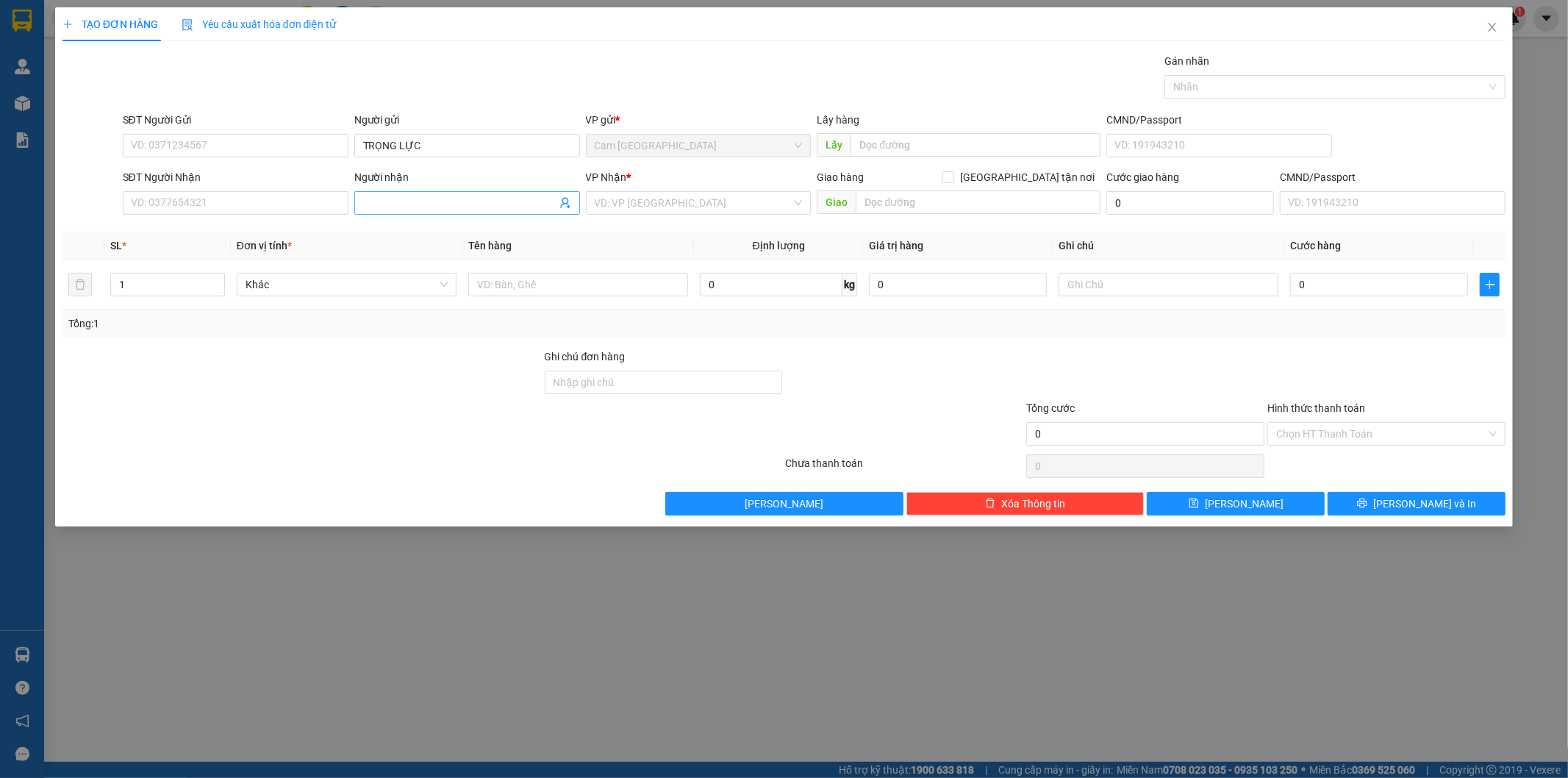
click at [413, 206] on input "Người nhận" at bounding box center [460, 203] width 193 height 16
type input "BAMBOO"
click at [616, 197] on input "search" at bounding box center [694, 203] width 198 height 22
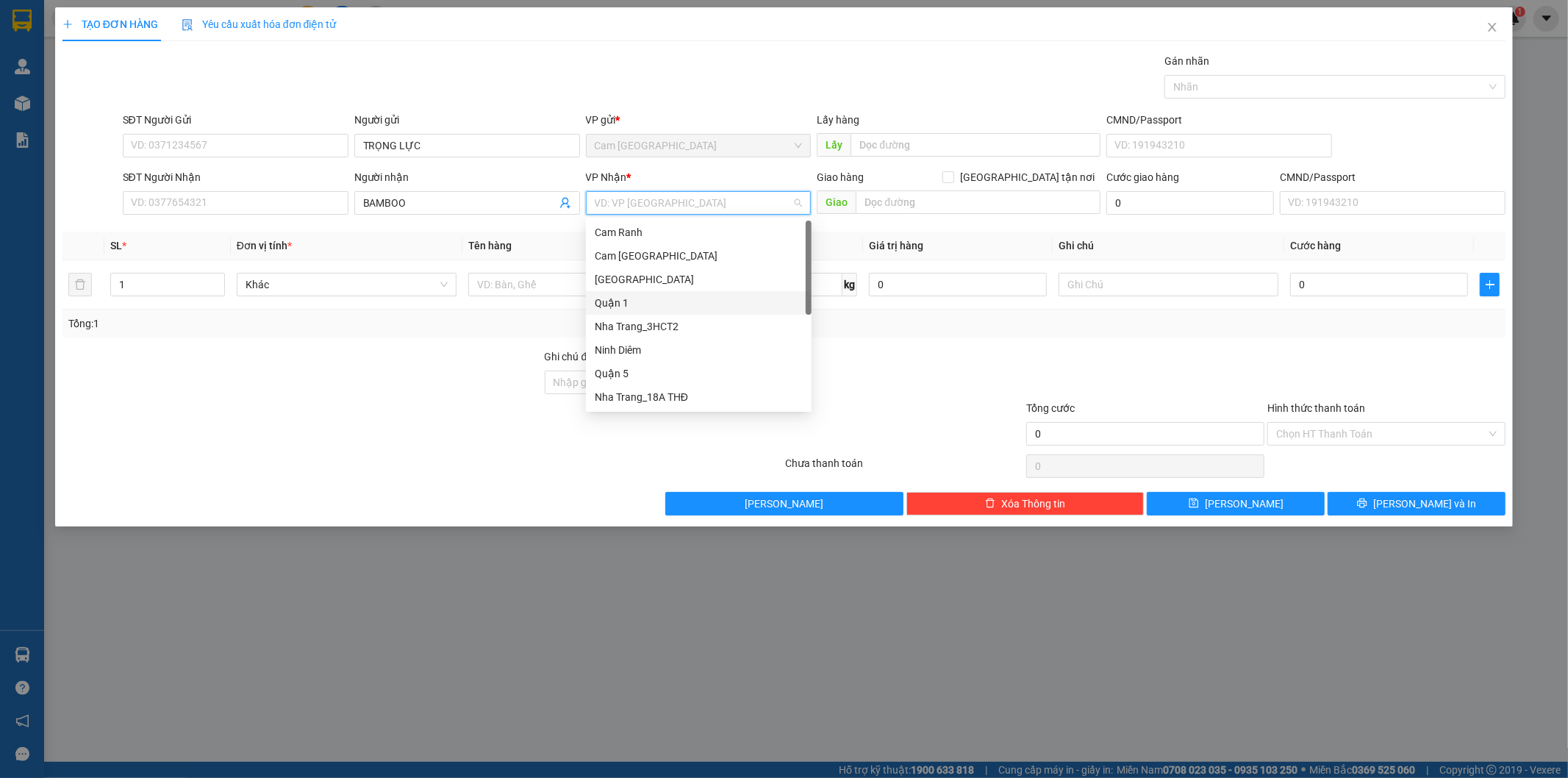
click at [622, 304] on div "Quận 1" at bounding box center [699, 303] width 208 height 16
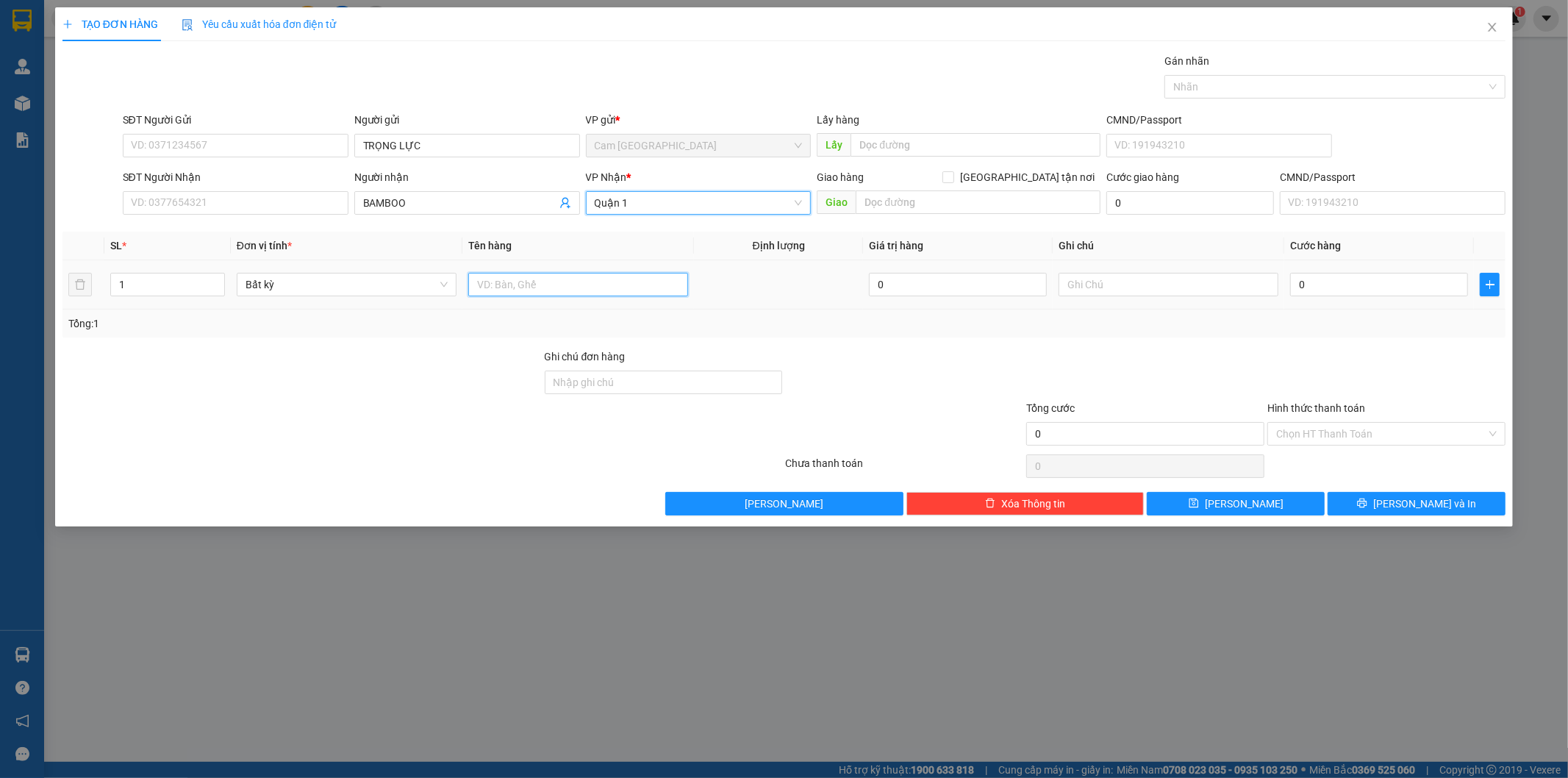
click at [612, 288] on input "text" at bounding box center [577, 284] width 220 height 23
type input "1H"
click at [1317, 284] on input "0" at bounding box center [1379, 284] width 178 height 23
type input "2"
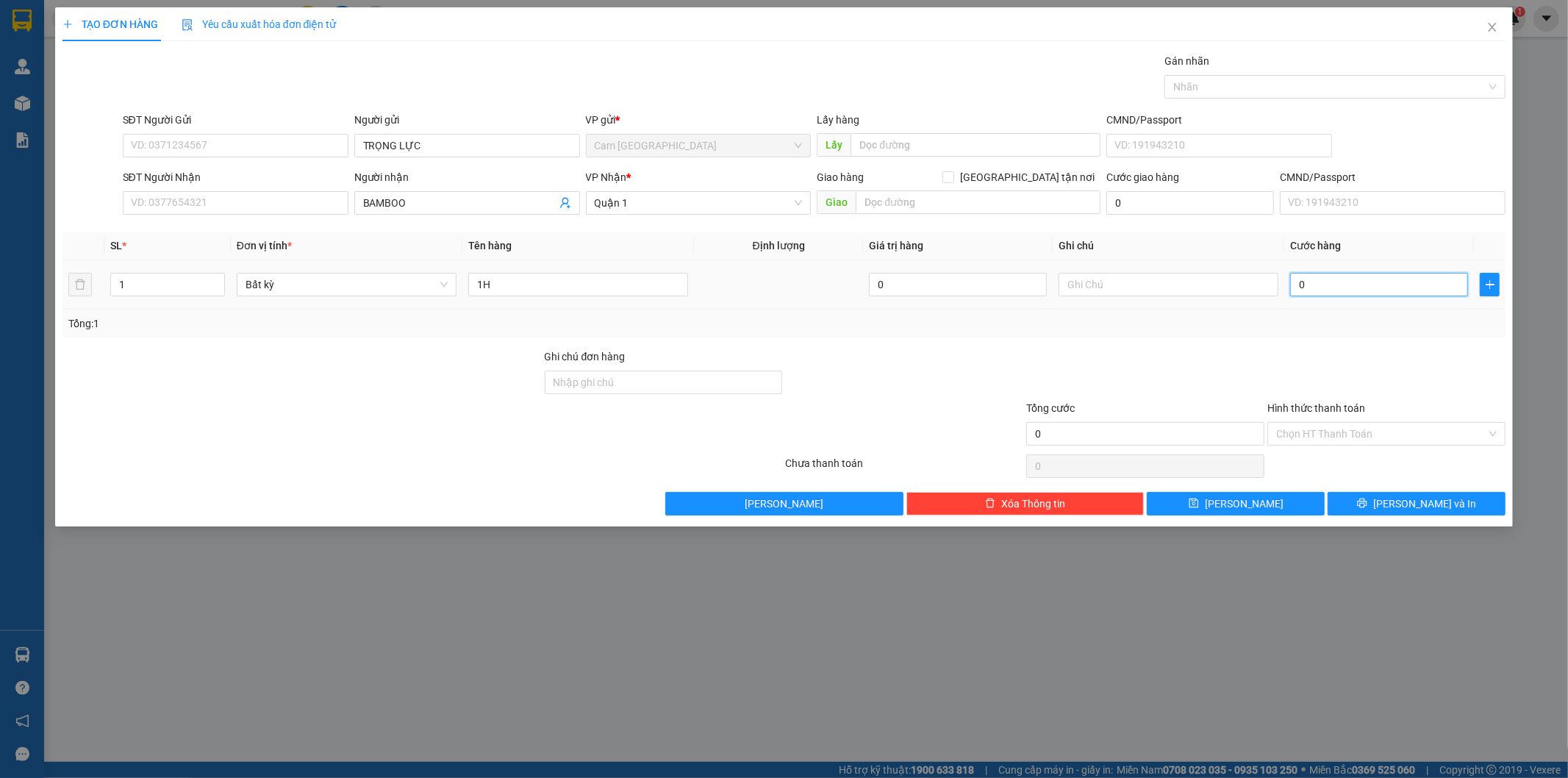
type input "2"
type input "20"
type input "200"
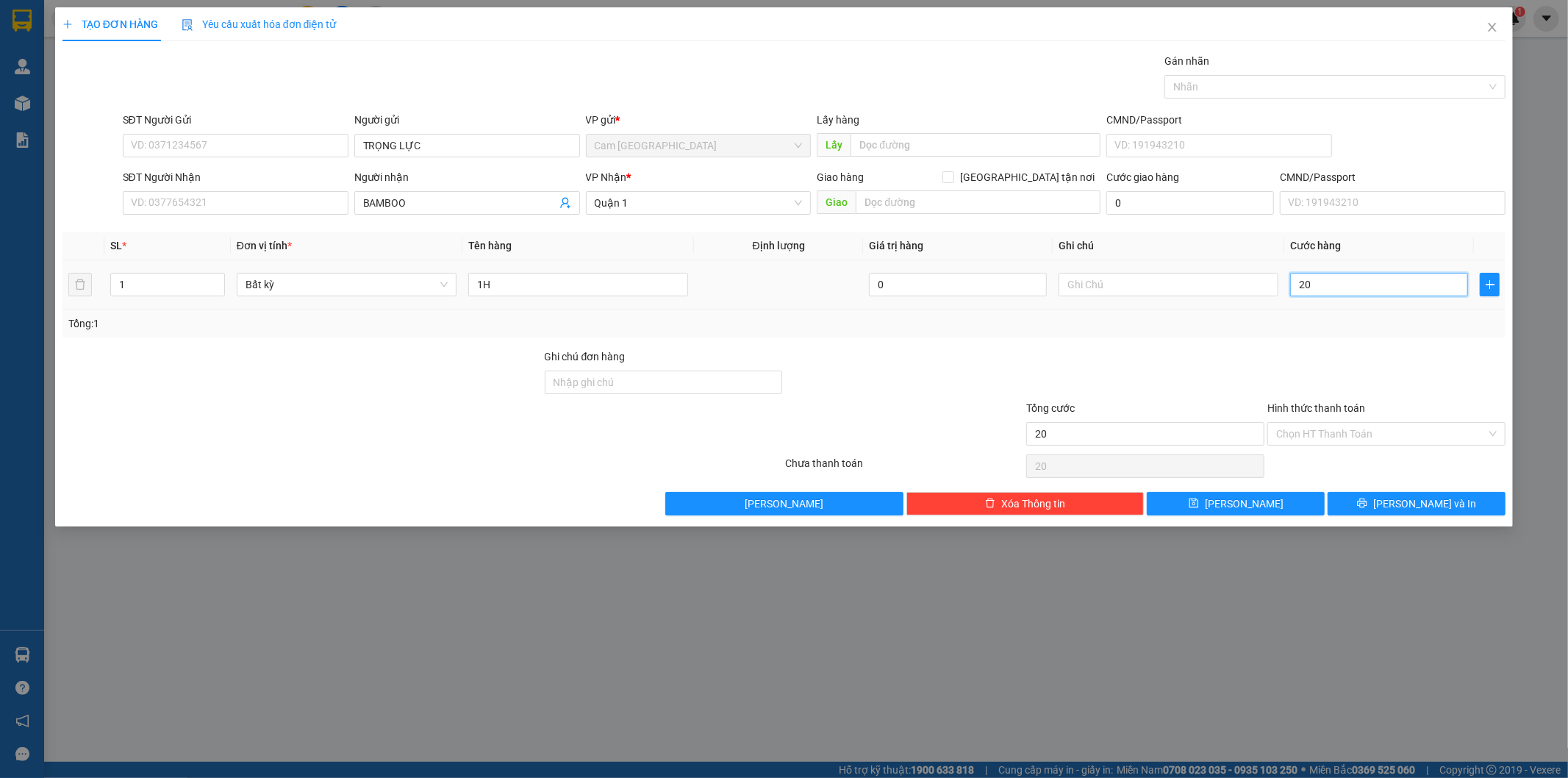
type input "200"
type input "2.000"
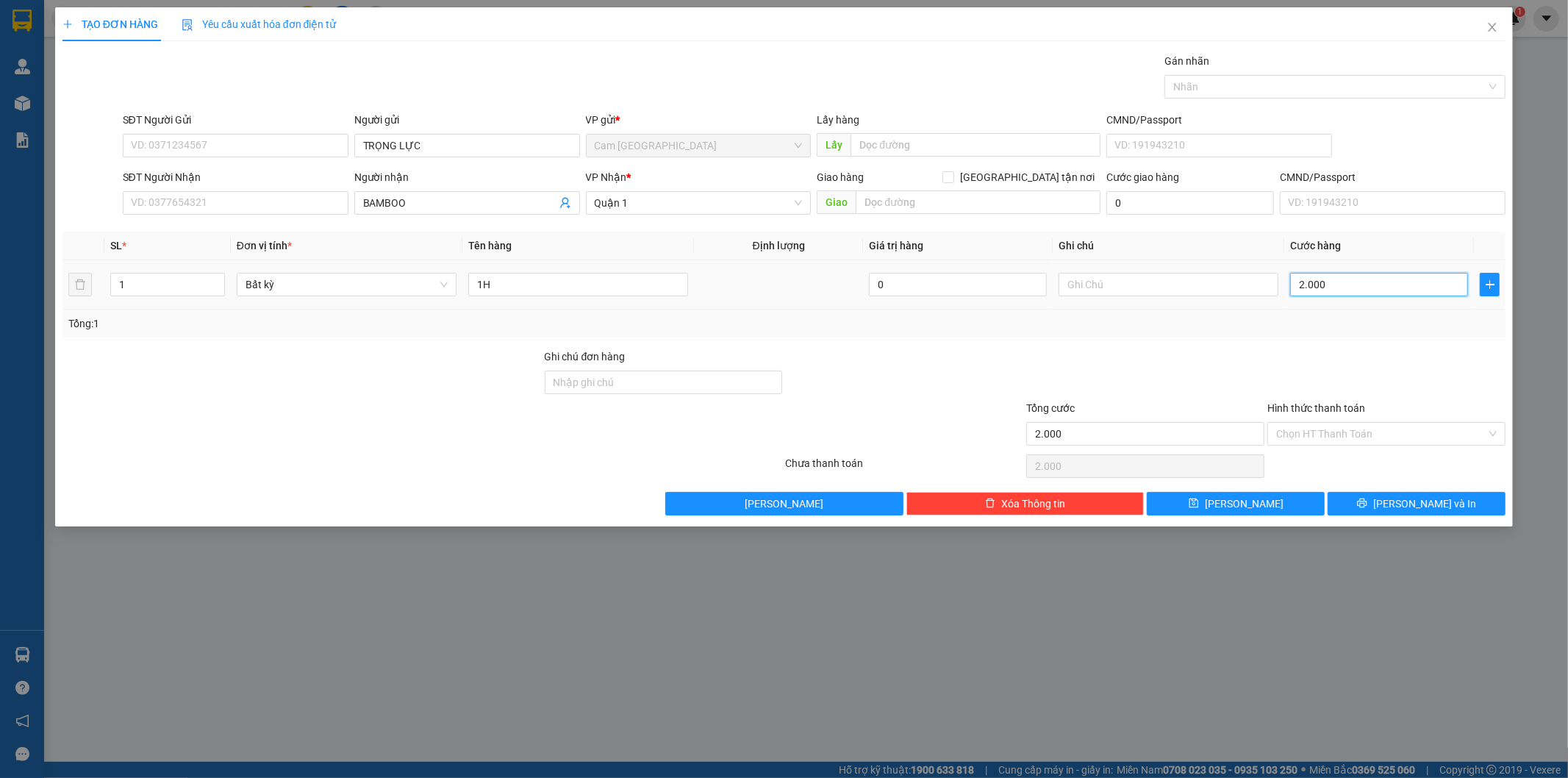
type input "20.000"
click at [1332, 423] on input "Hình thức thanh toán" at bounding box center [1380, 434] width 210 height 22
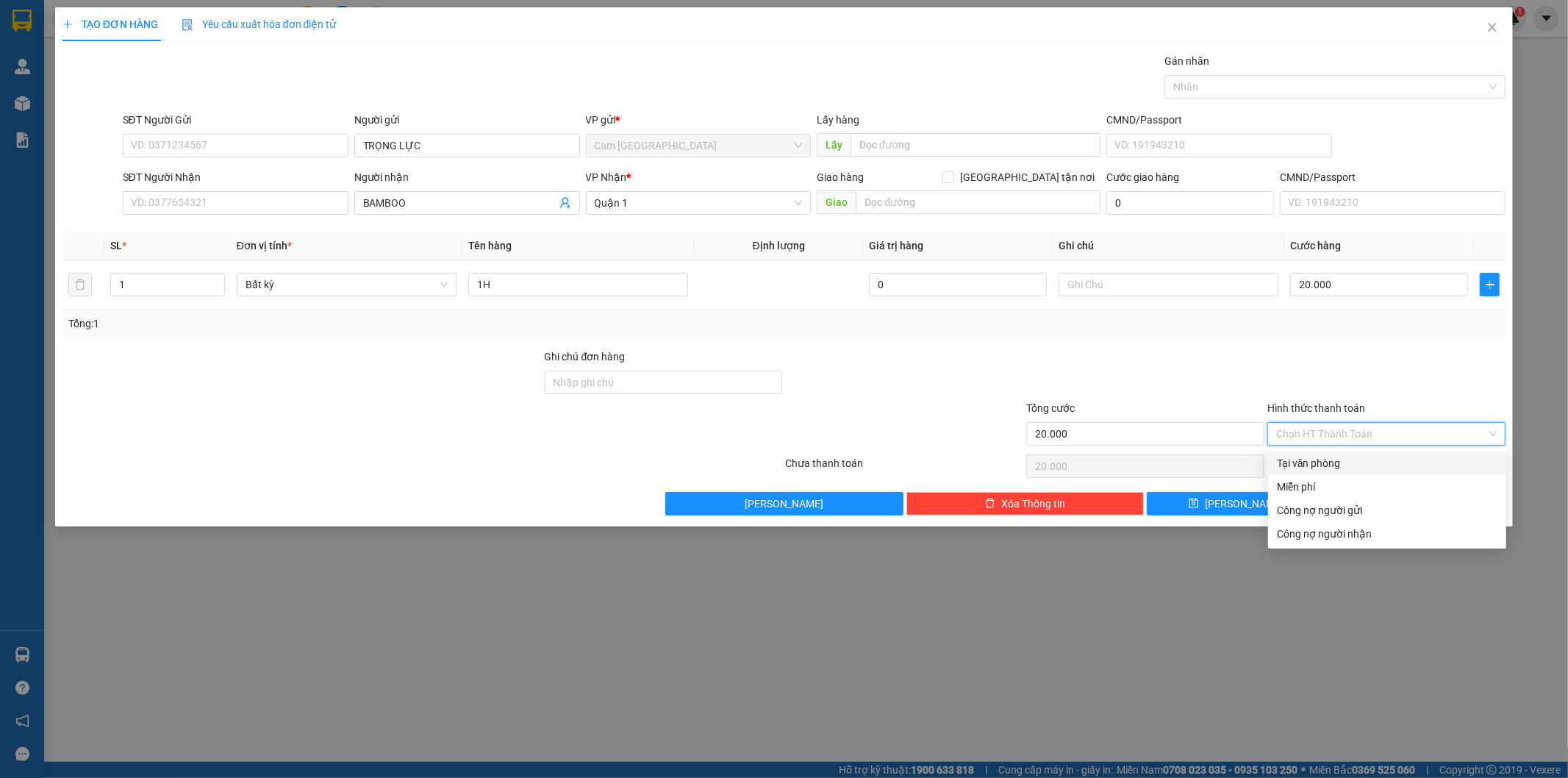
click at [1328, 458] on div "Tại văn phòng" at bounding box center [1387, 463] width 220 height 16
type input "0"
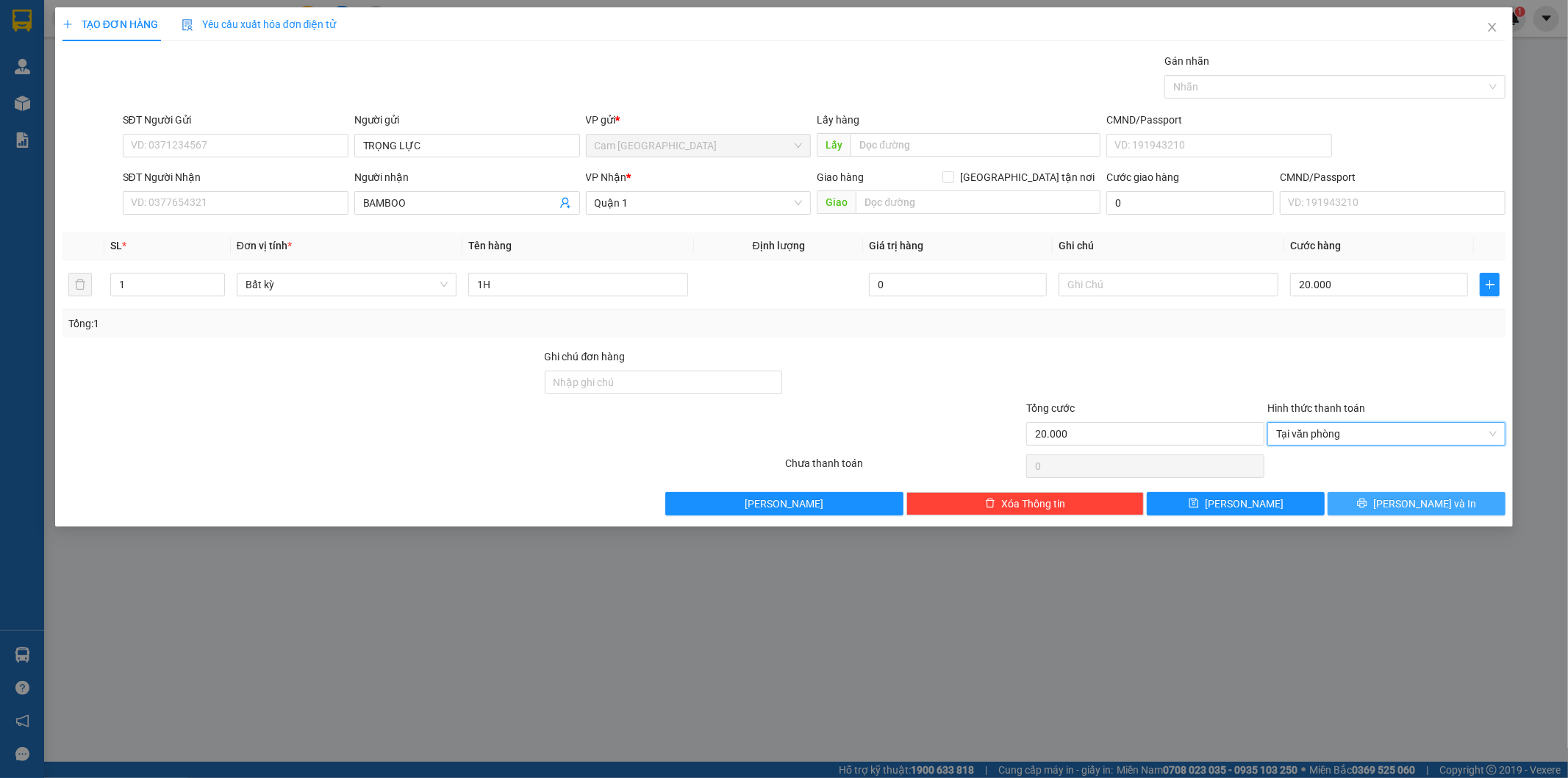
click at [1379, 508] on button "[PERSON_NAME] và In" at bounding box center [1416, 503] width 178 height 23
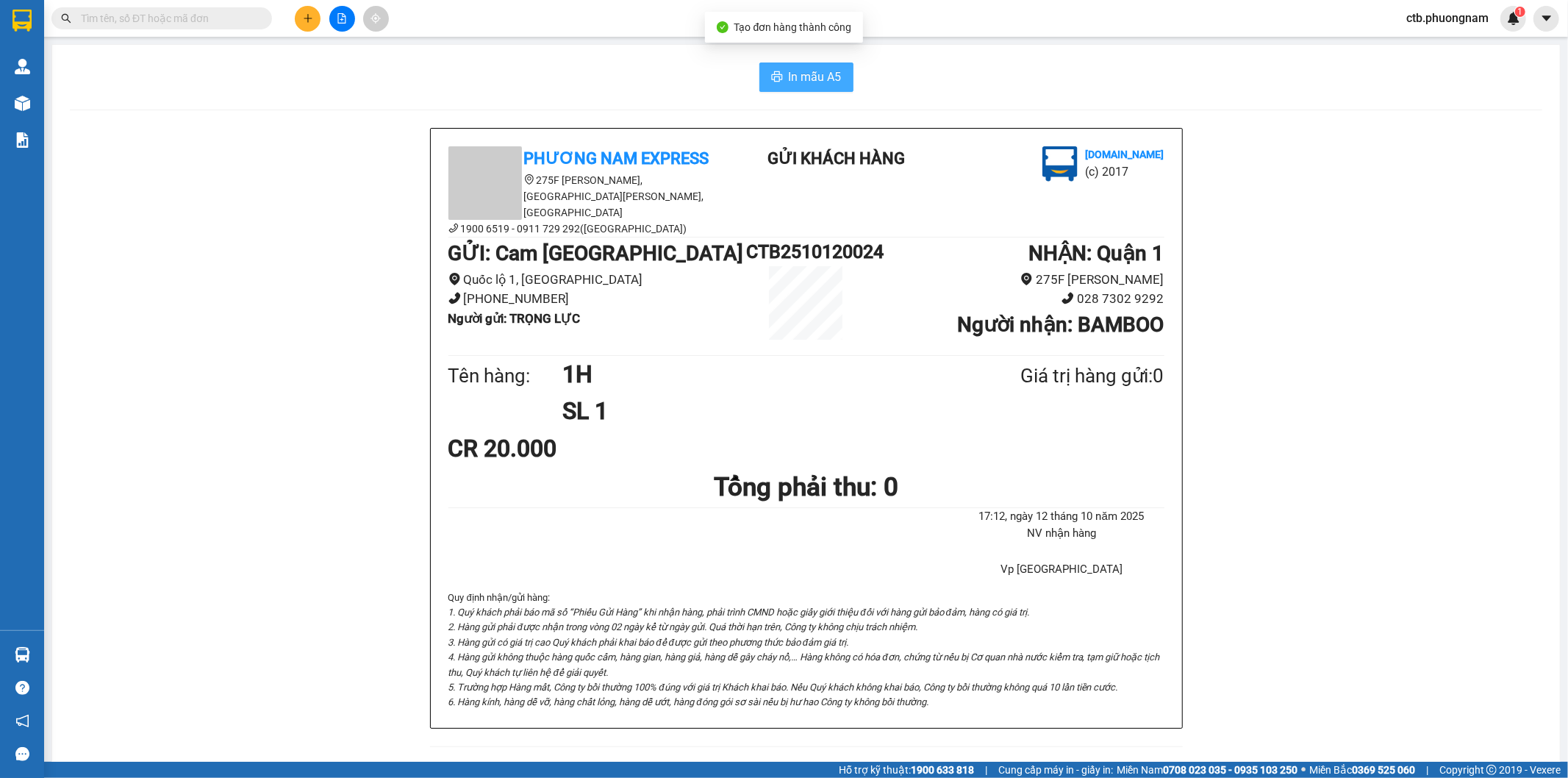
click at [802, 71] on span "In mẫu A5" at bounding box center [815, 77] width 53 height 18
click at [313, 22] on button at bounding box center [307, 18] width 26 height 26
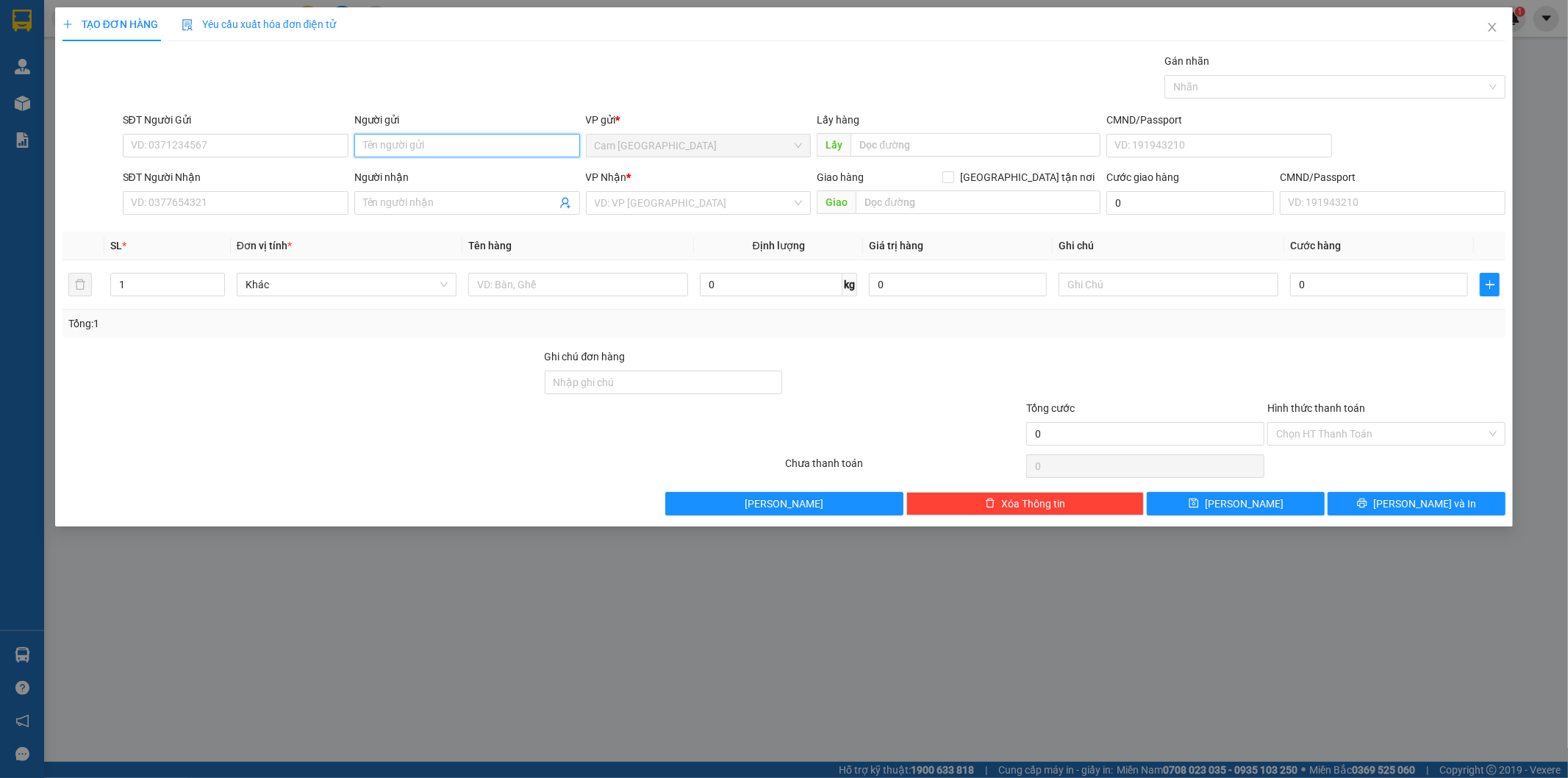
click at [409, 145] on input "Người gửi" at bounding box center [467, 145] width 226 height 23
type input "D"
type input "ĐỨC THÀNH"
click at [261, 200] on input "SĐT Người Nhận" at bounding box center [236, 202] width 226 height 23
click at [473, 200] on input "Người nhận" at bounding box center [460, 203] width 193 height 16
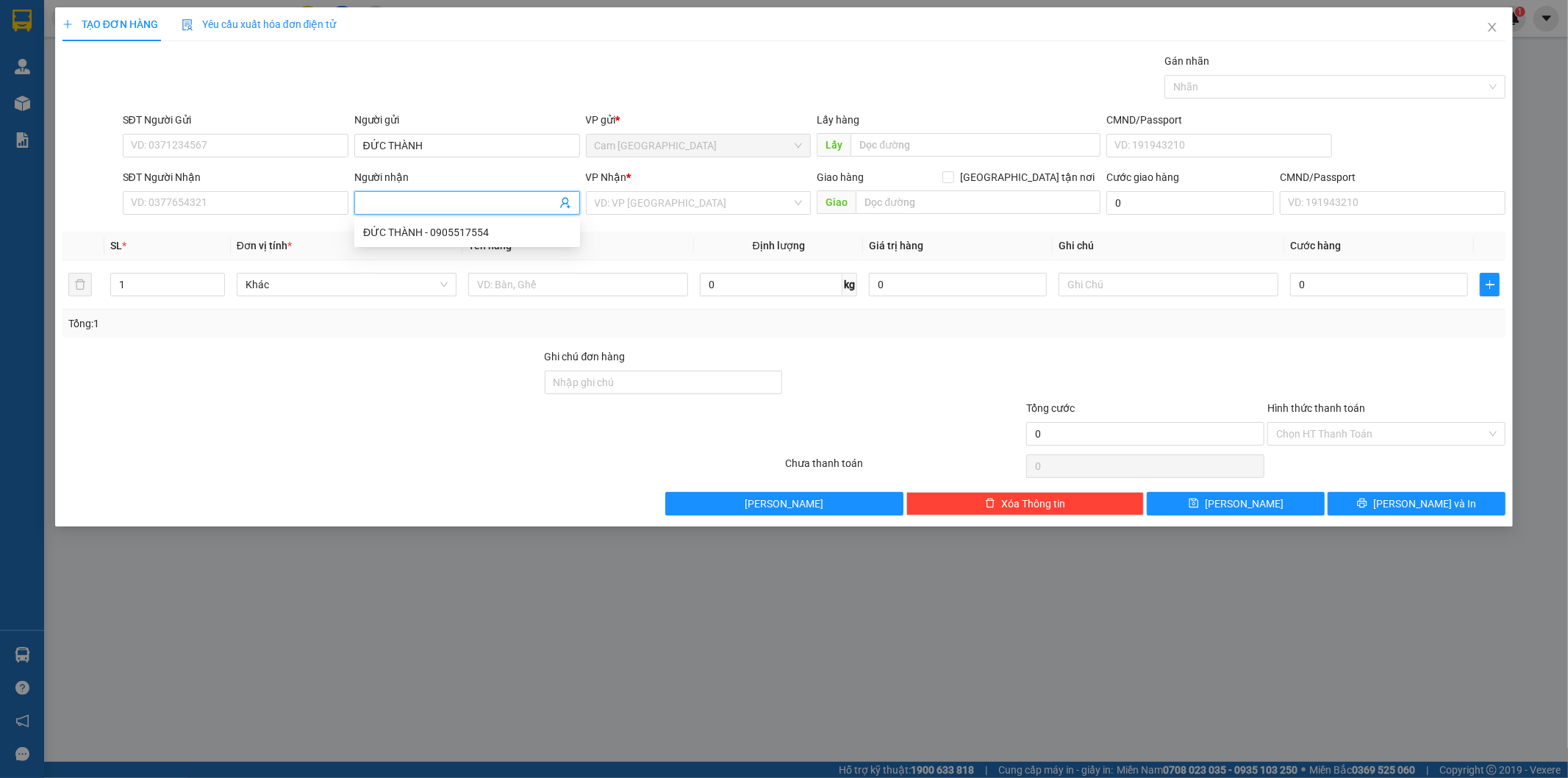
type input "L"
type input "[PERSON_NAME]"
click at [656, 204] on input "search" at bounding box center [694, 203] width 198 height 22
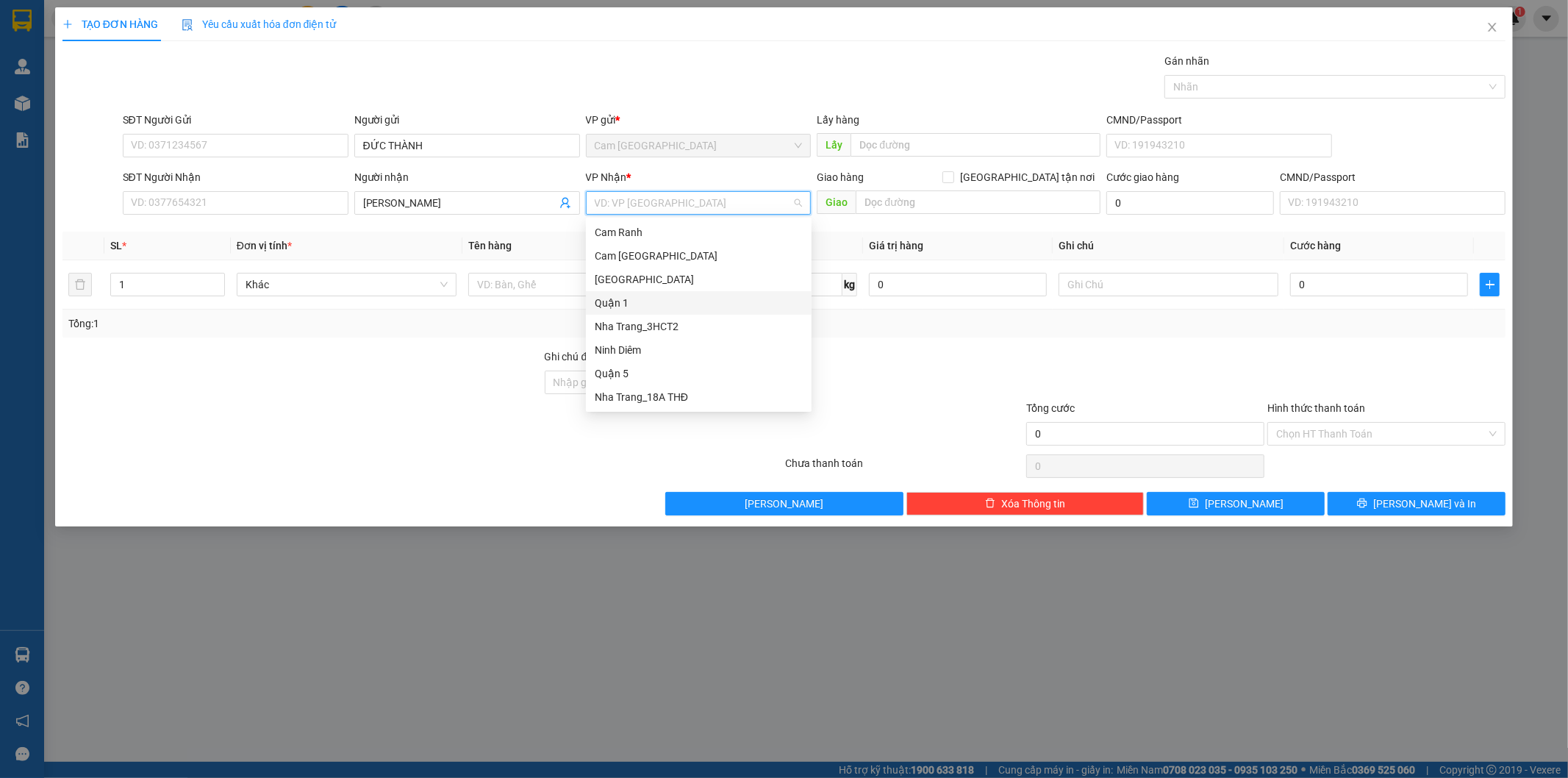
click at [627, 301] on div "Quận 1" at bounding box center [699, 303] width 208 height 16
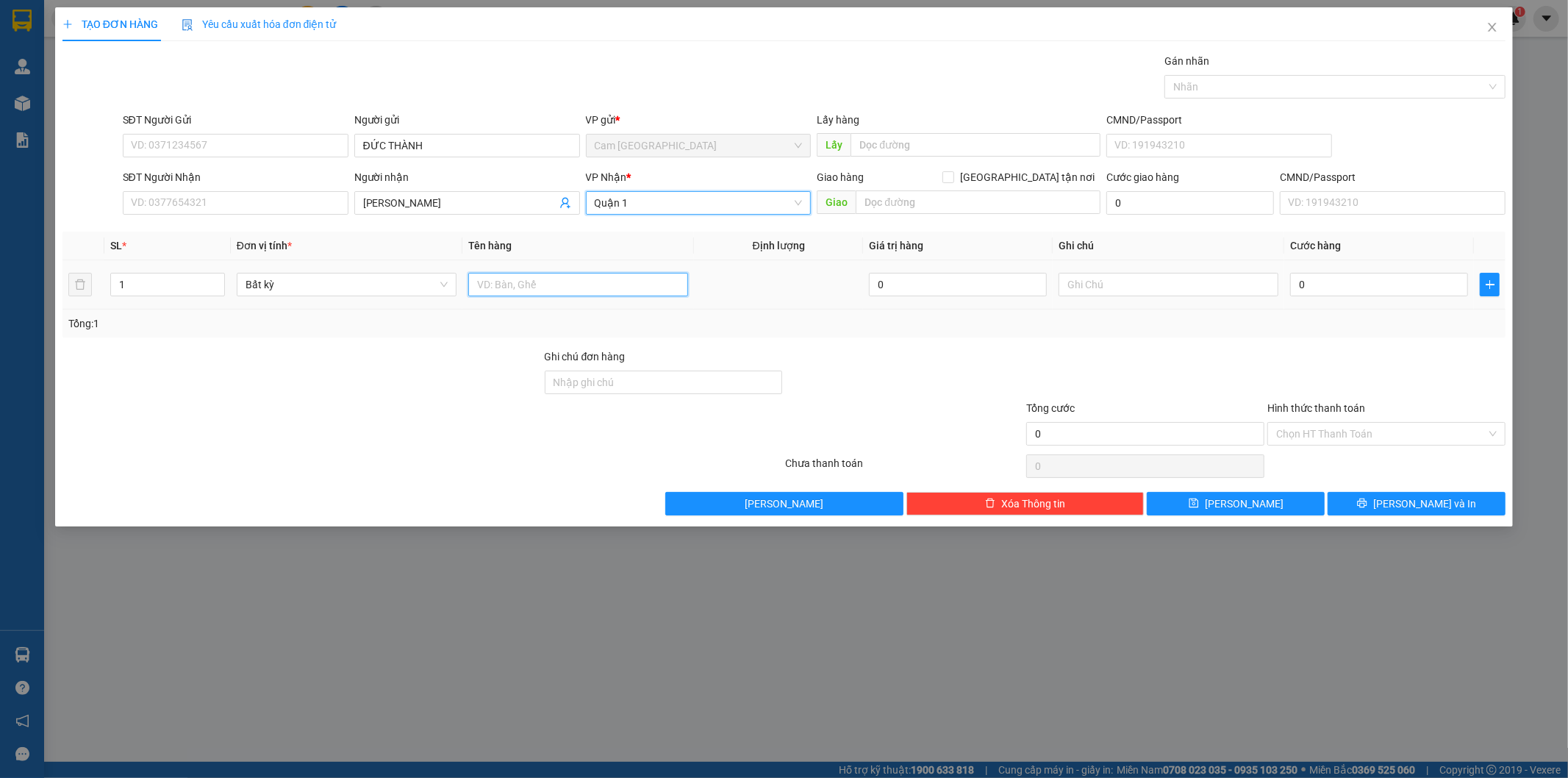
click at [564, 288] on input "text" at bounding box center [577, 284] width 220 height 23
type input "1H"
click at [1362, 289] on input "0" at bounding box center [1379, 284] width 178 height 23
type input "2"
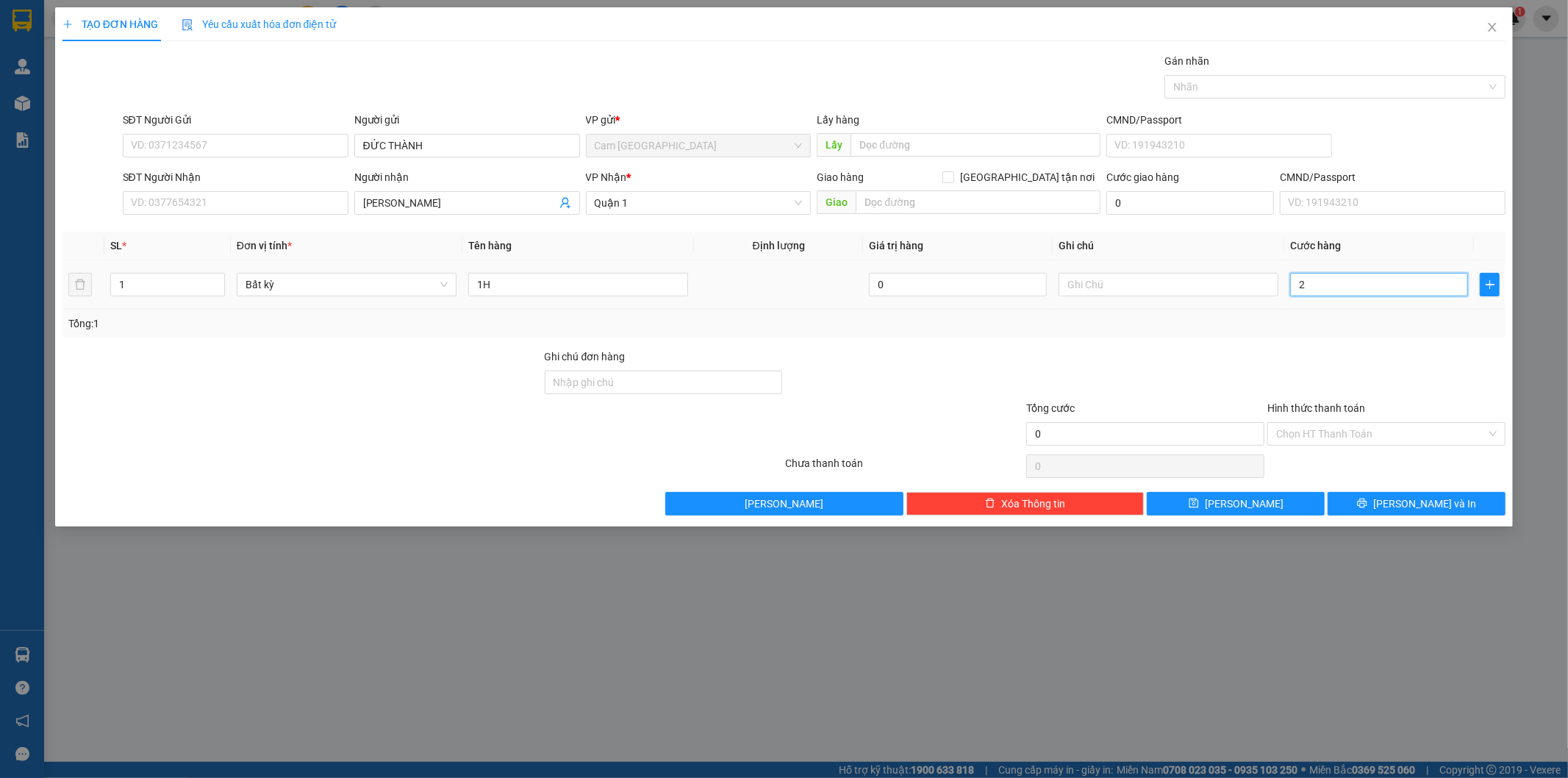
type input "2"
type input "20"
type input "200"
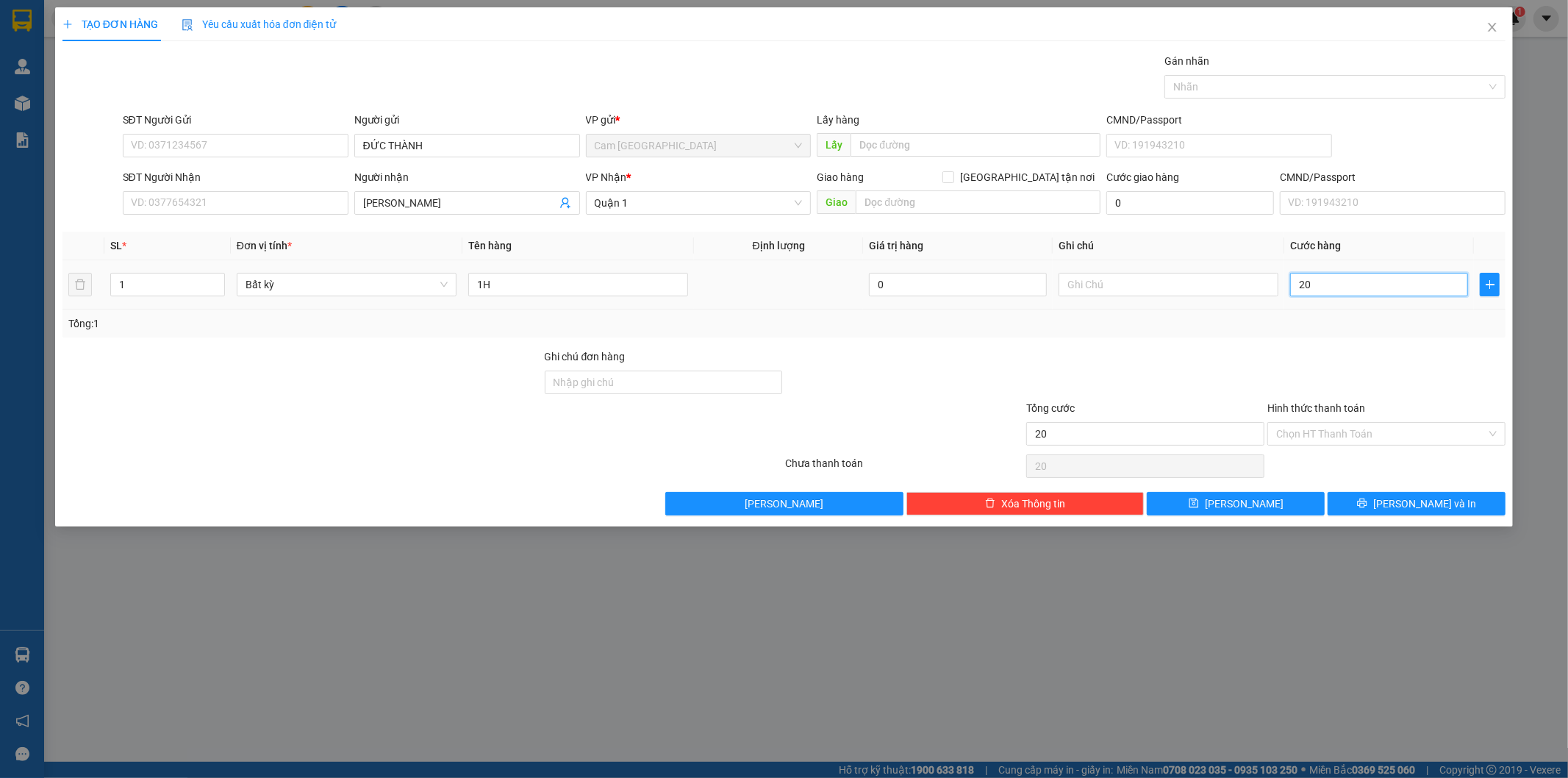
type input "200"
type input "2.000"
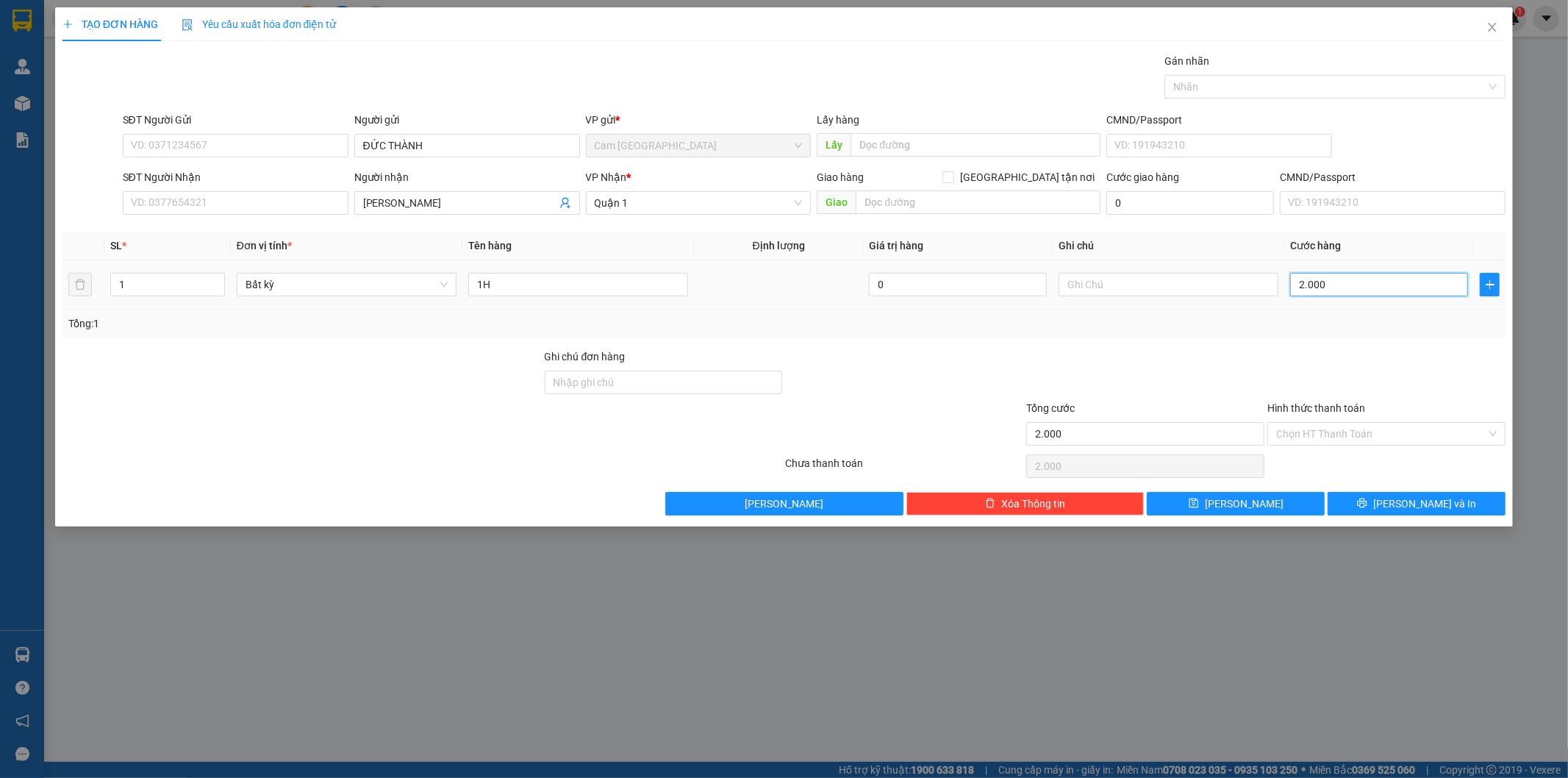
type input "20.000"
click at [1325, 431] on input "Hình thức thanh toán" at bounding box center [1380, 434] width 210 height 22
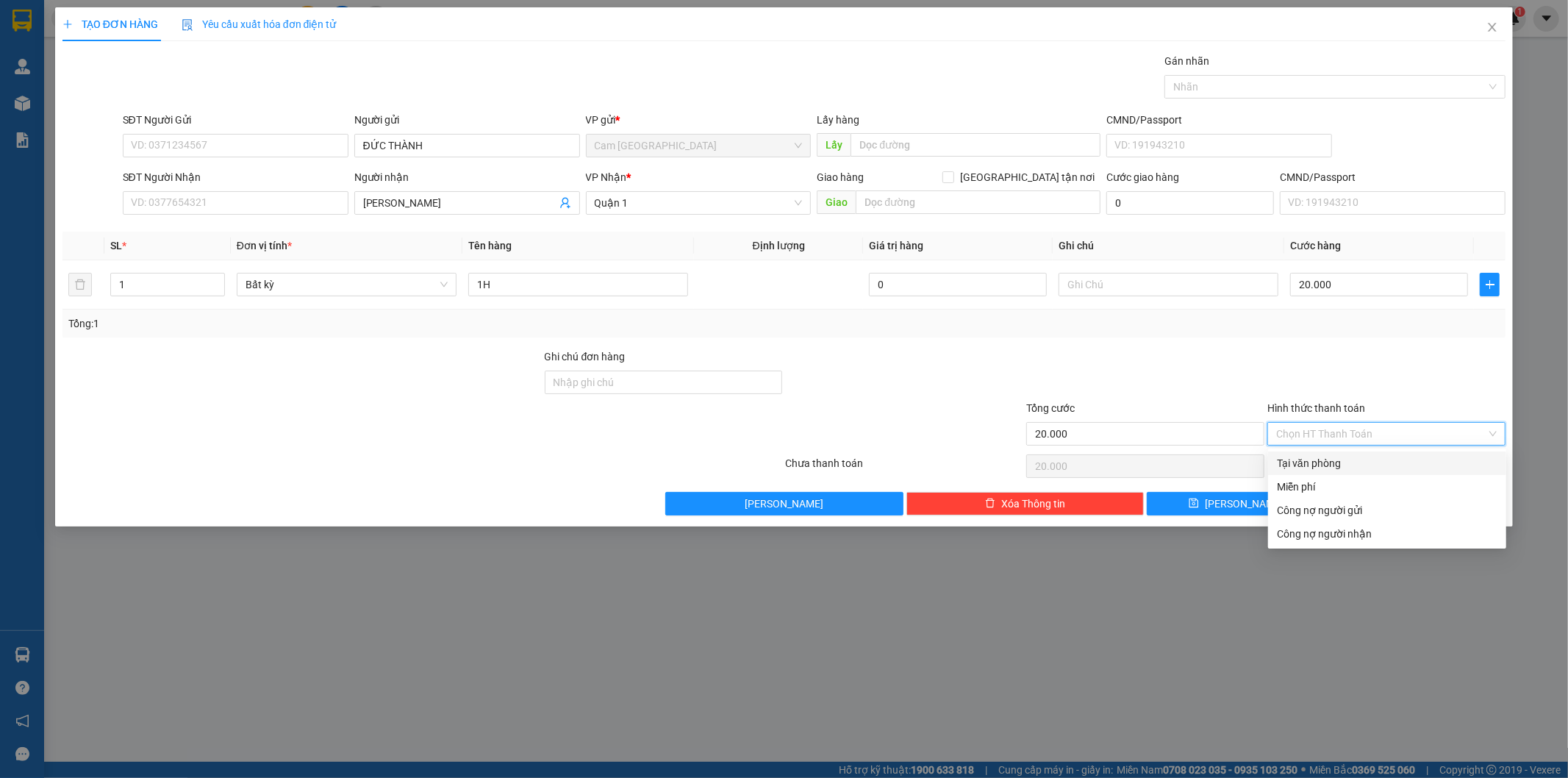
click at [1320, 457] on div "Tại văn phòng" at bounding box center [1387, 463] width 220 height 16
type input "0"
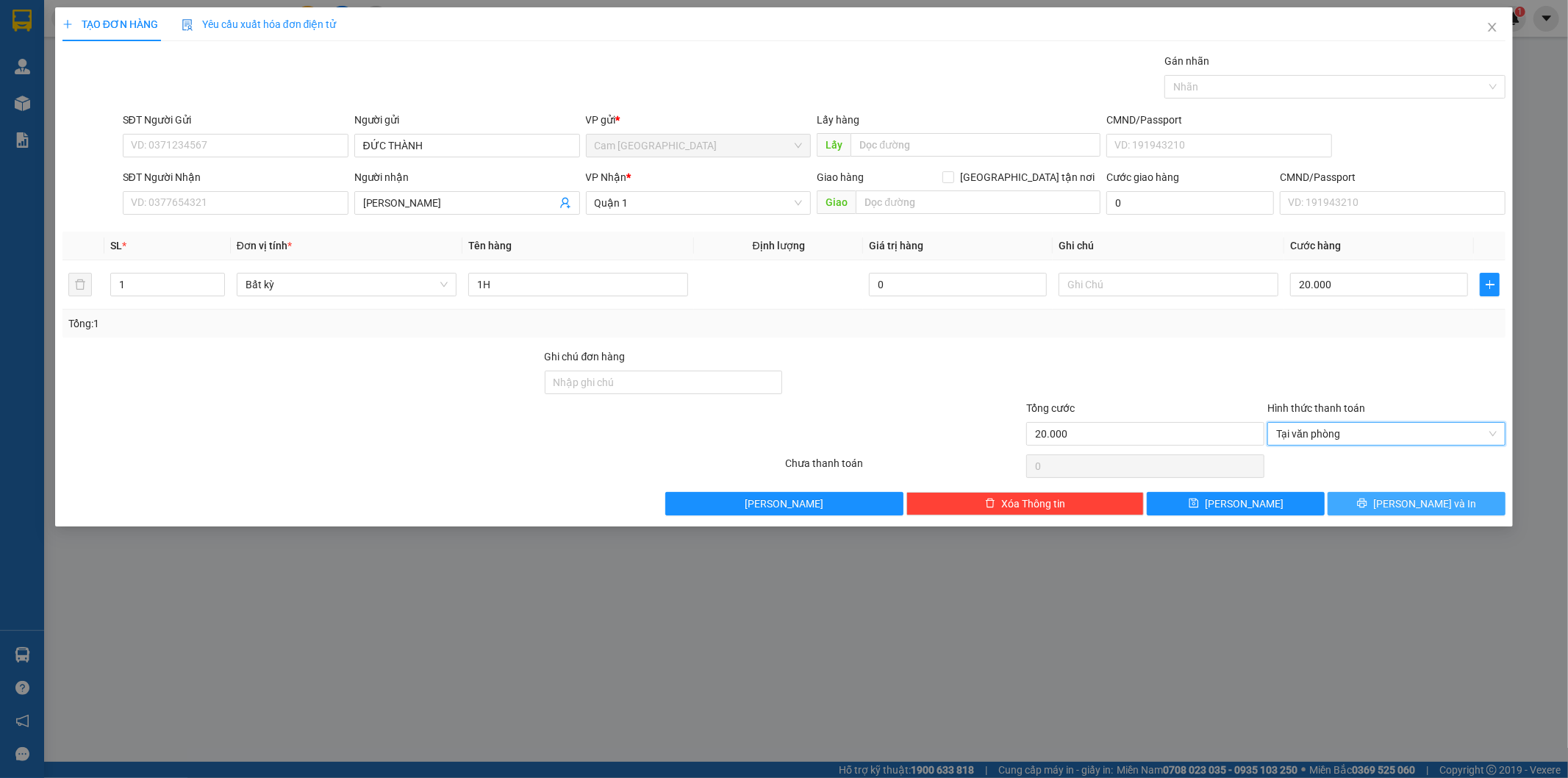
click at [1370, 502] on button "[PERSON_NAME] và In" at bounding box center [1416, 503] width 178 height 23
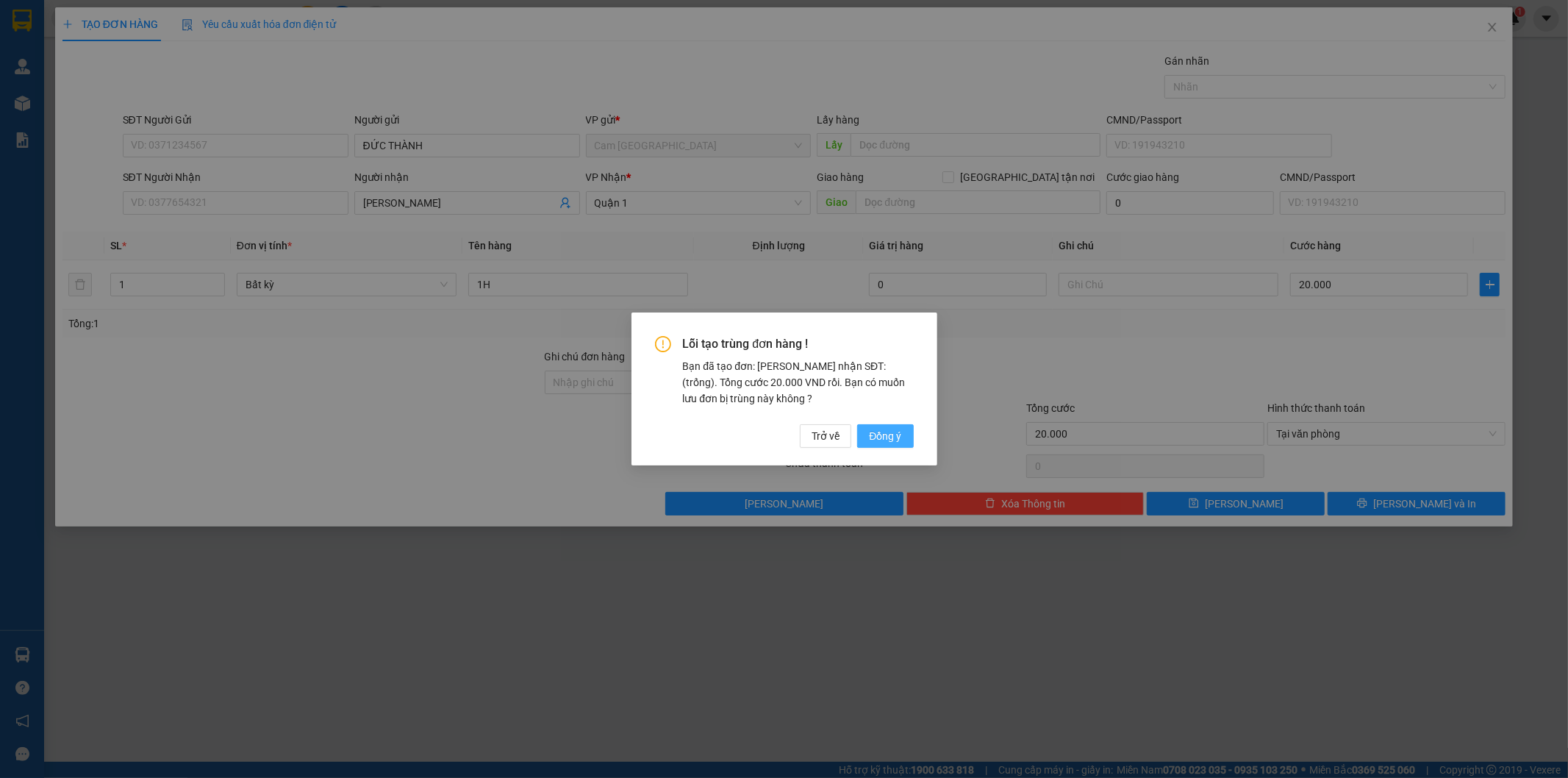
click at [885, 434] on span "Đồng ý" at bounding box center [885, 436] width 33 height 16
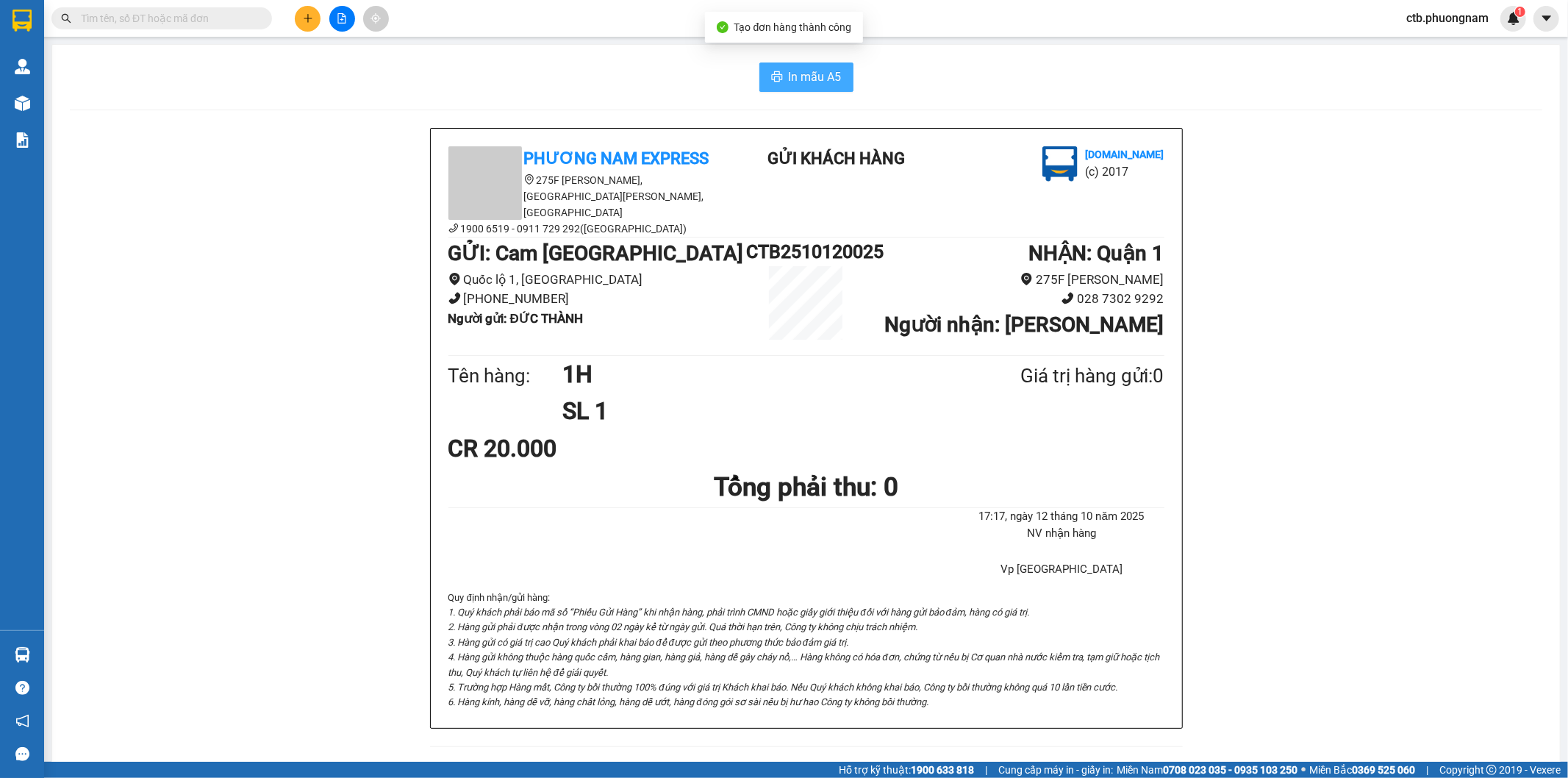
click at [818, 77] on span "In mẫu A5" at bounding box center [815, 77] width 53 height 18
click at [295, 14] on button at bounding box center [307, 18] width 26 height 26
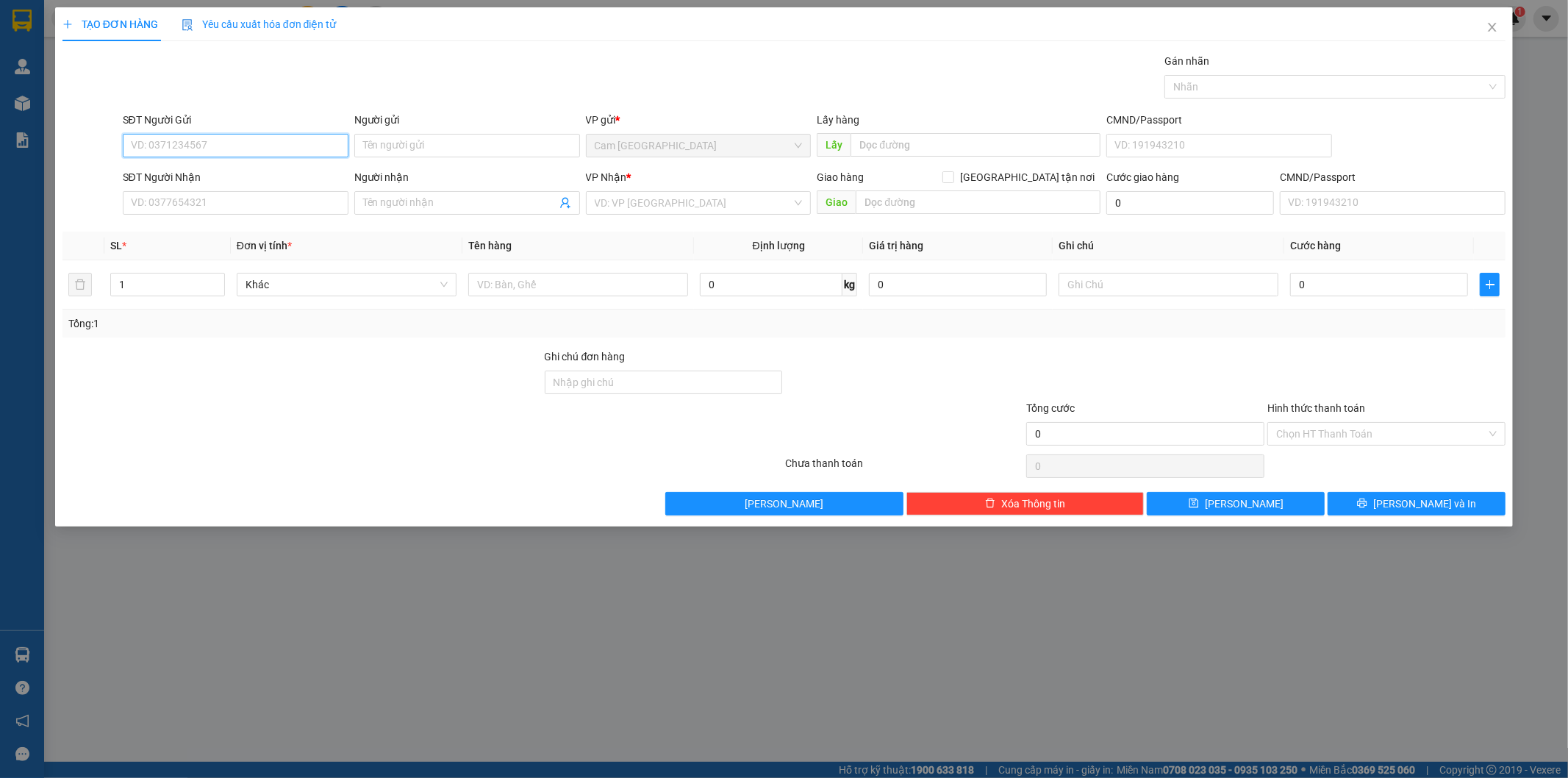
click at [307, 145] on input "SĐT Người Gửi" at bounding box center [236, 145] width 226 height 23
type input "0935747311"
click at [298, 171] on div "0935747311 - TRÂM" at bounding box center [236, 175] width 208 height 16
type input "TRÂM"
type input "0932712415"
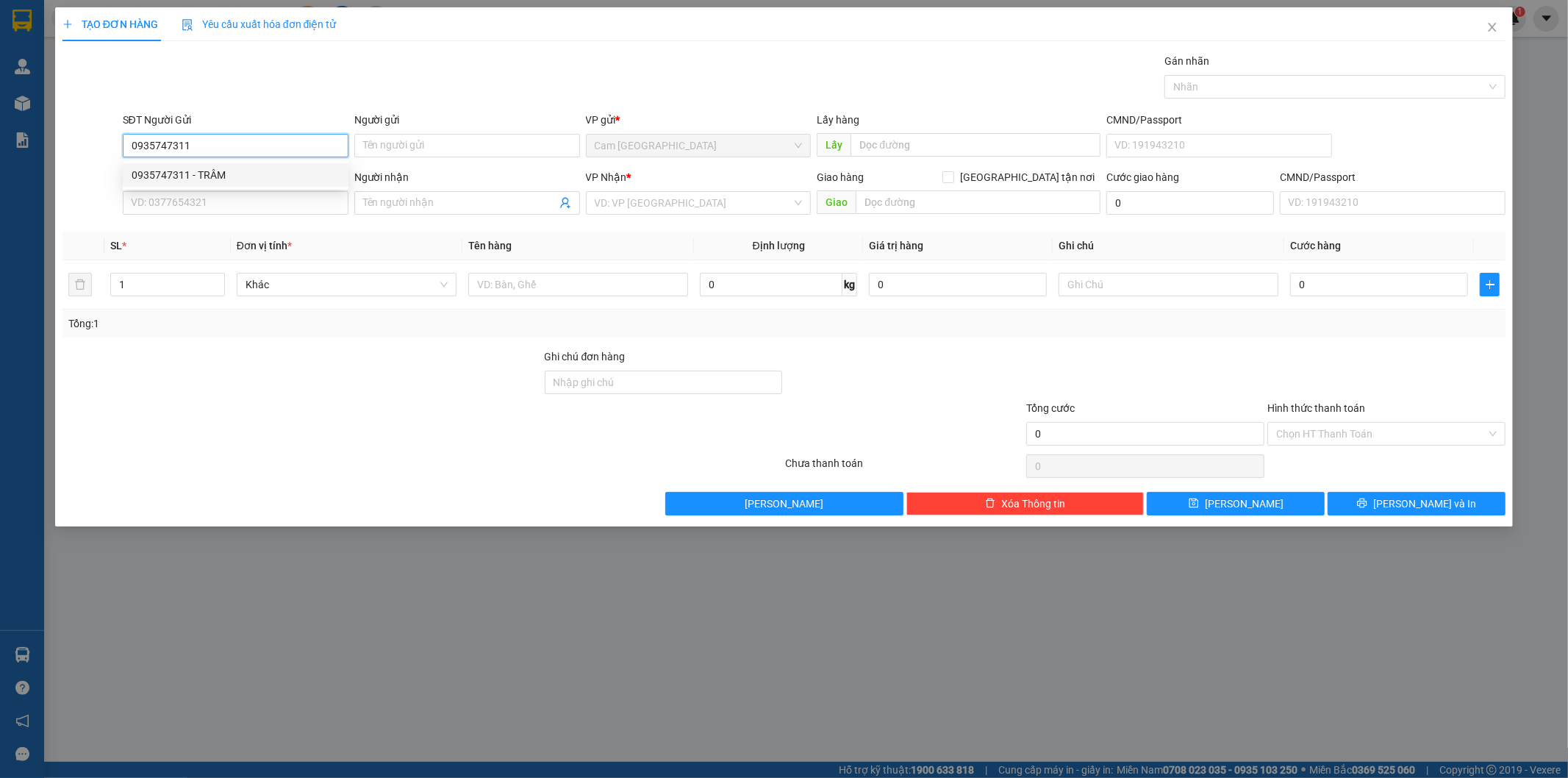
type input "CHI"
type input "0935747311"
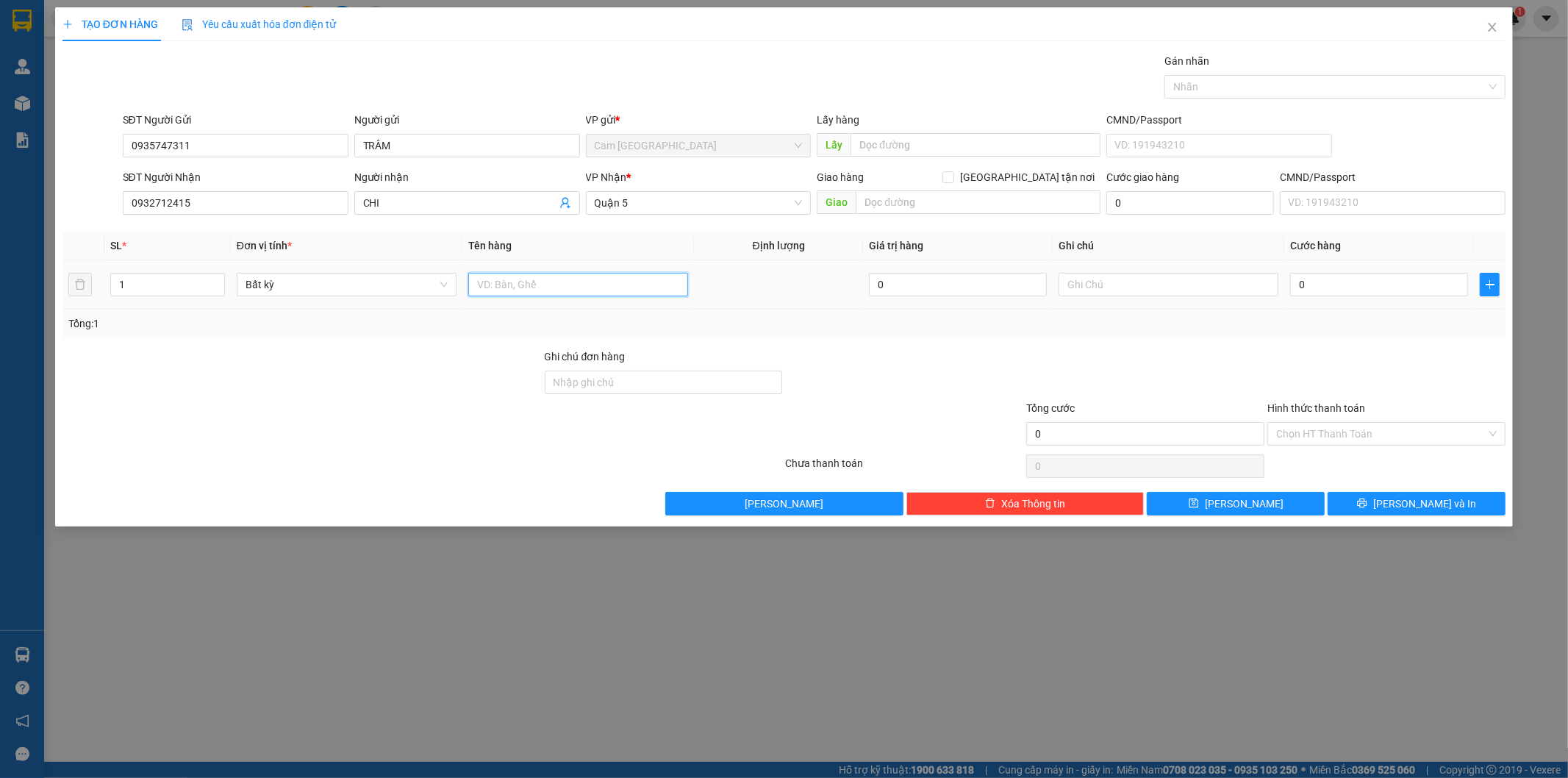
click at [584, 291] on input "text" at bounding box center [577, 284] width 220 height 23
type input "1K THÙNG XỐP"
click at [1325, 297] on div "0" at bounding box center [1379, 284] width 178 height 30
click at [1328, 288] on input "0" at bounding box center [1379, 284] width 178 height 23
type input "5"
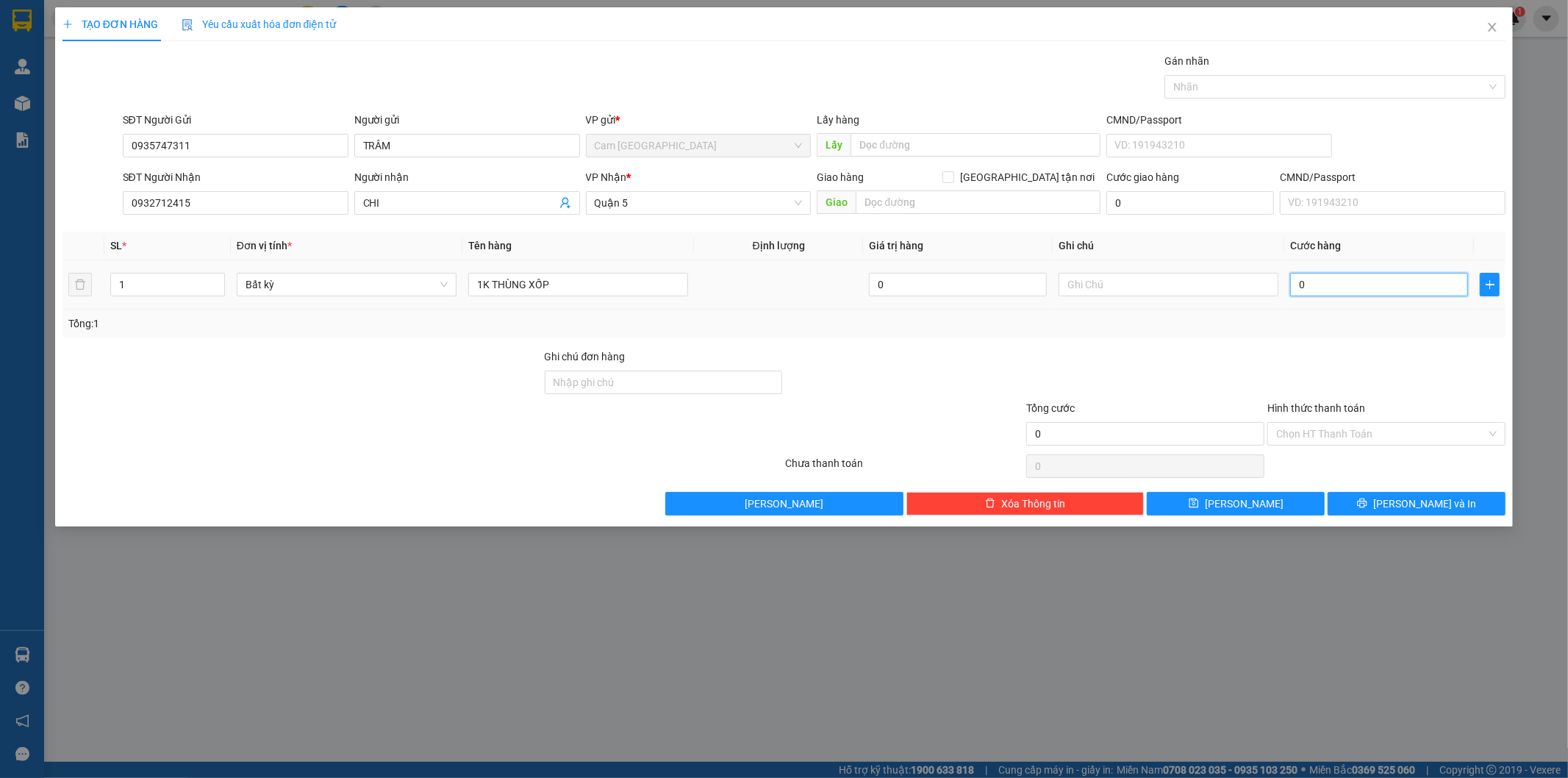
type input "5"
type input "50"
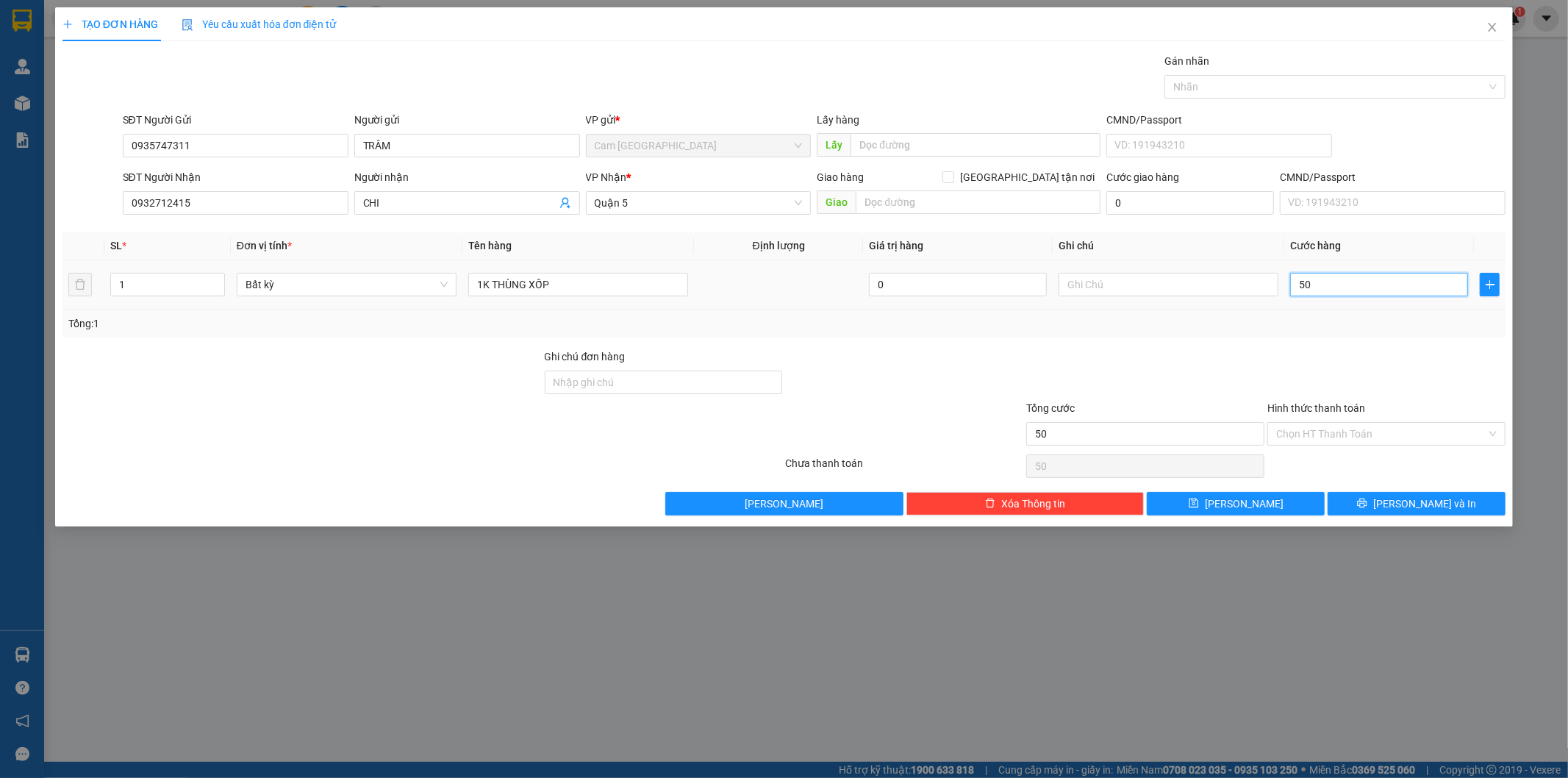
type input "500"
type input "5.000"
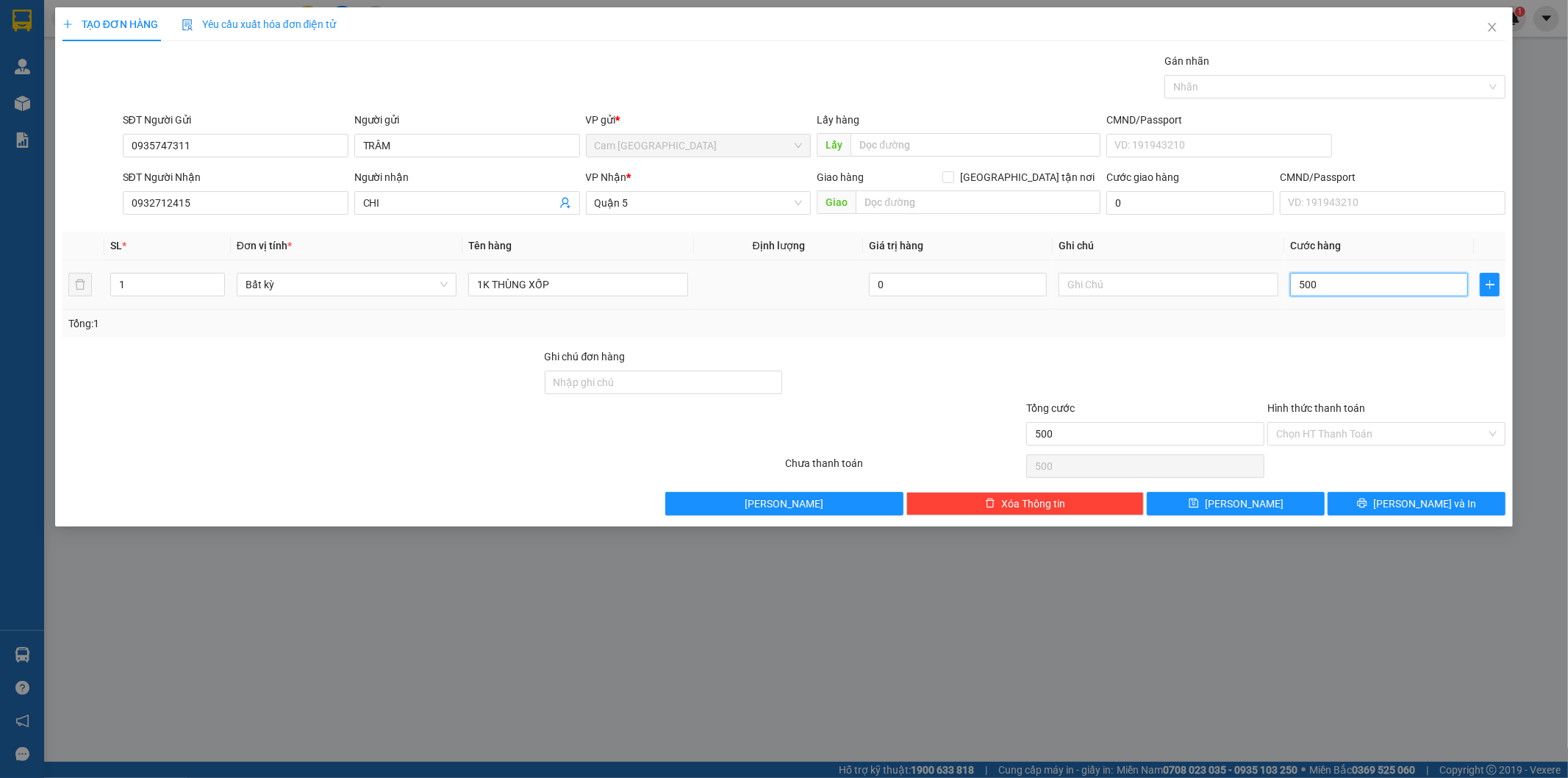
type input "5.000"
type input "50.000"
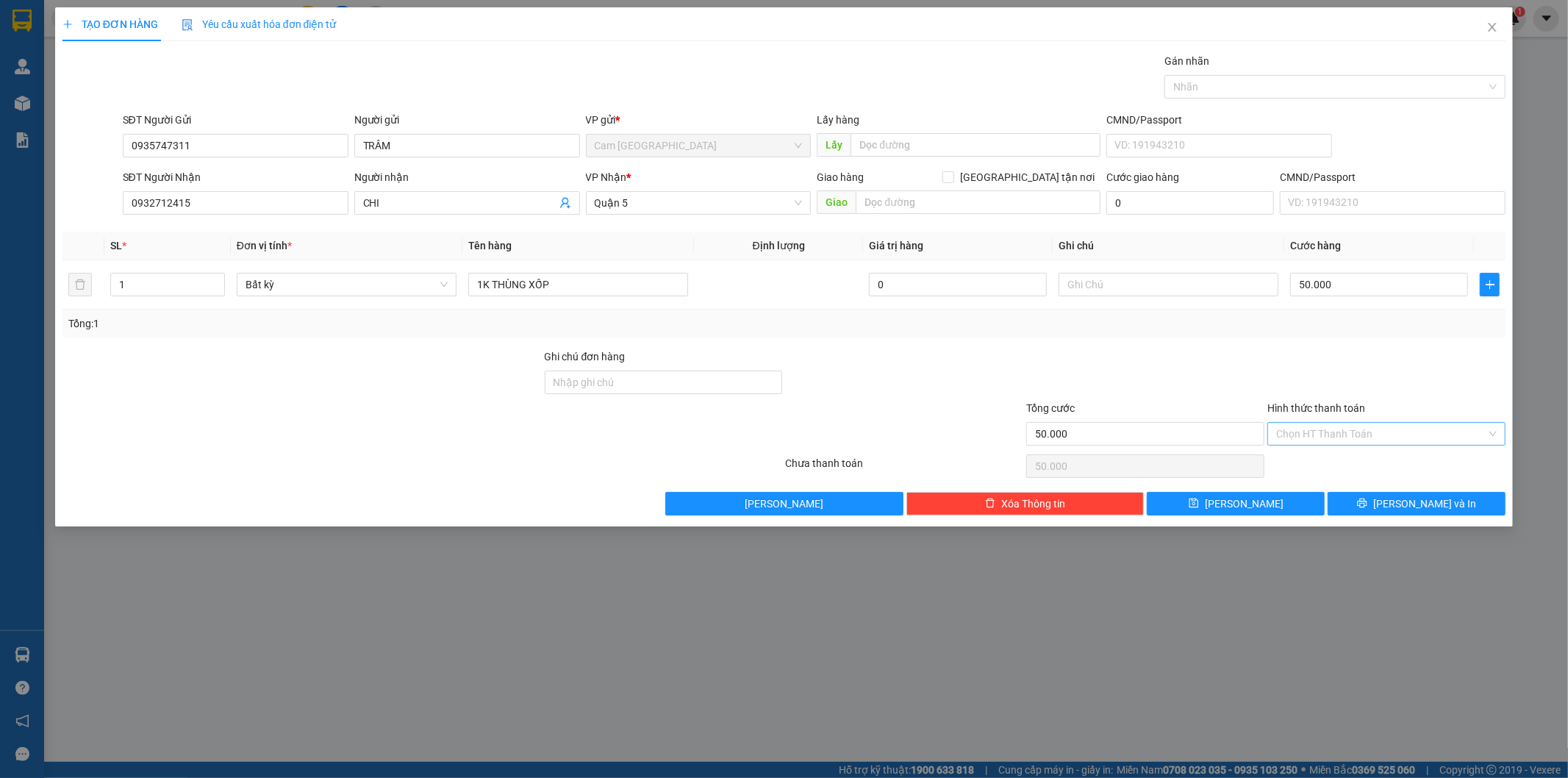
click at [1323, 431] on input "Hình thức thanh toán" at bounding box center [1380, 434] width 210 height 22
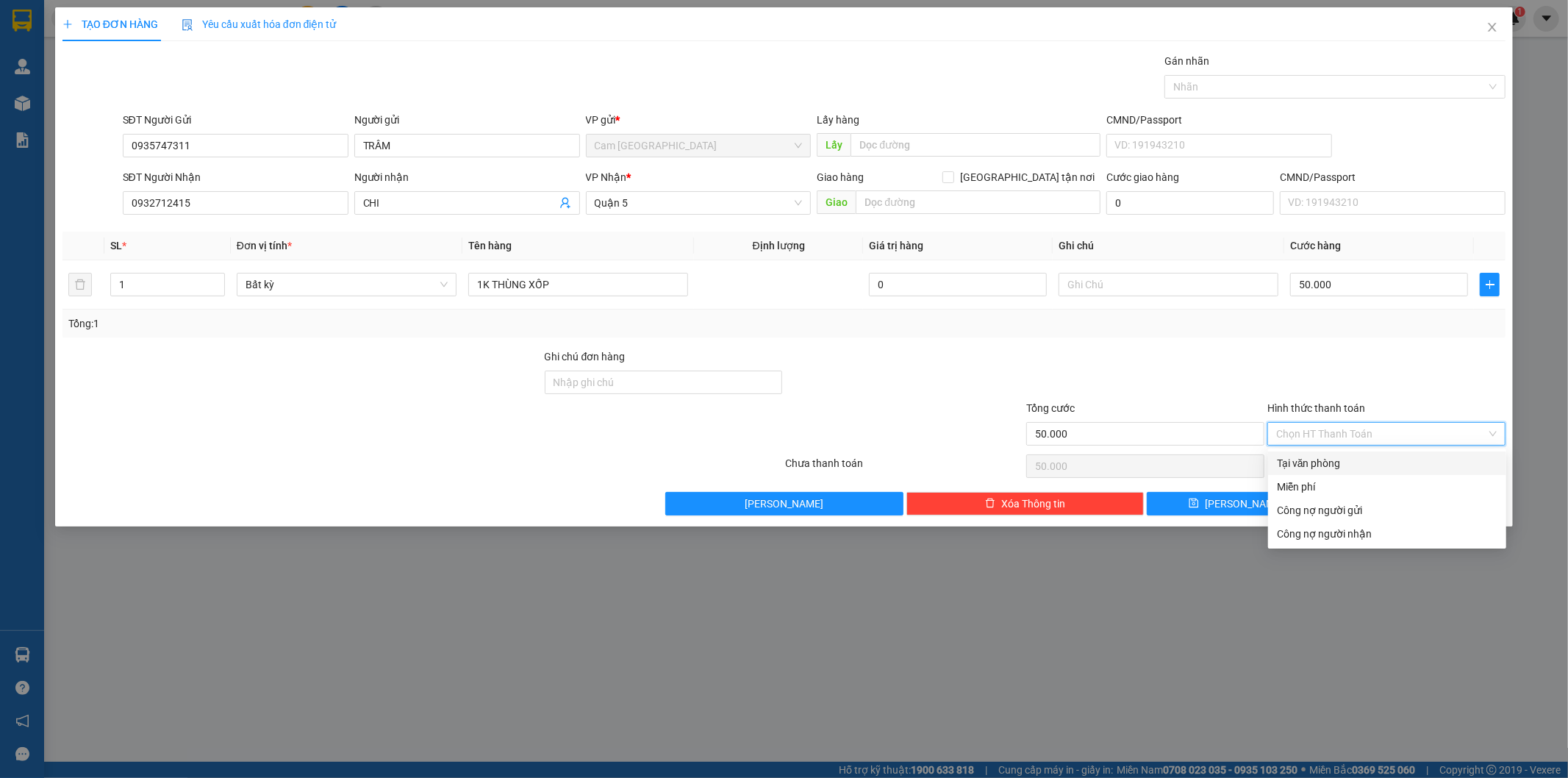
click at [1348, 459] on div "Tại văn phòng" at bounding box center [1387, 463] width 220 height 16
type input "0"
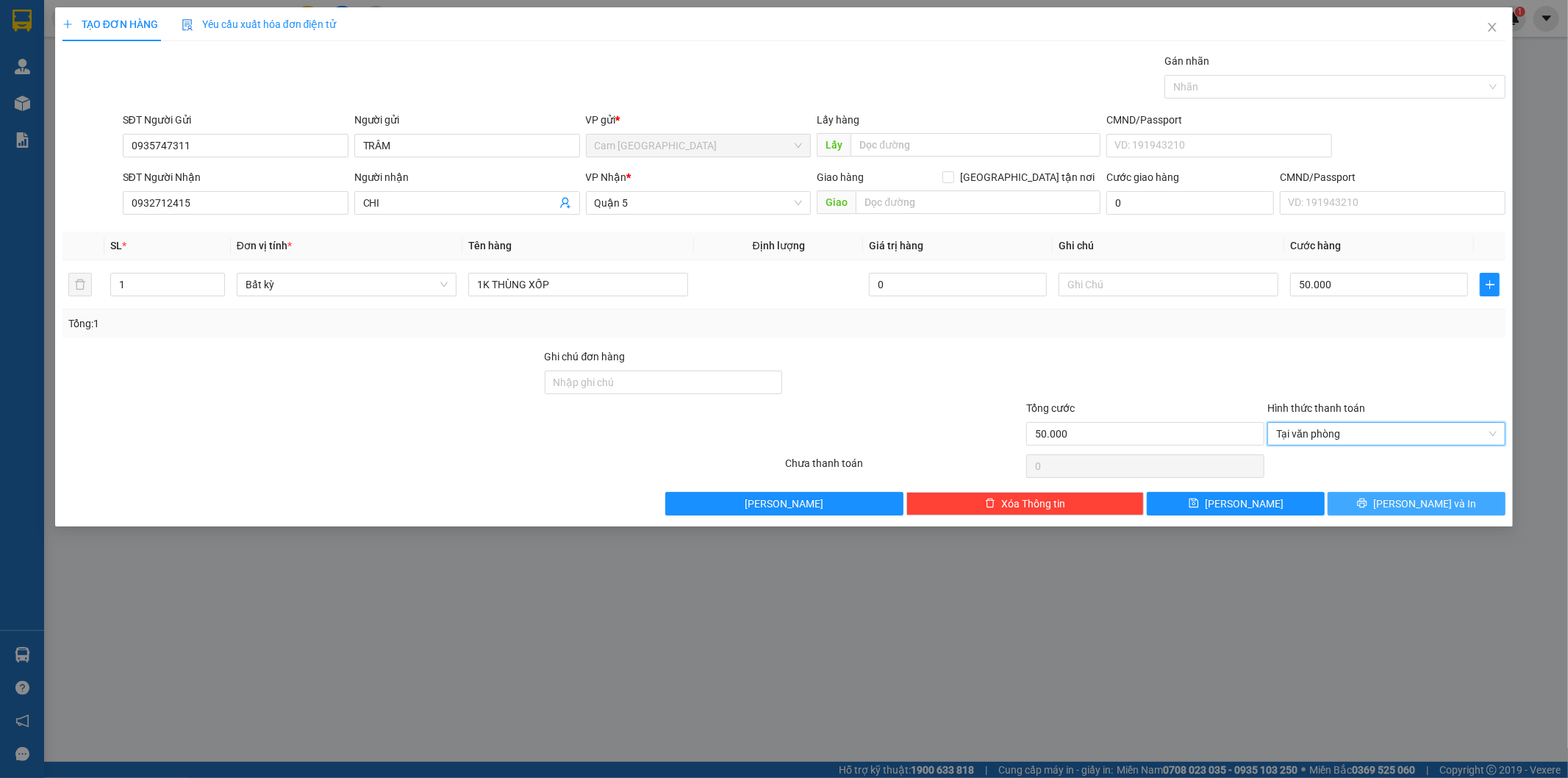
click at [1360, 505] on button "[PERSON_NAME] và In" at bounding box center [1416, 503] width 178 height 23
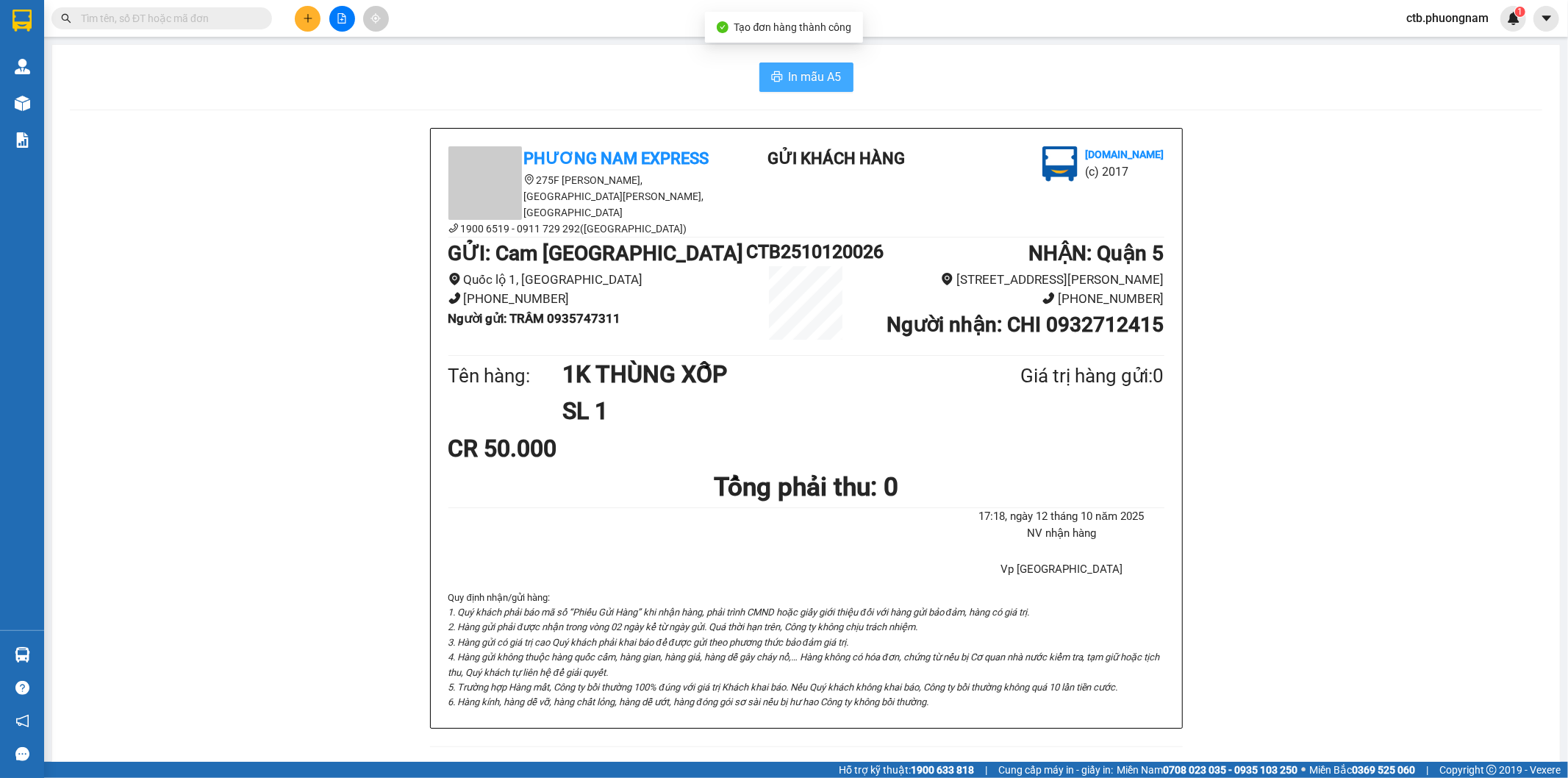
click at [814, 78] on span "In mẫu A5" at bounding box center [815, 77] width 53 height 18
